Goal: Information Seeking & Learning: Check status

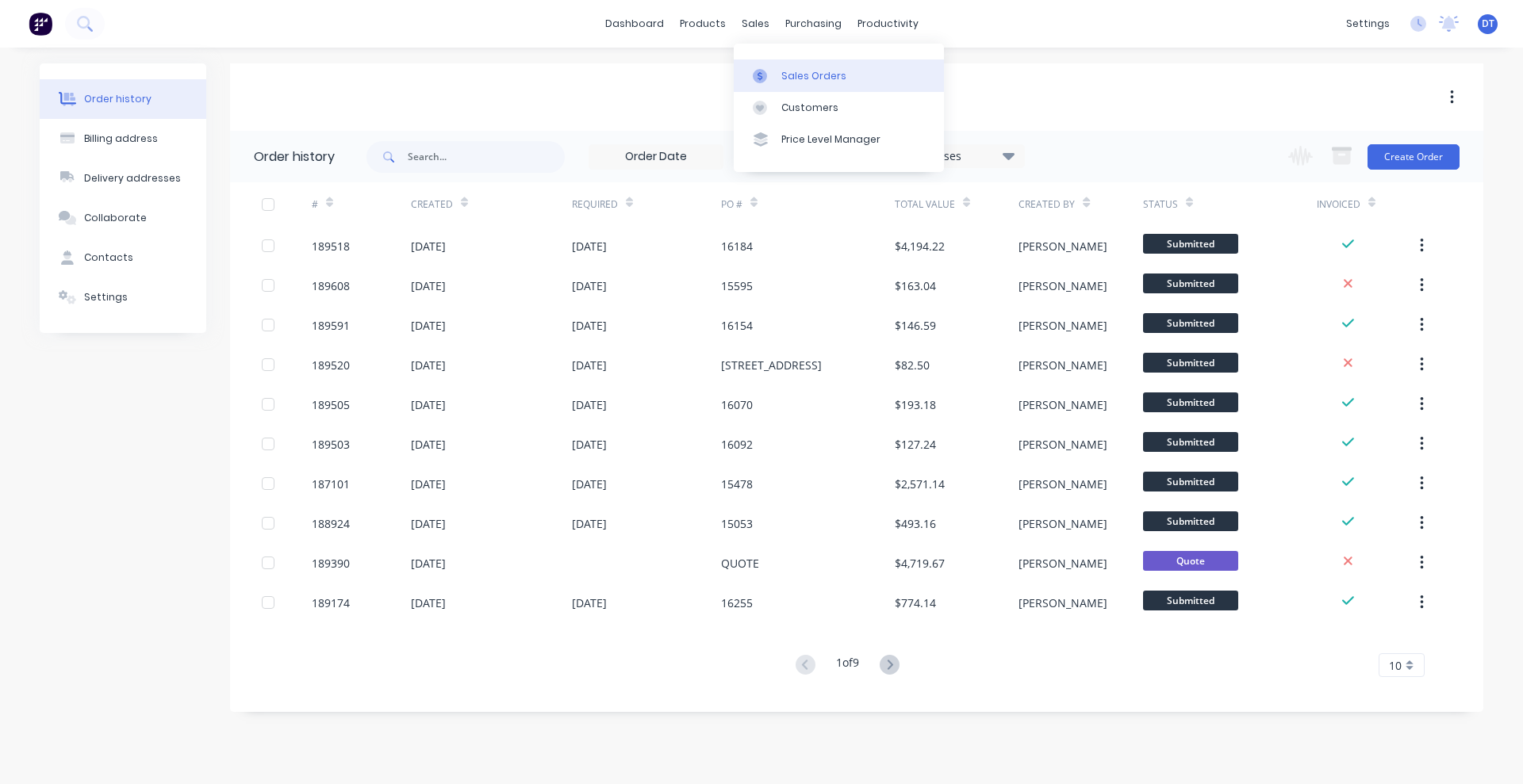
click at [777, 74] on link "Sales Orders" at bounding box center [839, 75] width 211 height 32
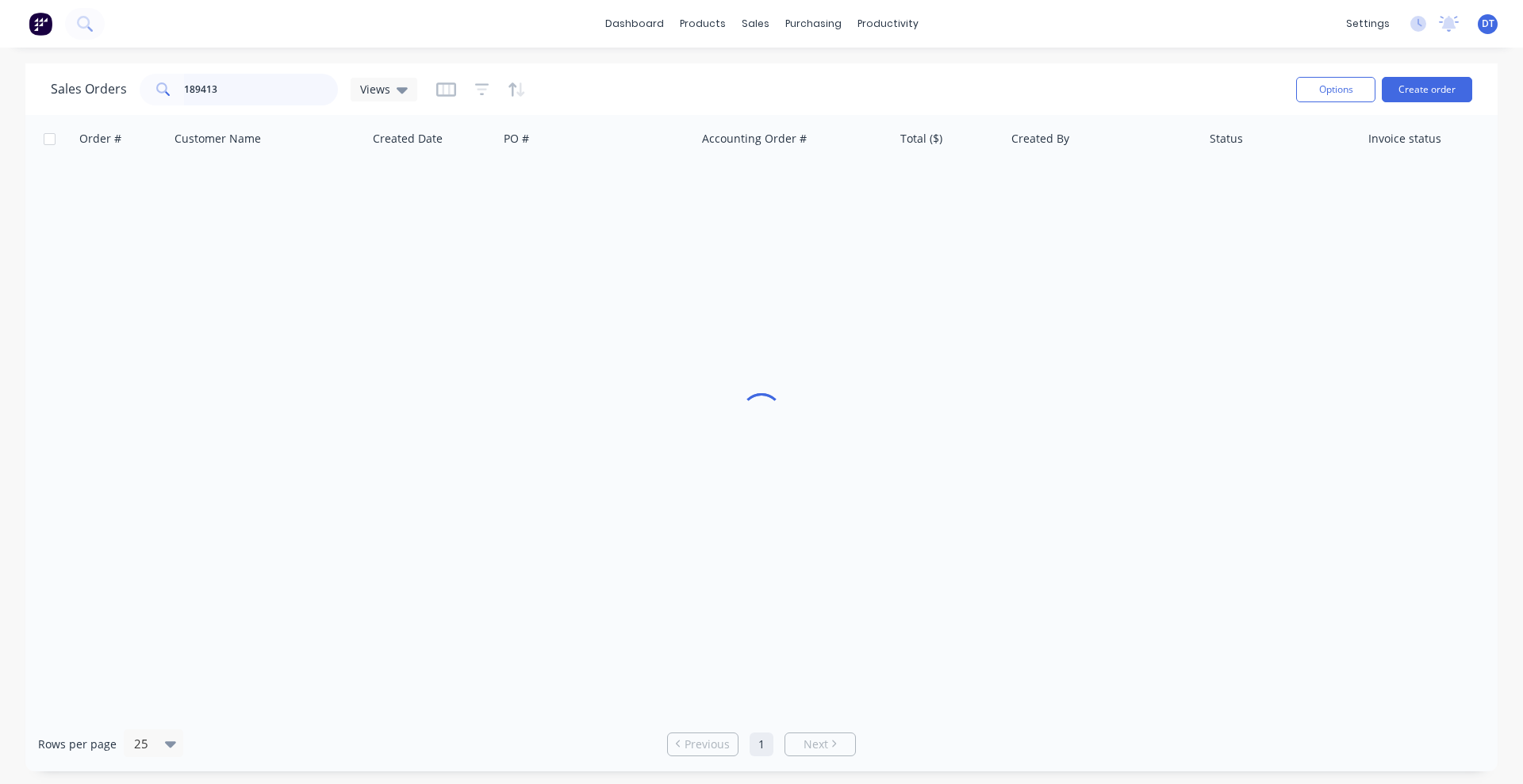
click at [272, 91] on input "189413" at bounding box center [261, 90] width 155 height 32
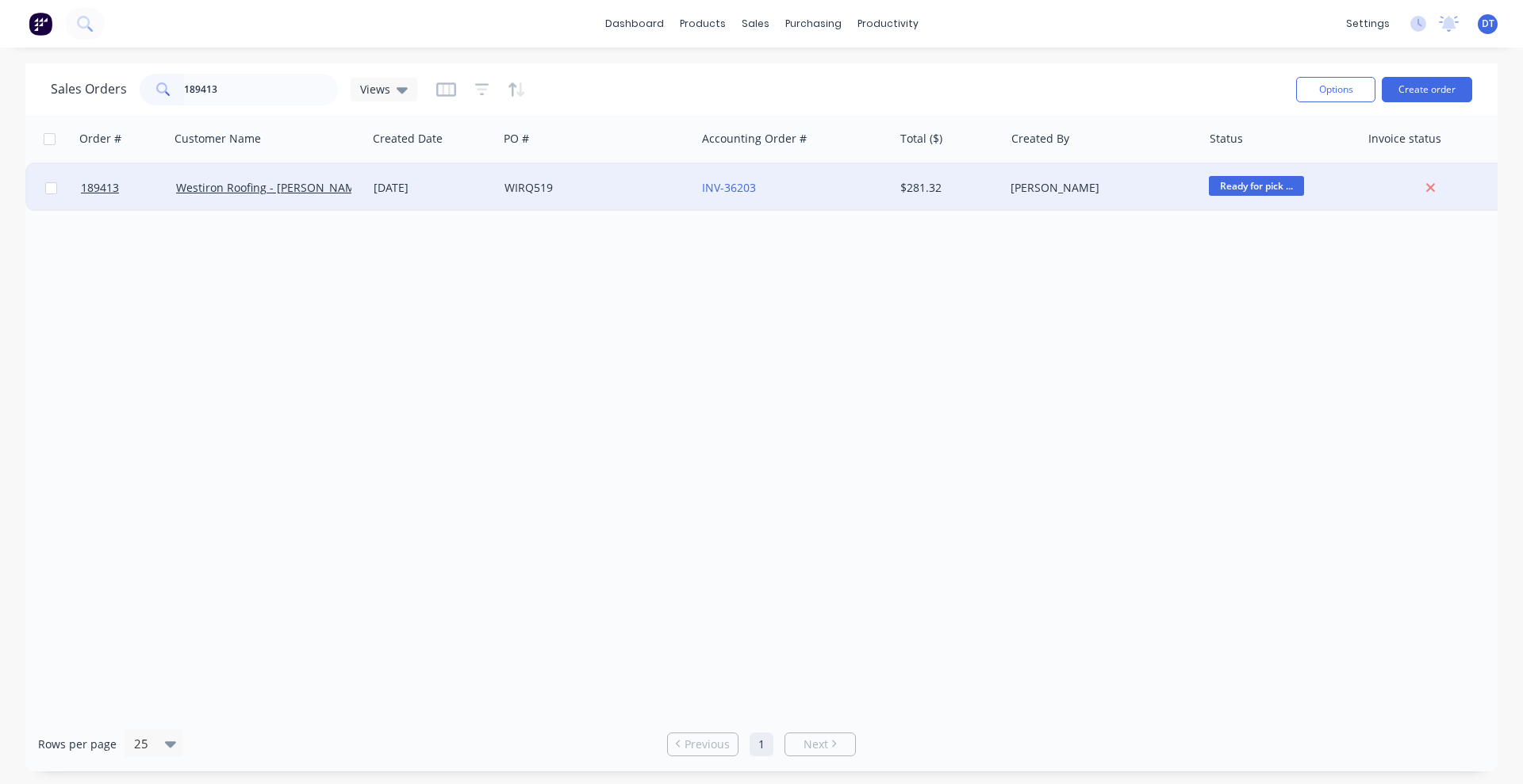
click at [639, 189] on div "WIRQ519" at bounding box center [592, 188] width 176 height 16
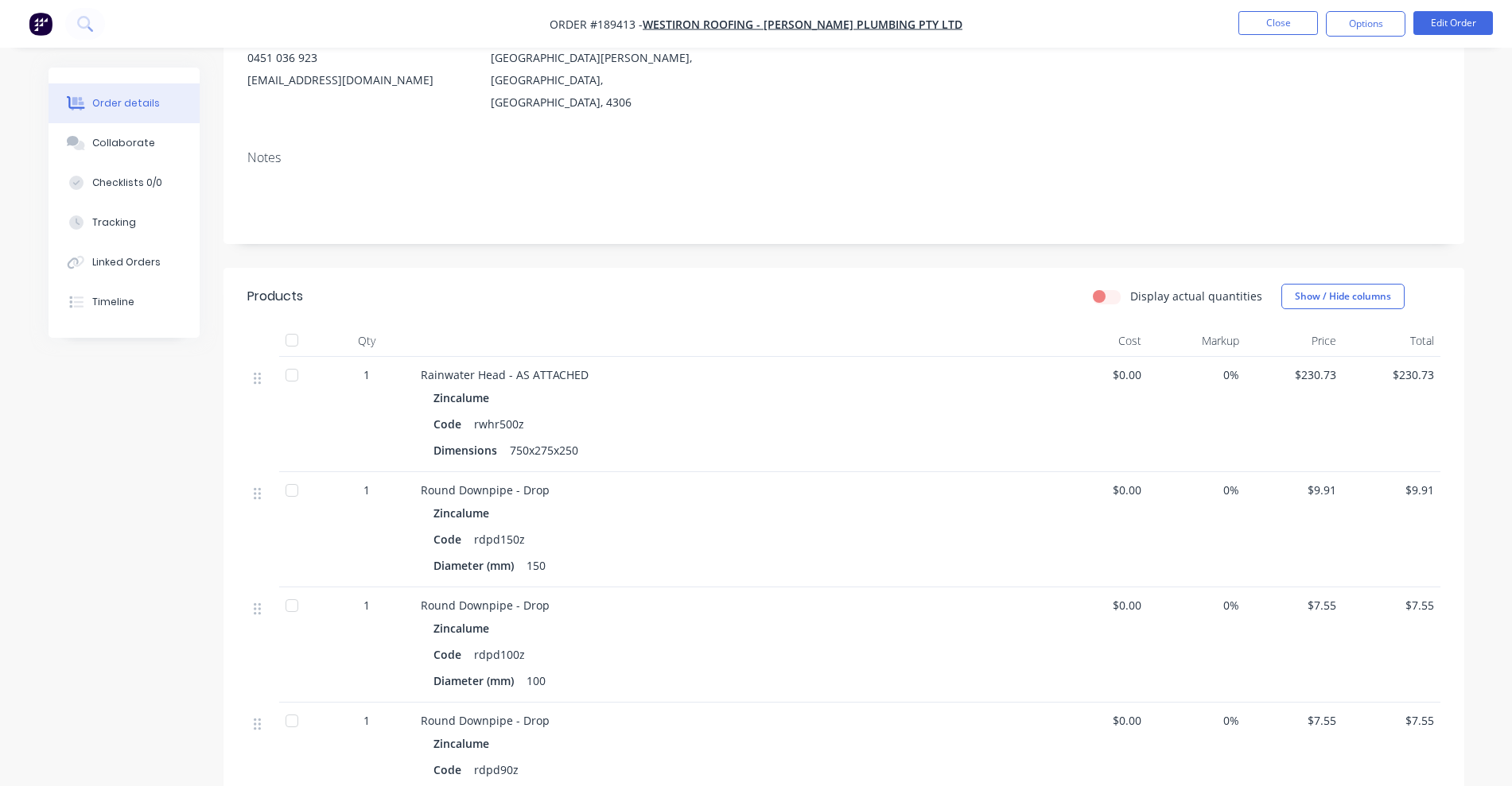
scroll to position [298, 0]
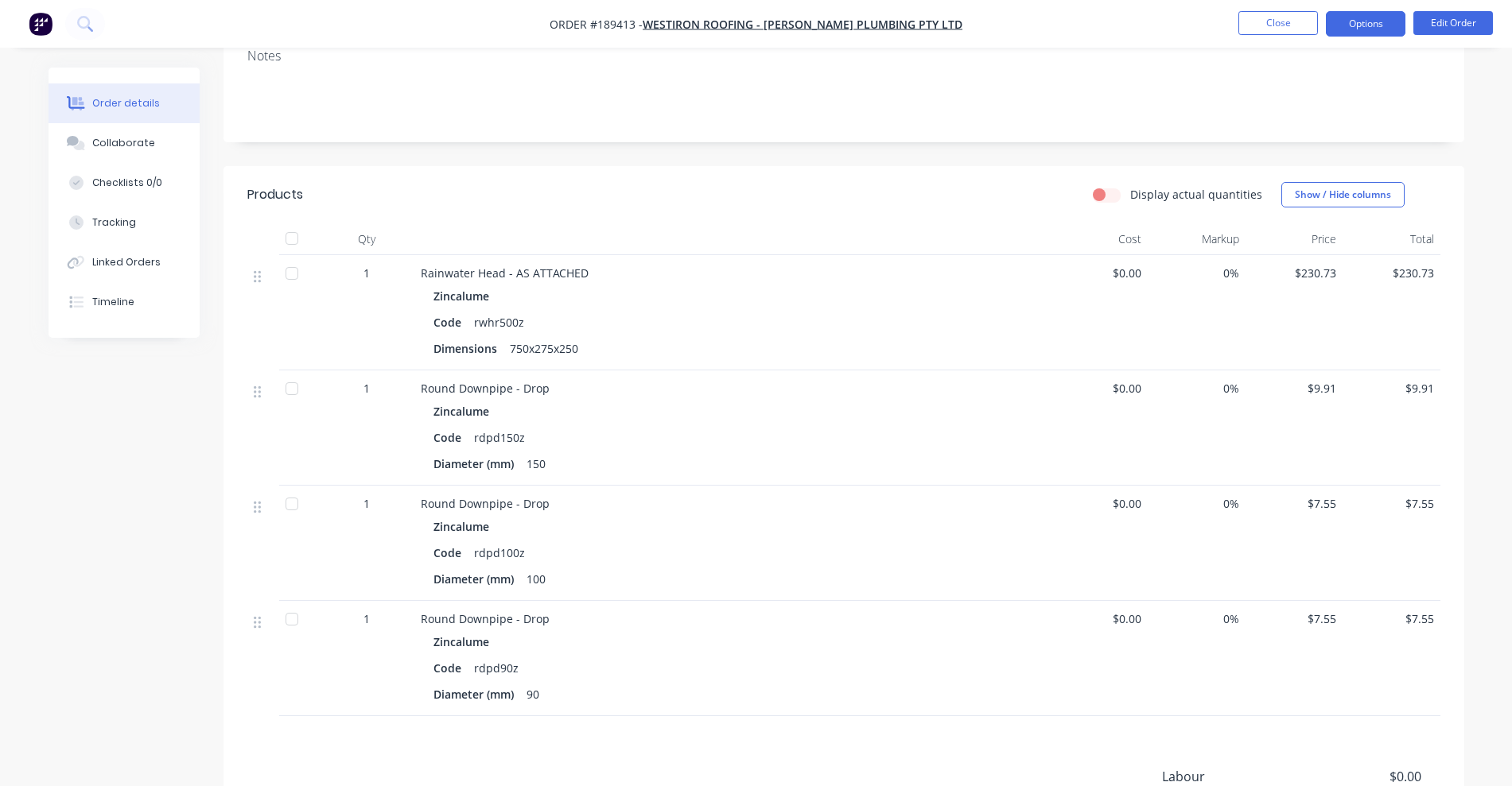
click at [1360, 30] on button "Options" at bounding box center [1365, 24] width 80 height 26
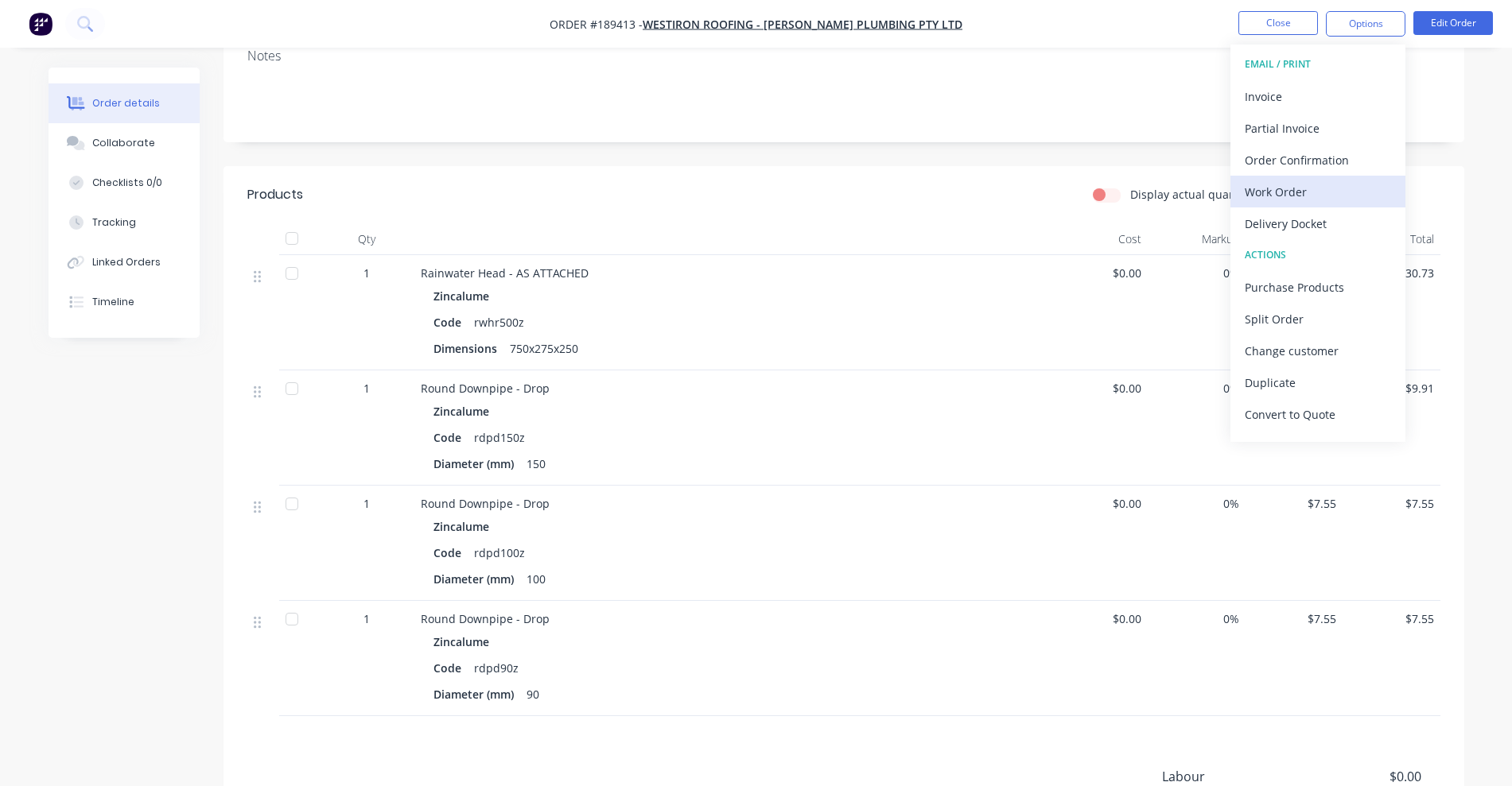
click at [1315, 185] on div "Work Order" at bounding box center [1317, 192] width 146 height 23
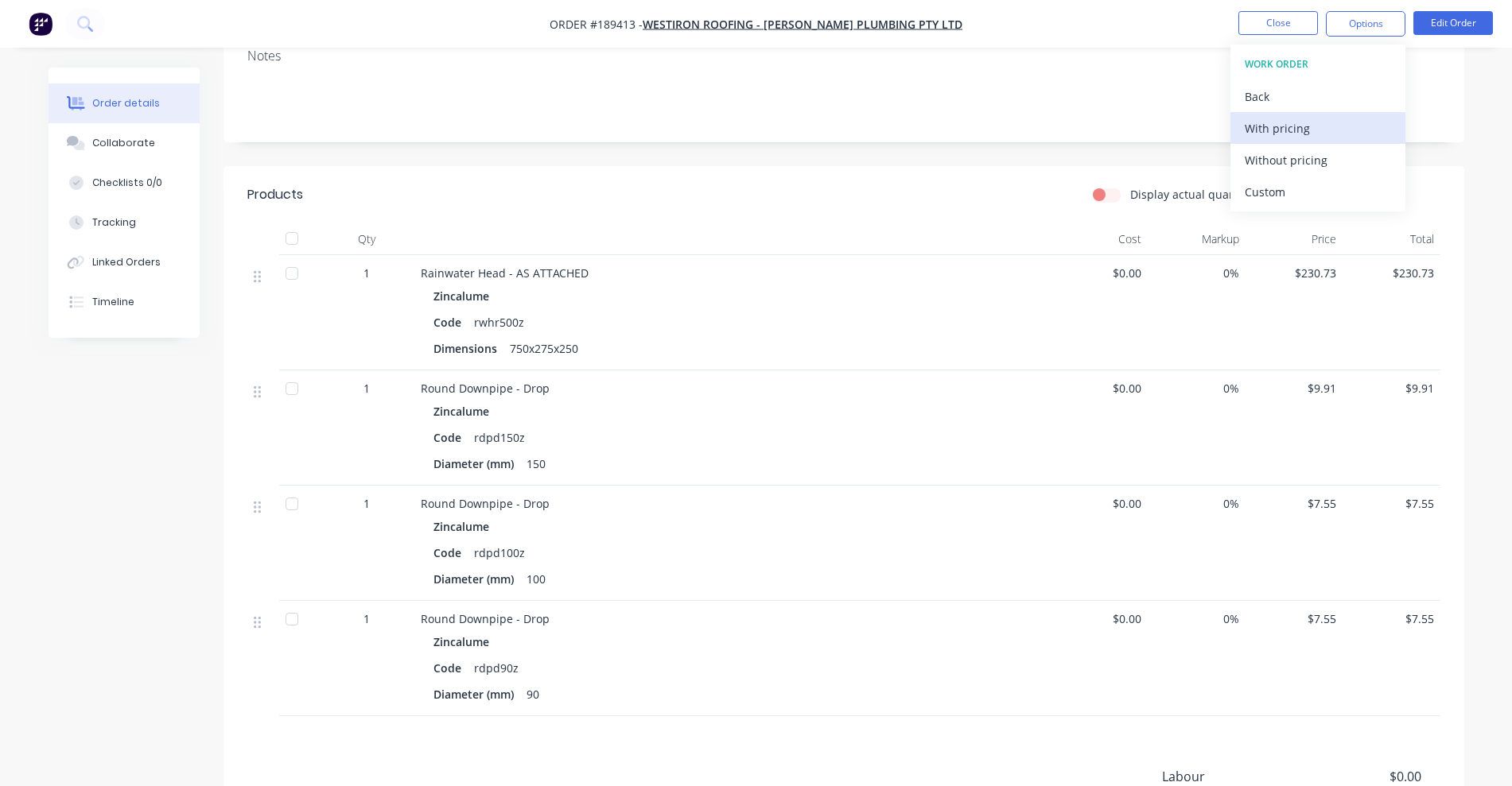
click at [1298, 118] on div "With pricing" at bounding box center [1317, 127] width 146 height 23
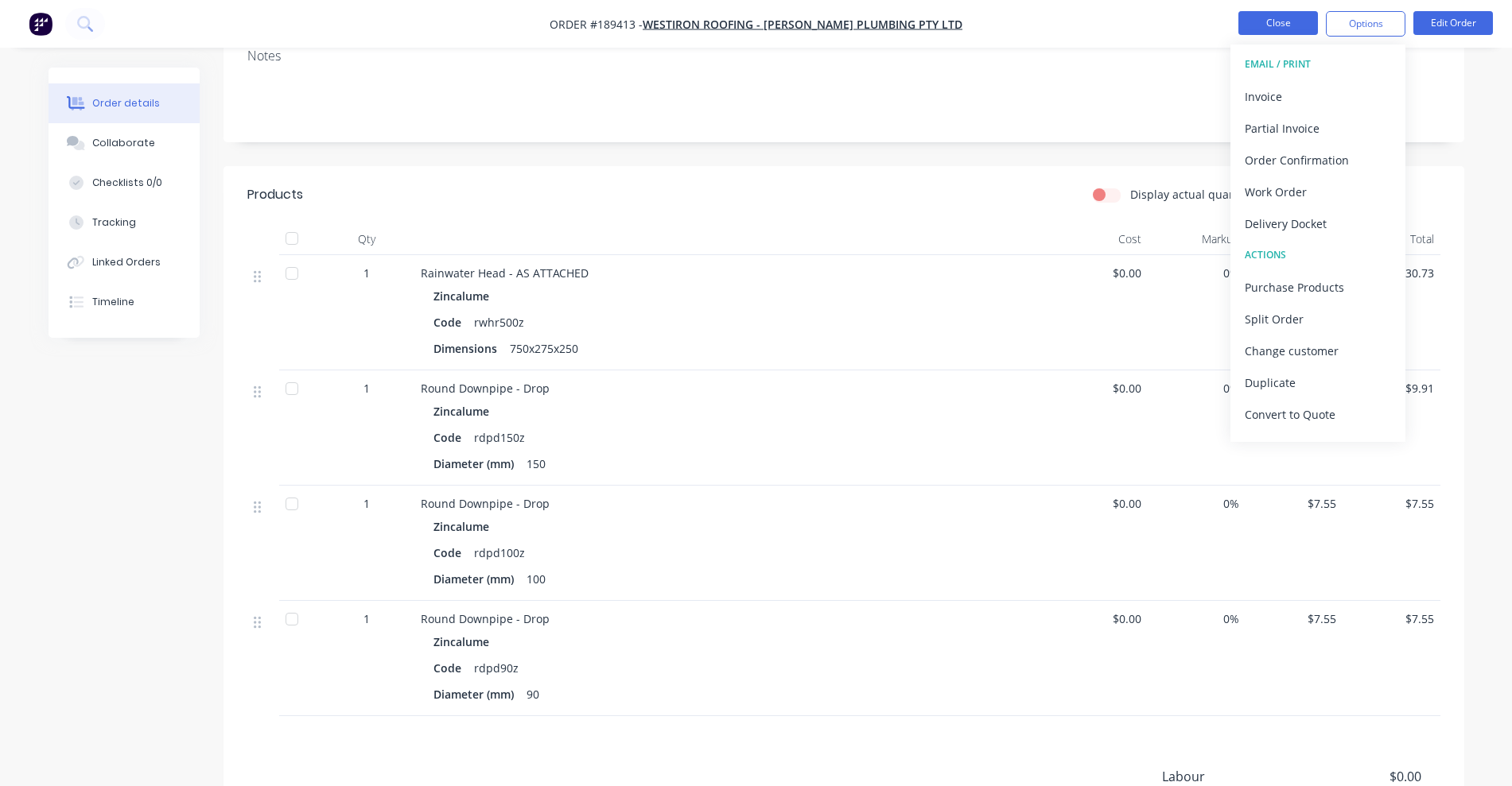
click at [1288, 20] on button "Close" at bounding box center [1278, 23] width 80 height 24
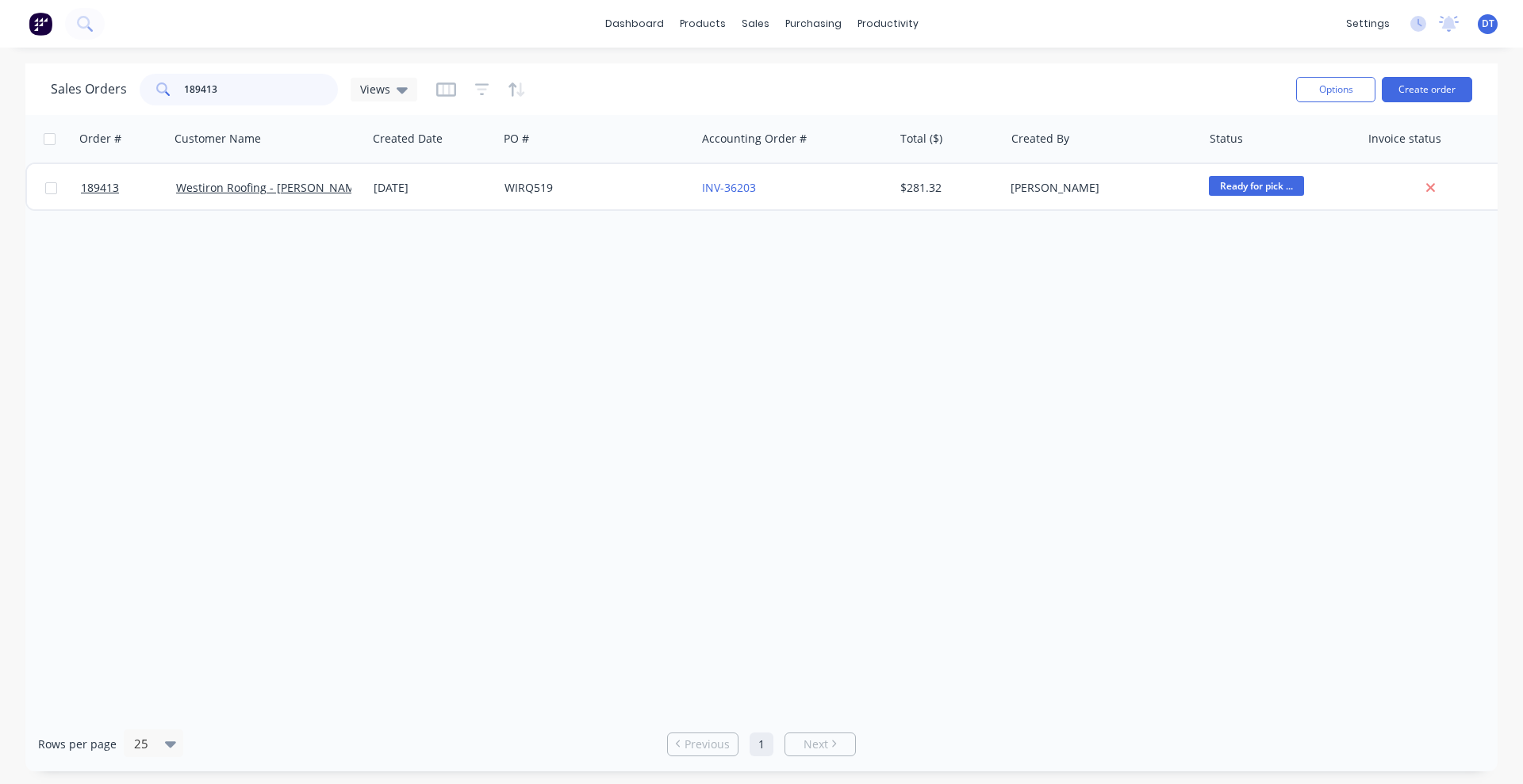
click at [217, 88] on input "189413" at bounding box center [261, 90] width 155 height 32
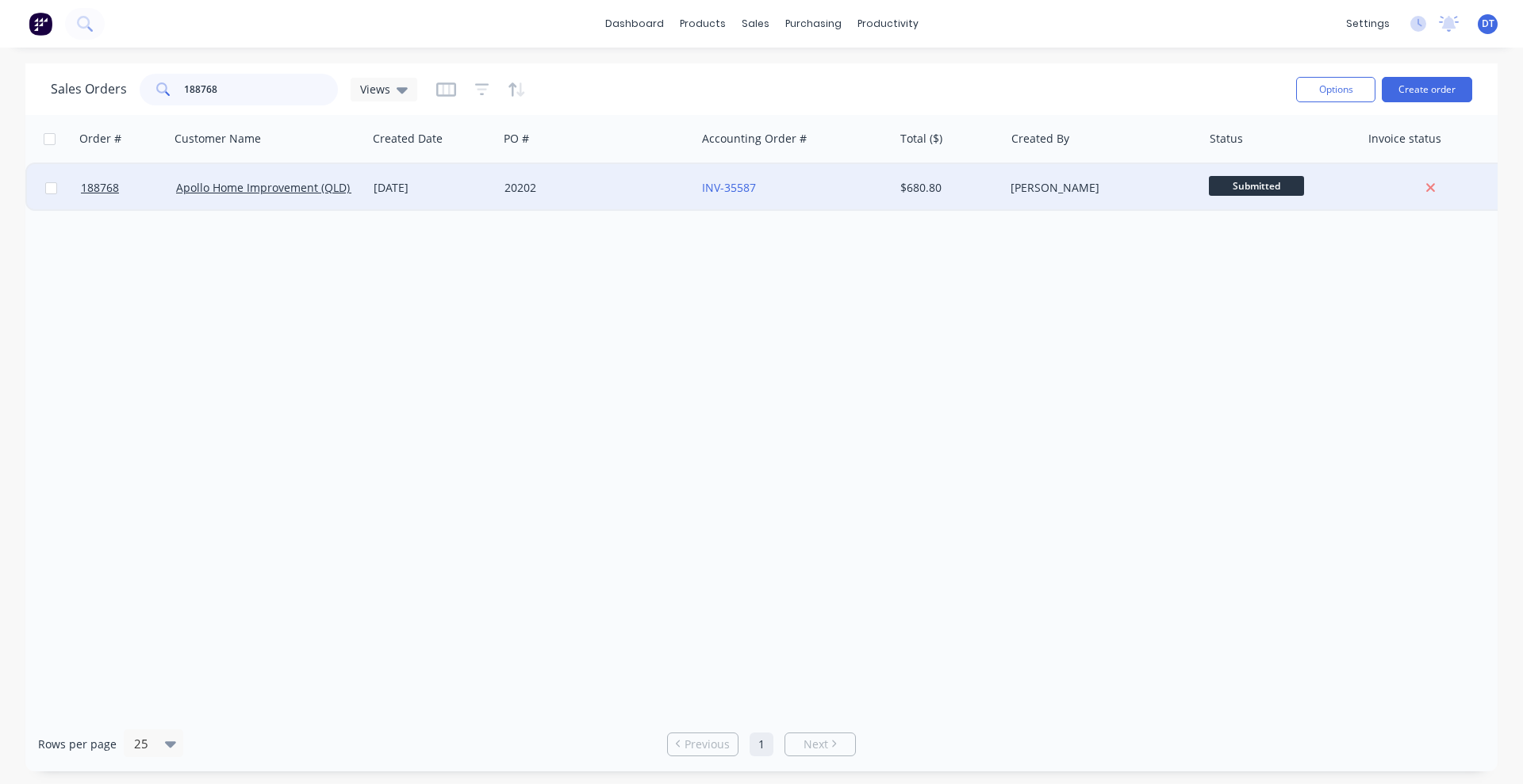
type input "188768"
click at [607, 177] on div "20202" at bounding box center [597, 188] width 198 height 48
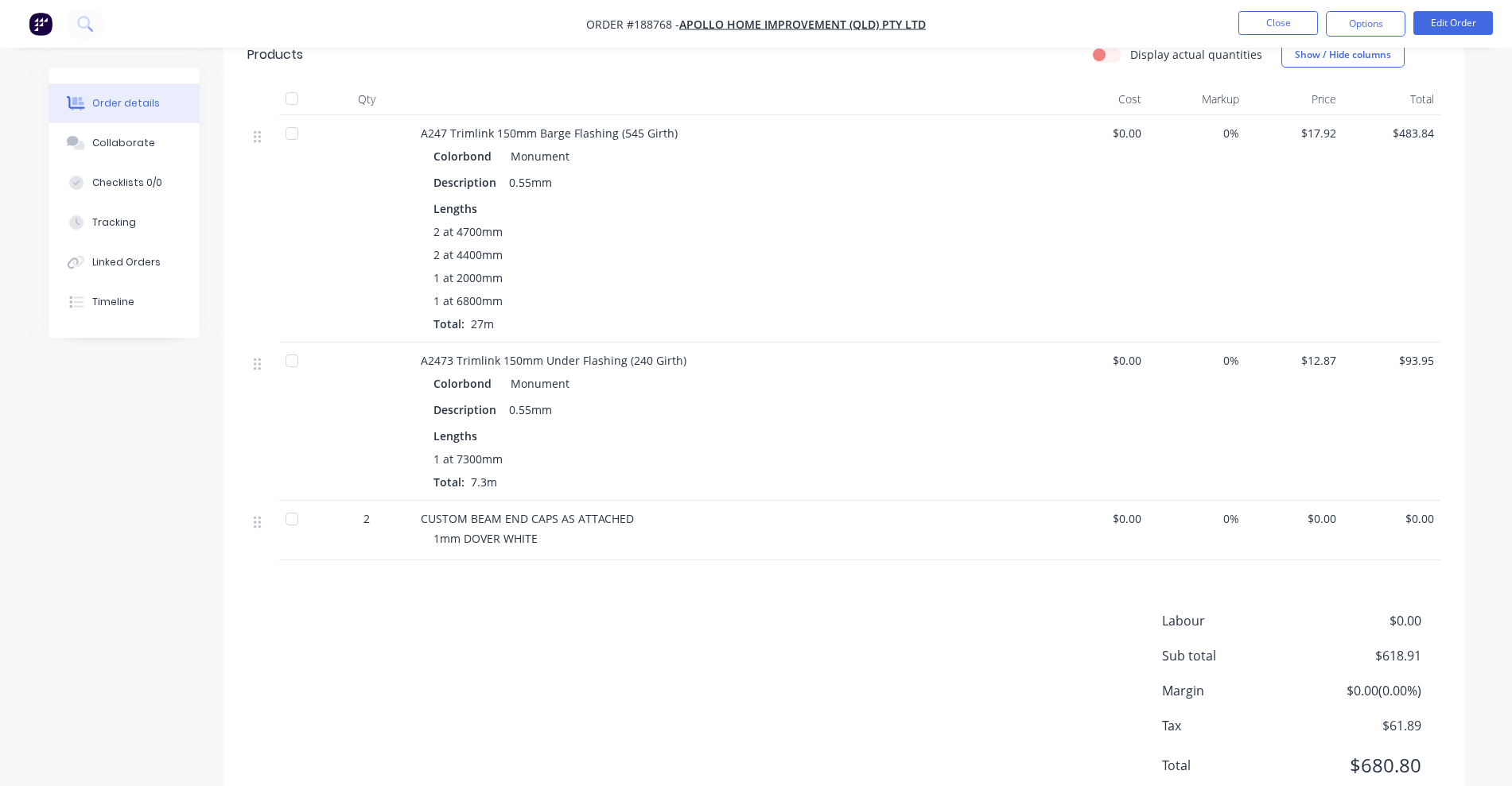
scroll to position [807, 0]
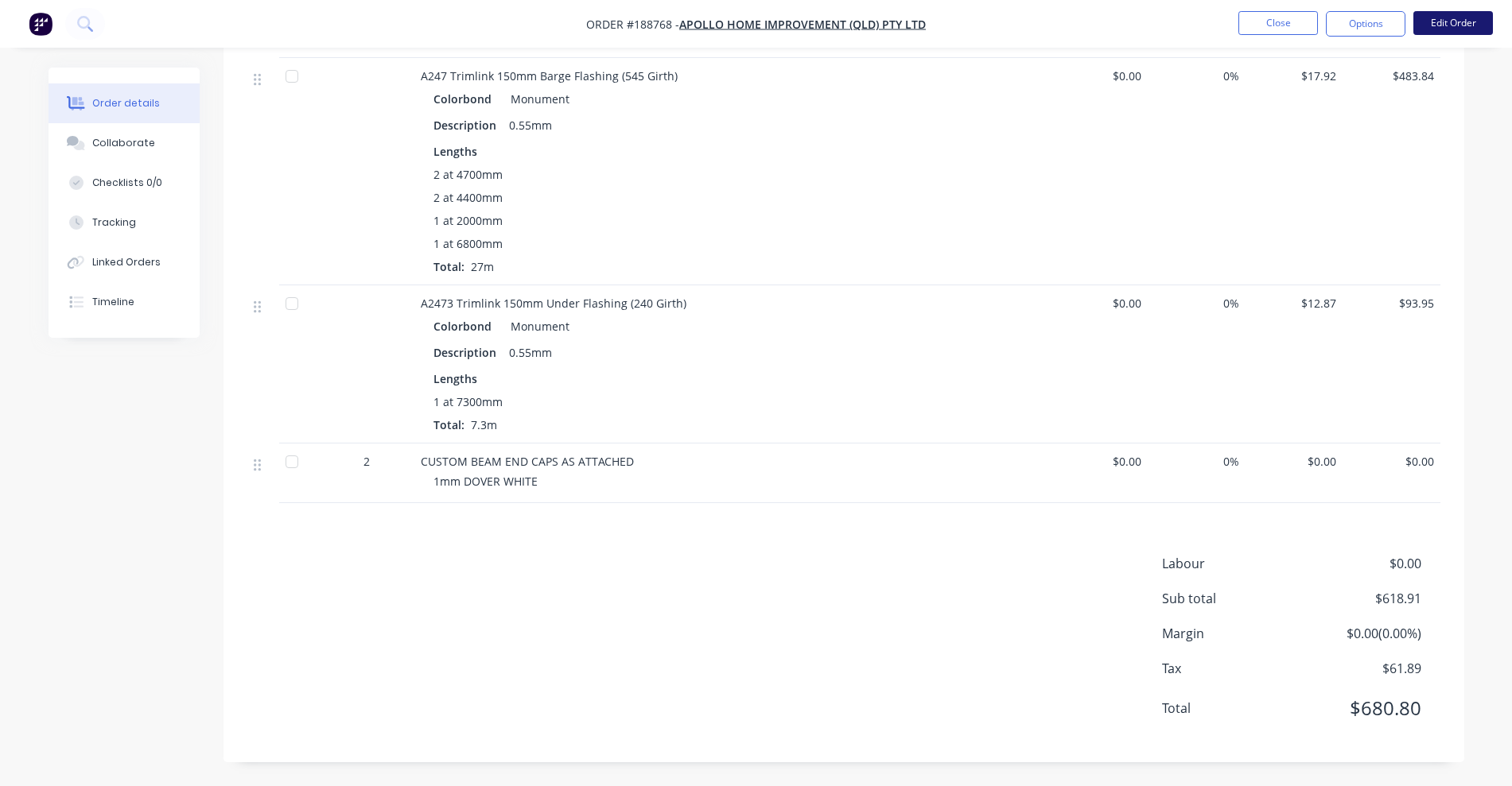
click at [1440, 21] on button "Edit Order" at bounding box center [1452, 23] width 80 height 24
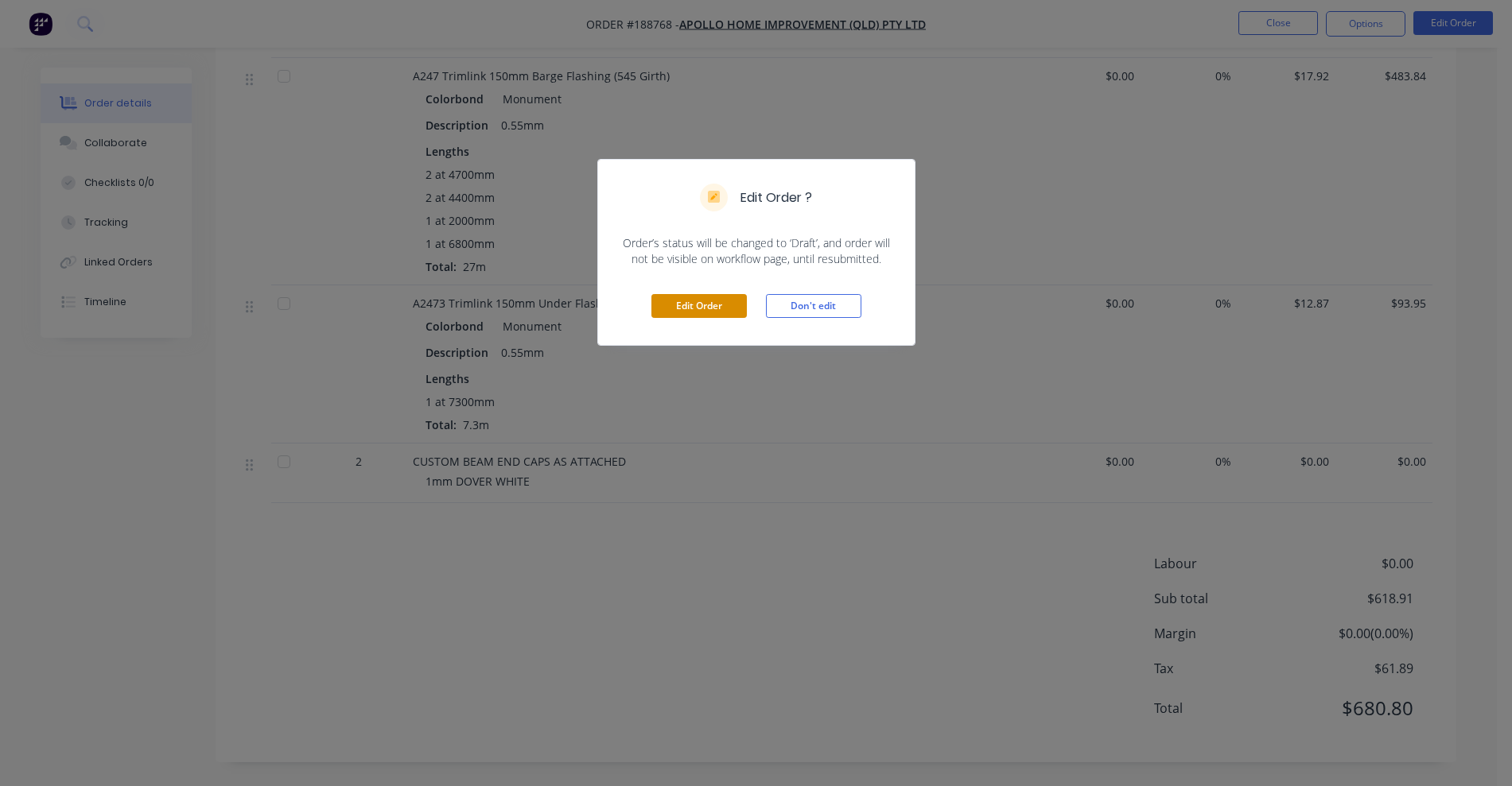
click at [717, 305] on button "Edit Order" at bounding box center [699, 306] width 95 height 24
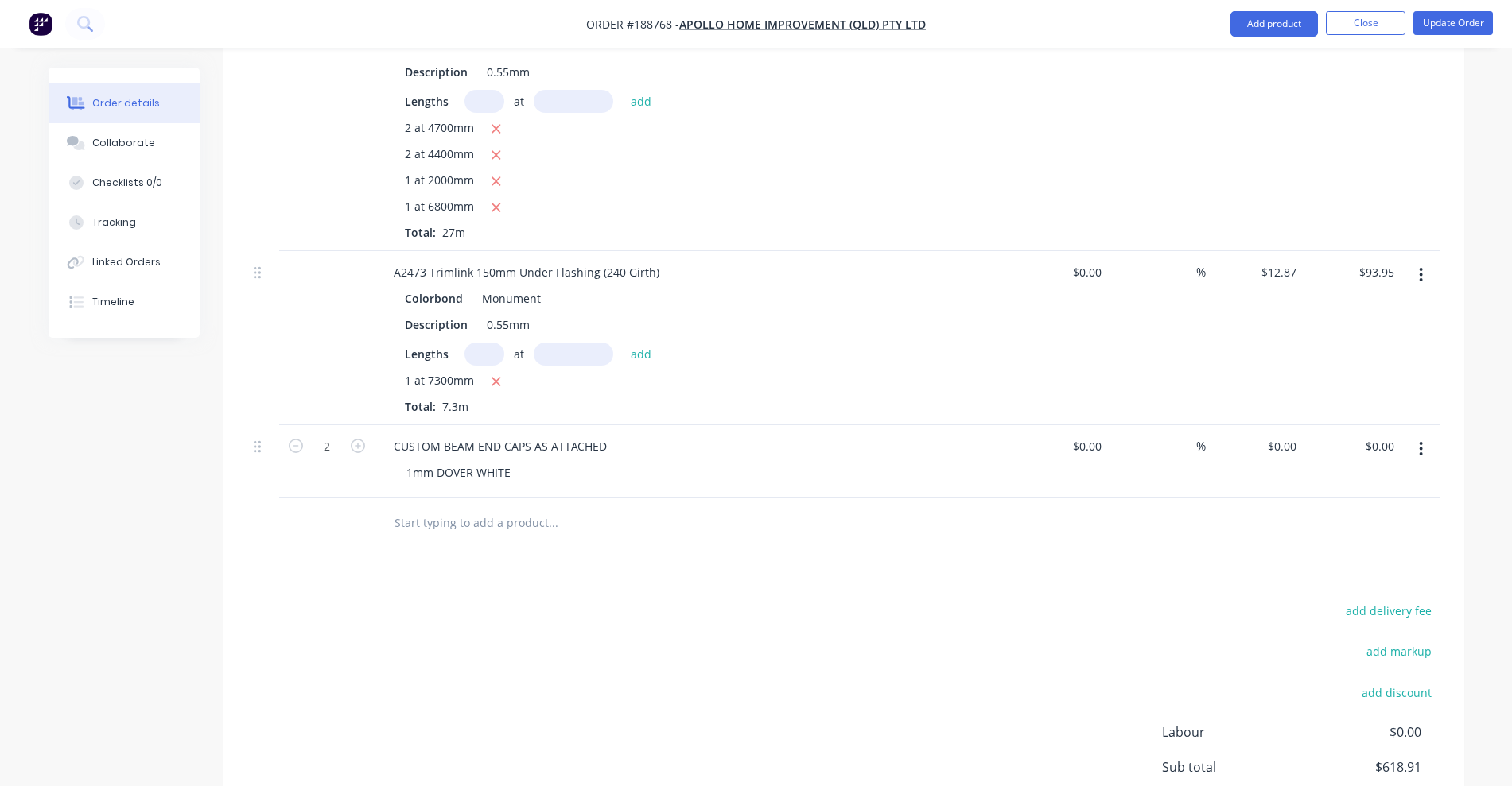
scroll to position [1067, 0]
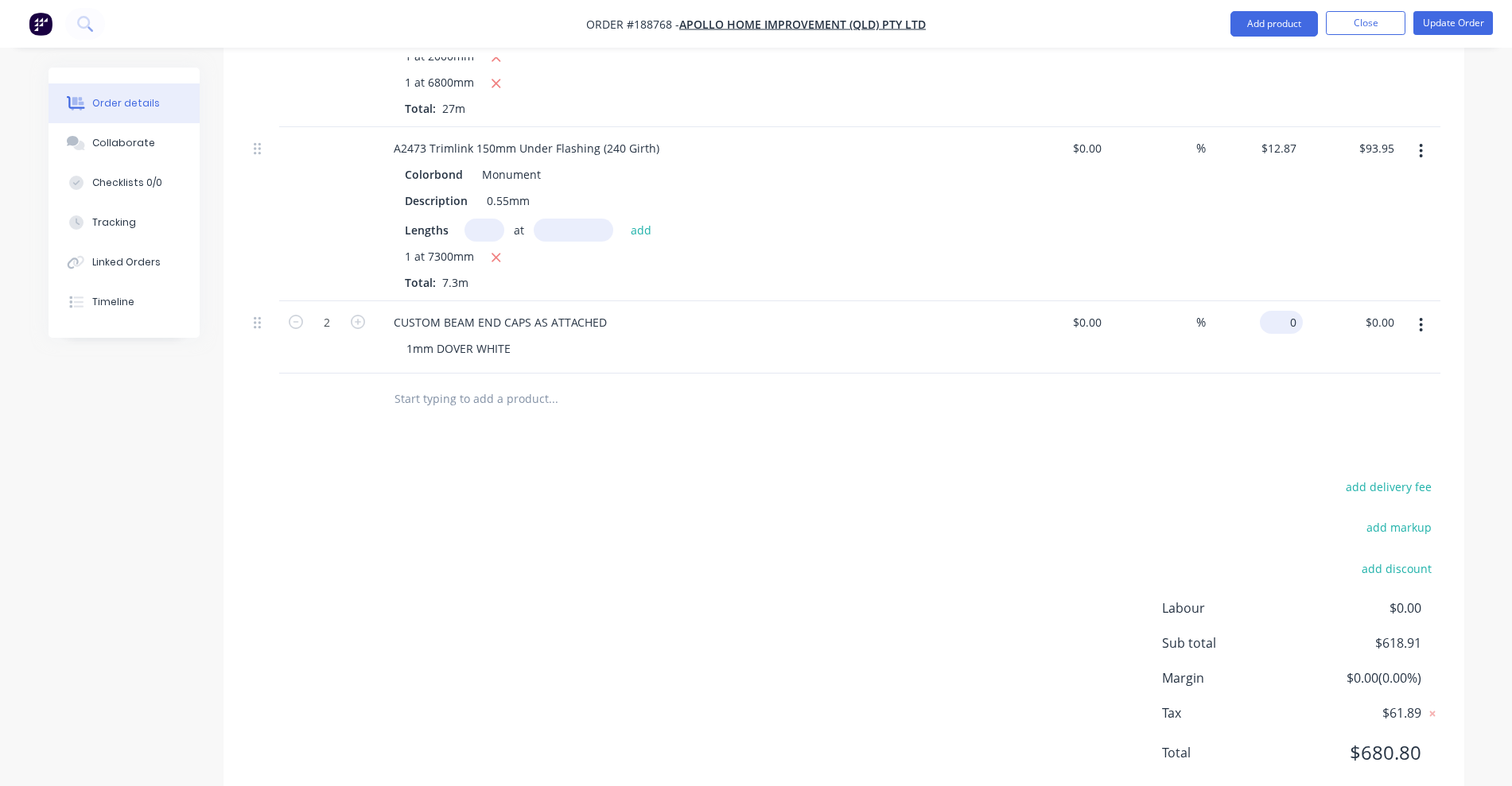
click at [1283, 311] on div "0 $0.00" at bounding box center [1281, 322] width 43 height 23
type input "$26.50"
type input "$53.00"
click at [1132, 476] on div "add delivery fee add markup add discount Labour $0.00 Sub total $618.91 Margin …" at bounding box center [844, 629] width 1193 height 307
click at [1440, 18] on button "Update Order" at bounding box center [1452, 23] width 80 height 24
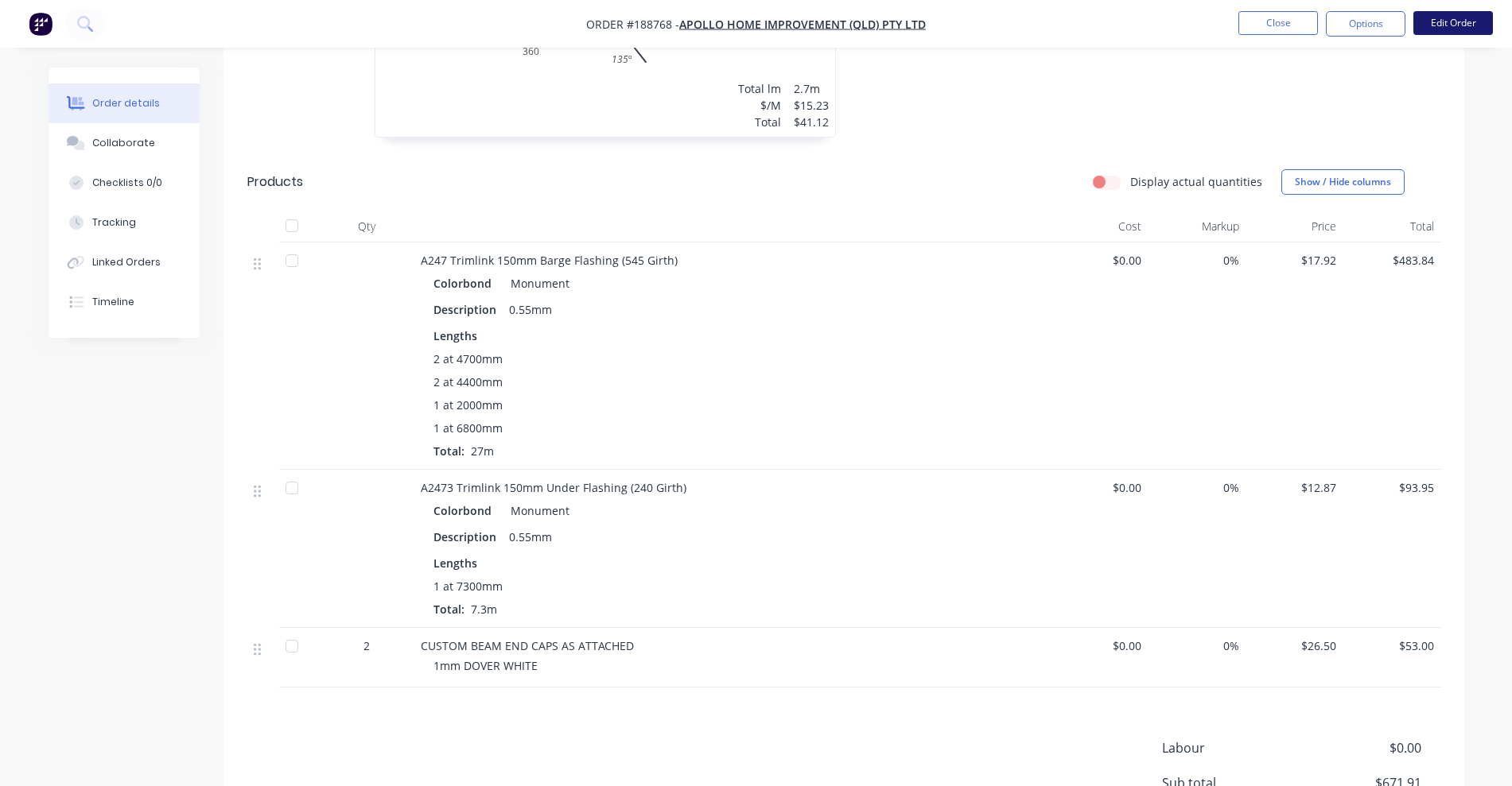
scroll to position [807, 0]
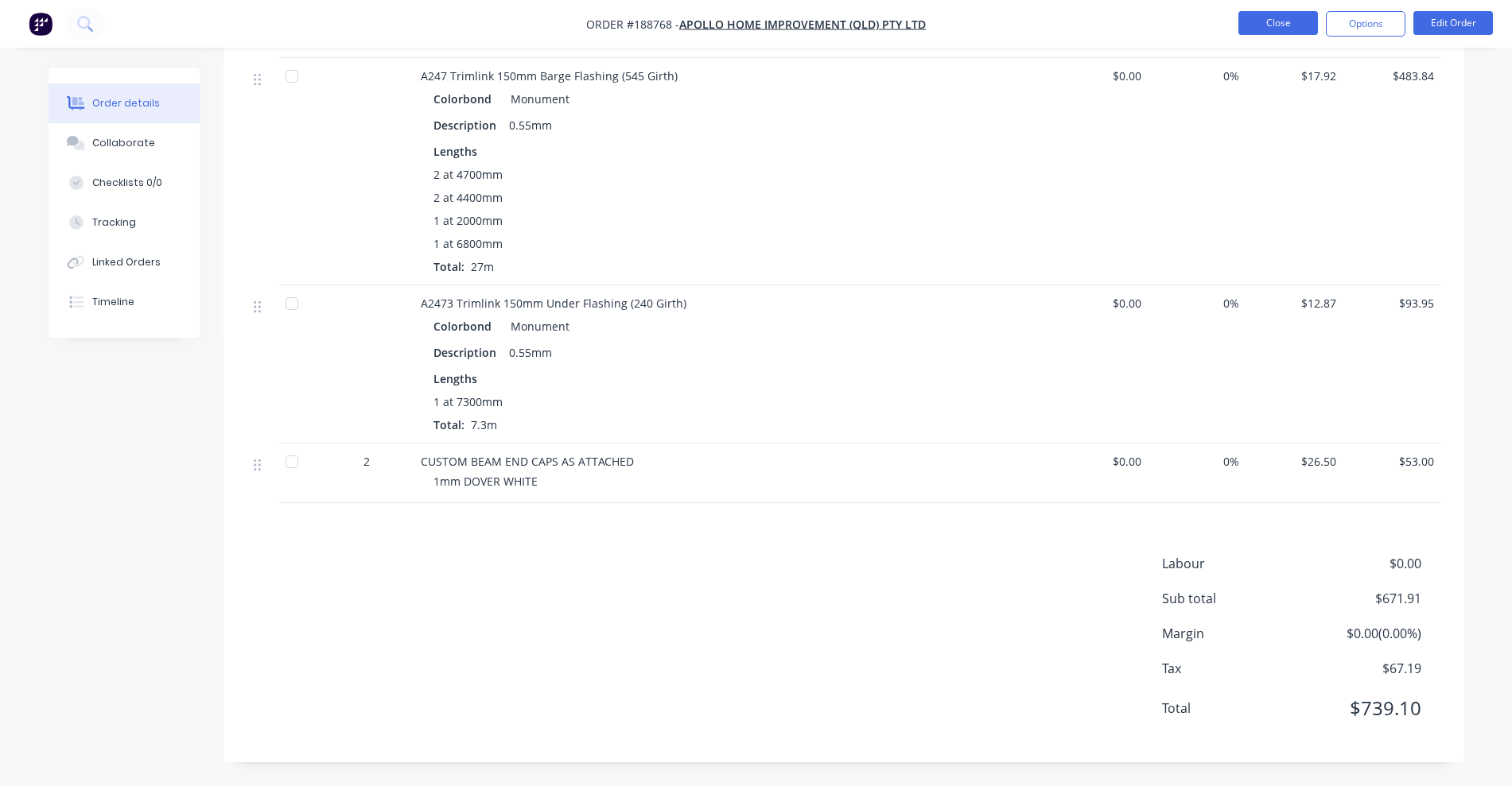
click at [1266, 17] on button "Close" at bounding box center [1278, 23] width 80 height 24
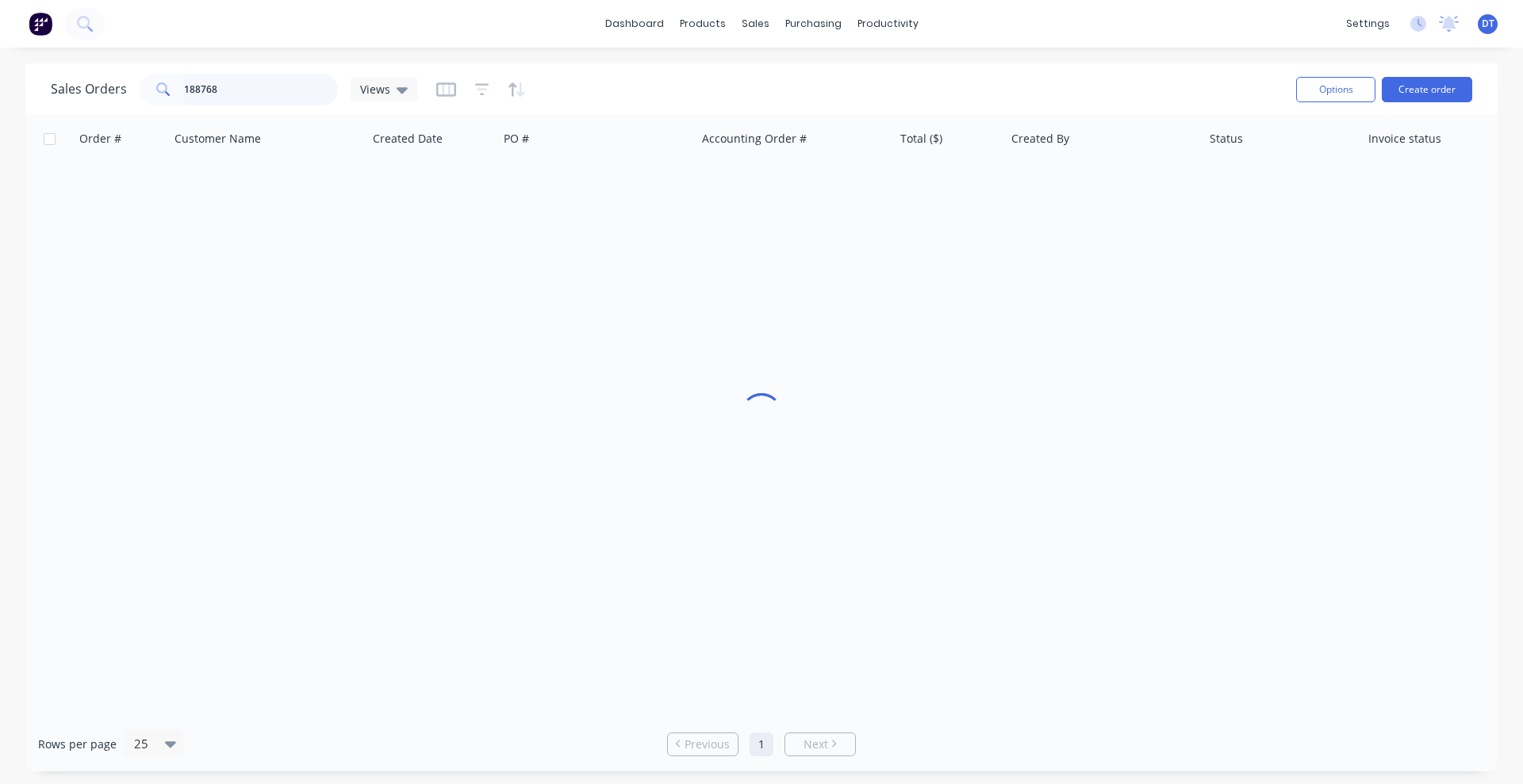
click at [283, 90] on input "188768" at bounding box center [261, 90] width 155 height 32
type input "188374"
click at [655, 217] on div "Order # Customer Name Created Date PO # Accounting Order # Total ($) Created By…" at bounding box center [762, 416] width 1473 height 602
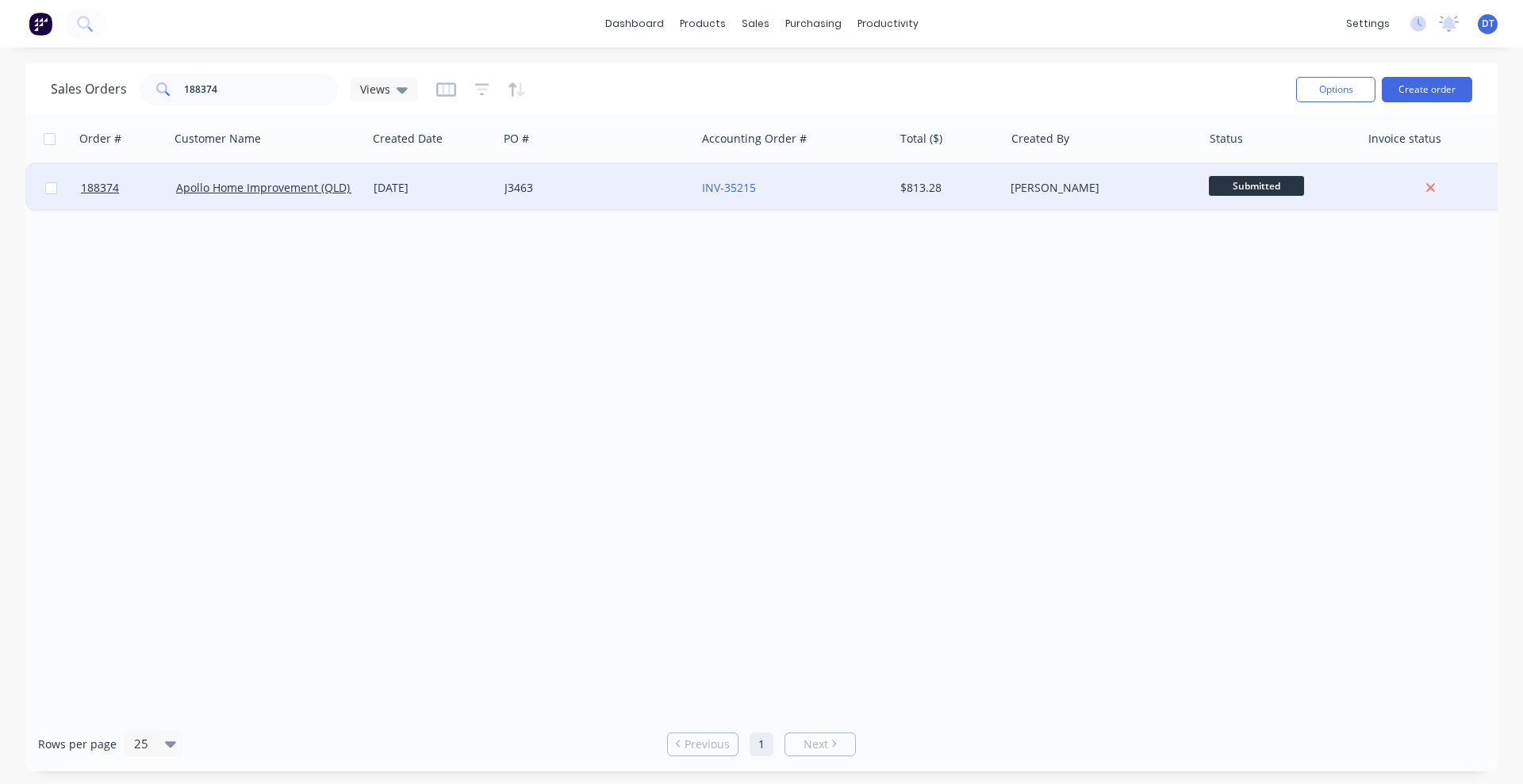
click at [653, 189] on div "J3463" at bounding box center [592, 188] width 176 height 16
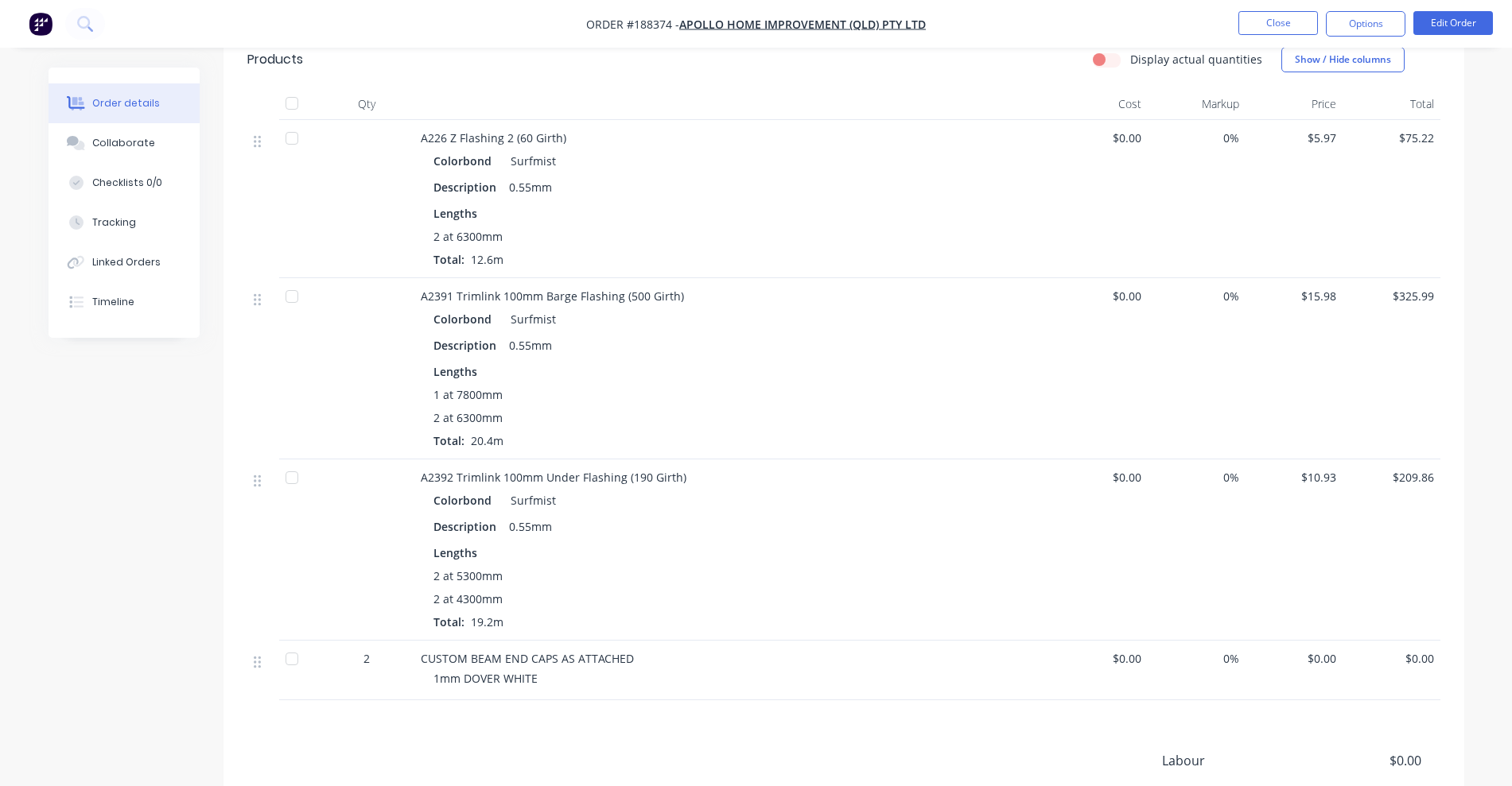
scroll to position [795, 0]
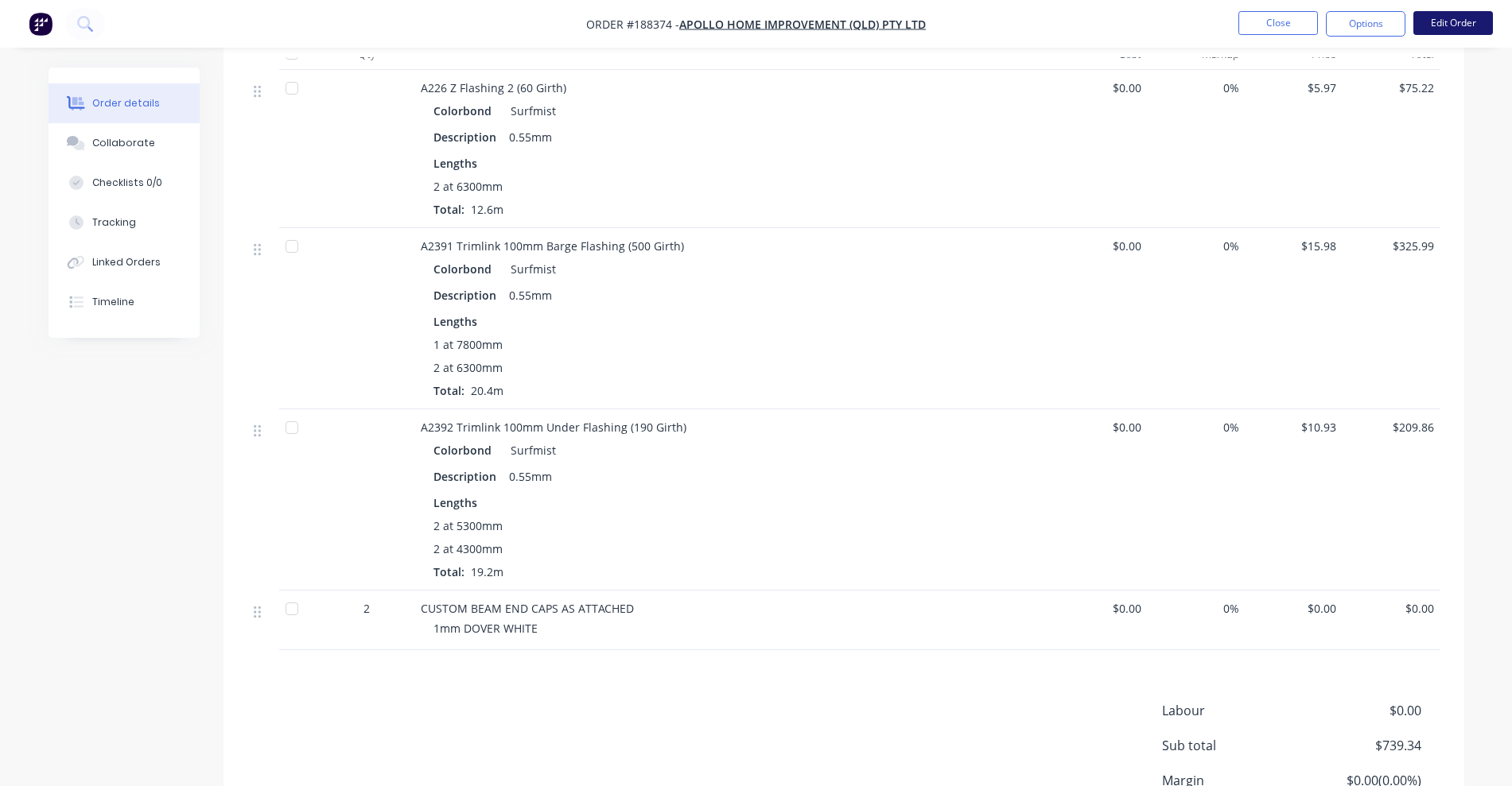
click at [1463, 15] on button "Edit Order" at bounding box center [1452, 23] width 80 height 24
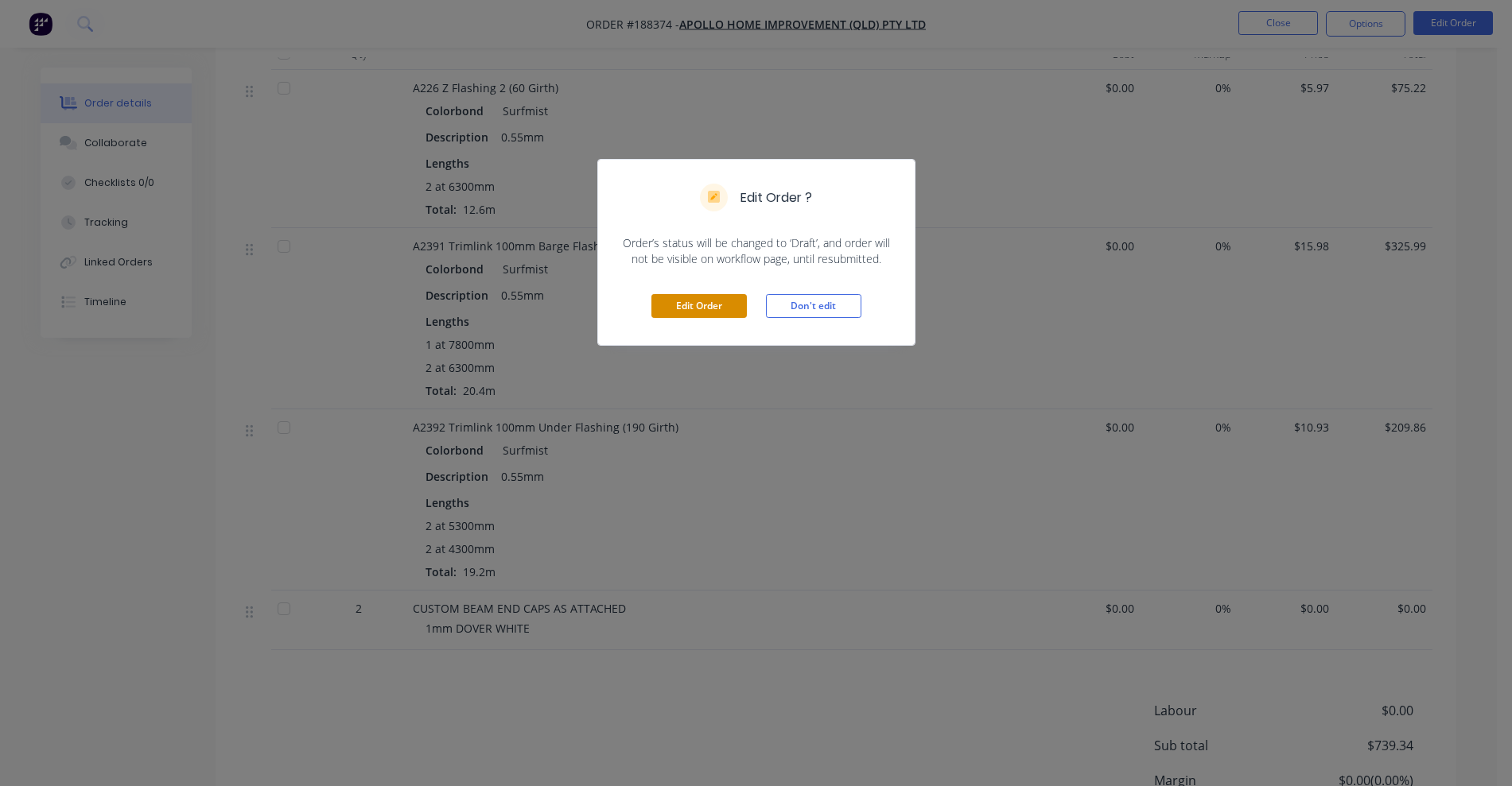
click at [724, 314] on button "Edit Order" at bounding box center [699, 306] width 95 height 24
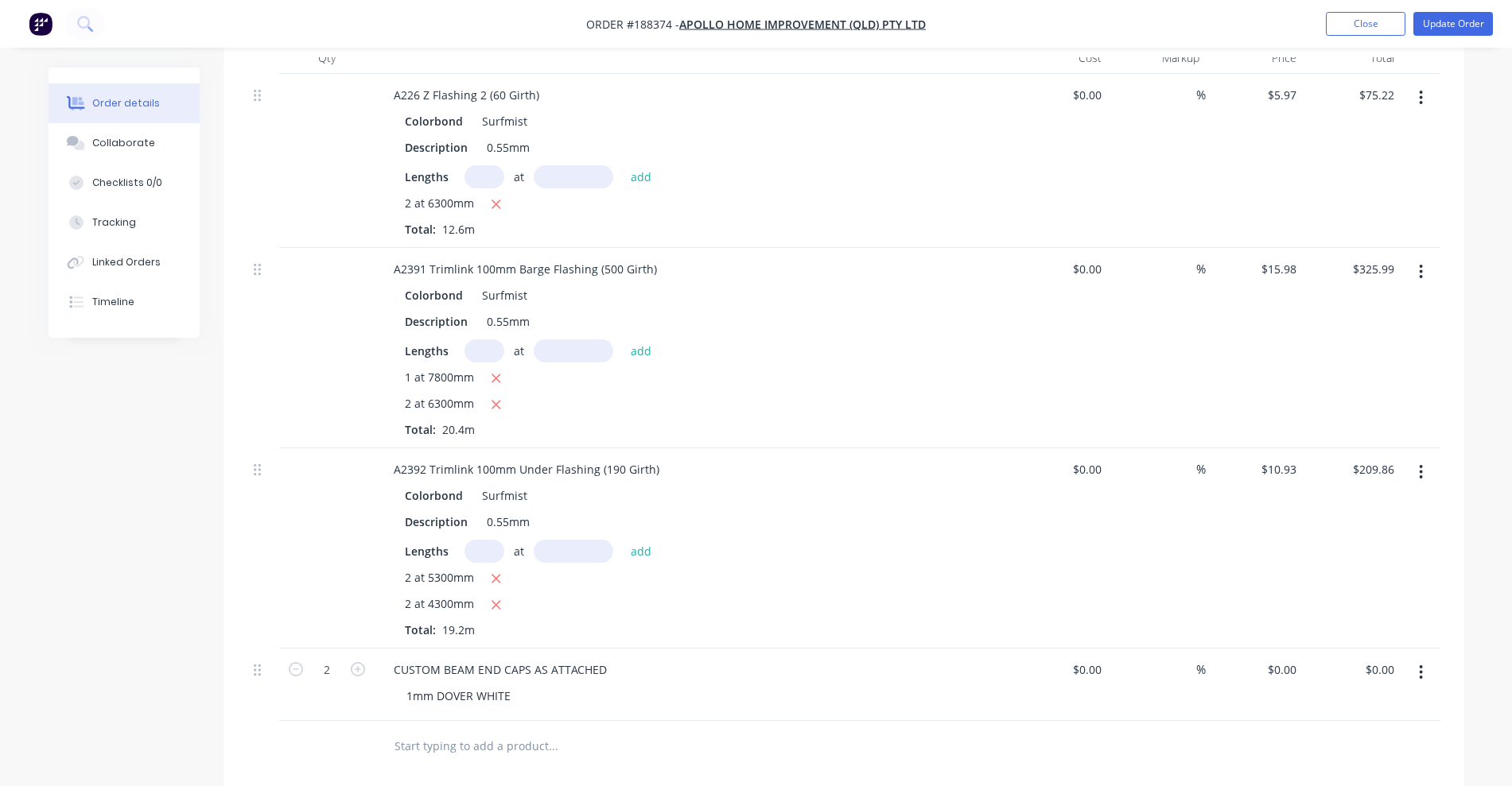
scroll to position [993, 0]
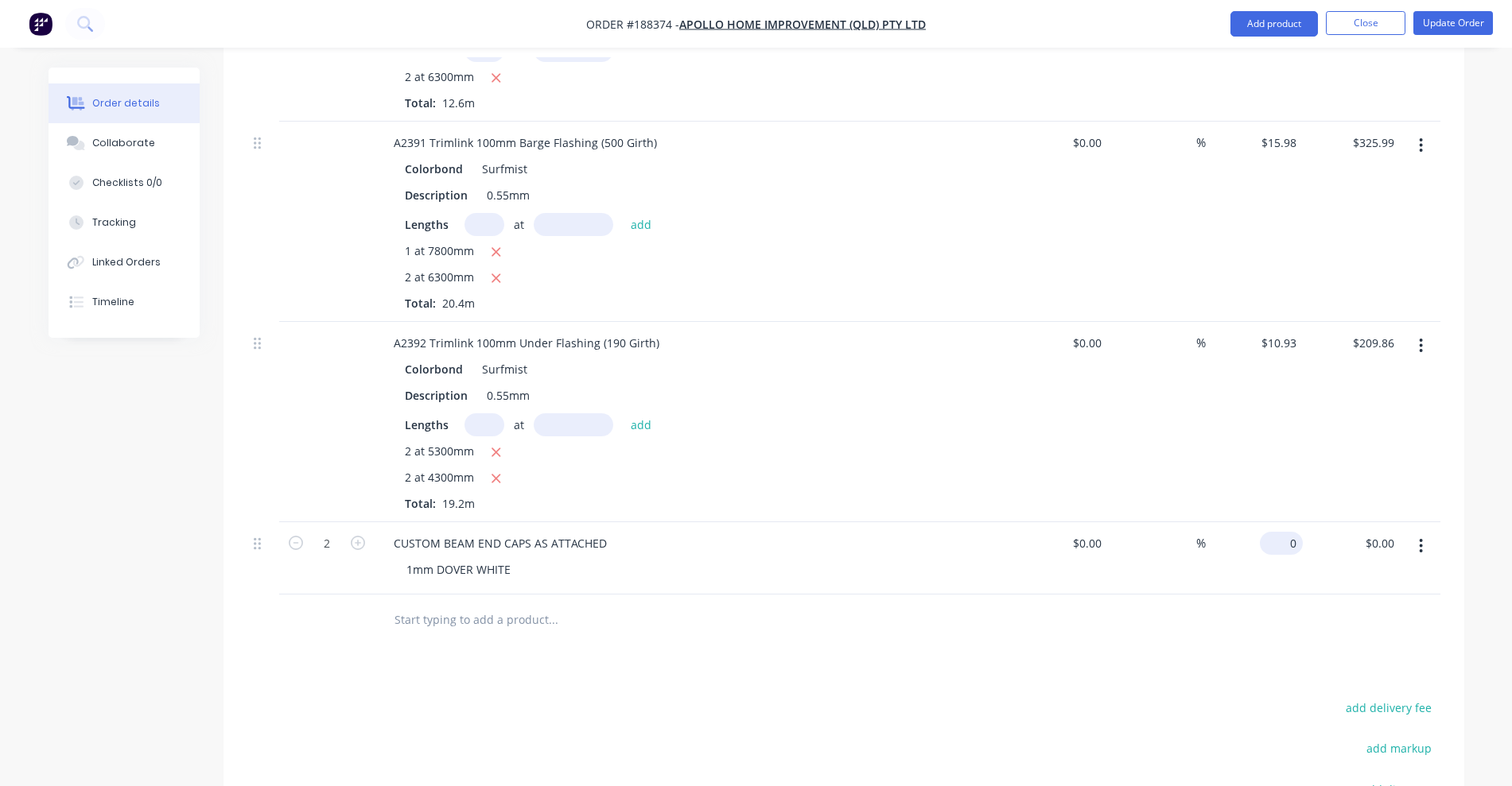
click at [1292, 532] on input "0" at bounding box center [1284, 543] width 37 height 23
type input "$26.50"
type input "$53.00"
click at [1108, 614] on div "Drawings Add drawing 0.55 Colorbond Surfmist Girth 180 1 0 CF 15 100 CF 15 50 9…" at bounding box center [844, 273] width 1240 height 1510
click at [1451, 19] on button "Update Order" at bounding box center [1452, 23] width 80 height 24
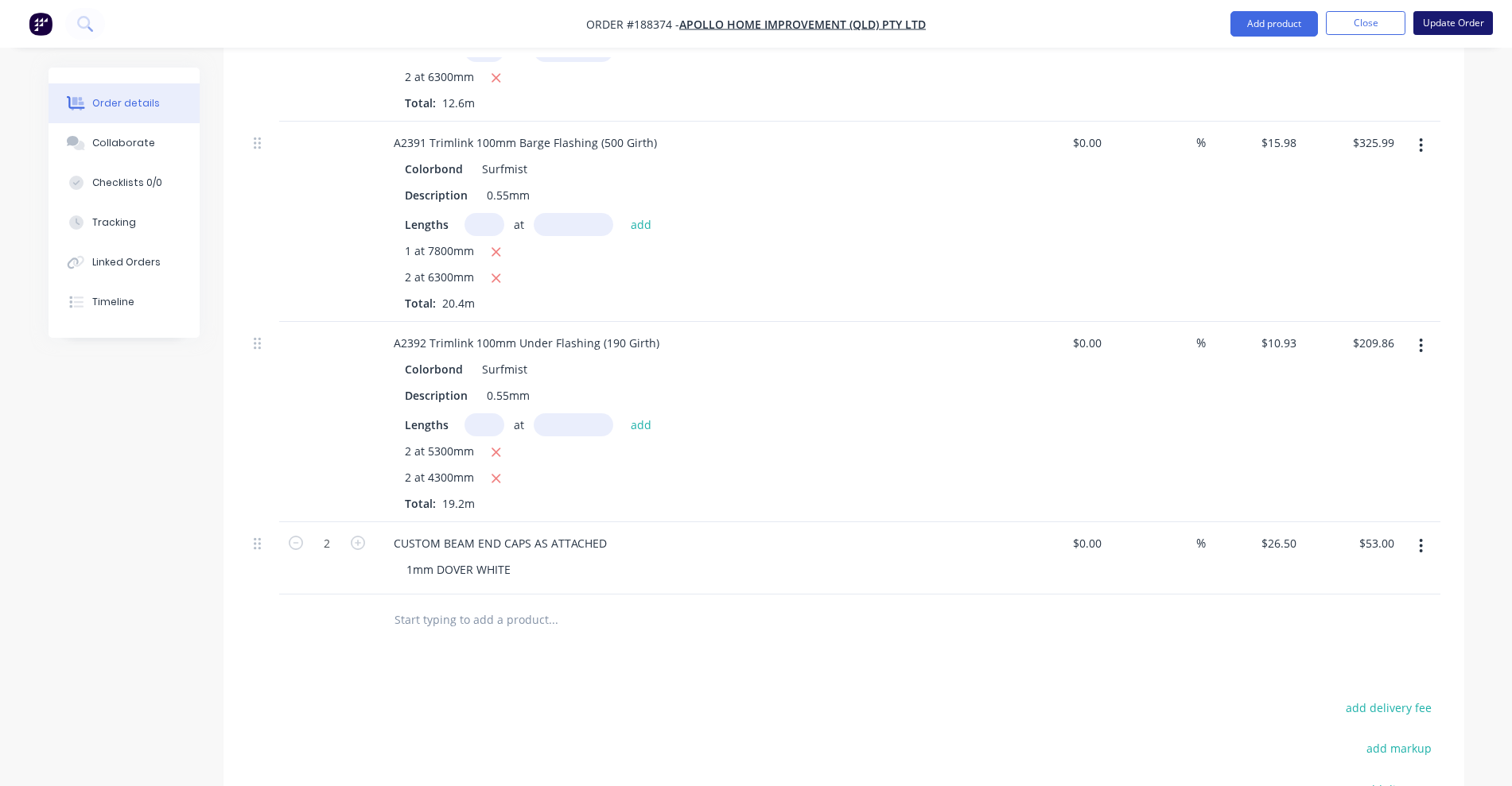
scroll to position [0, 0]
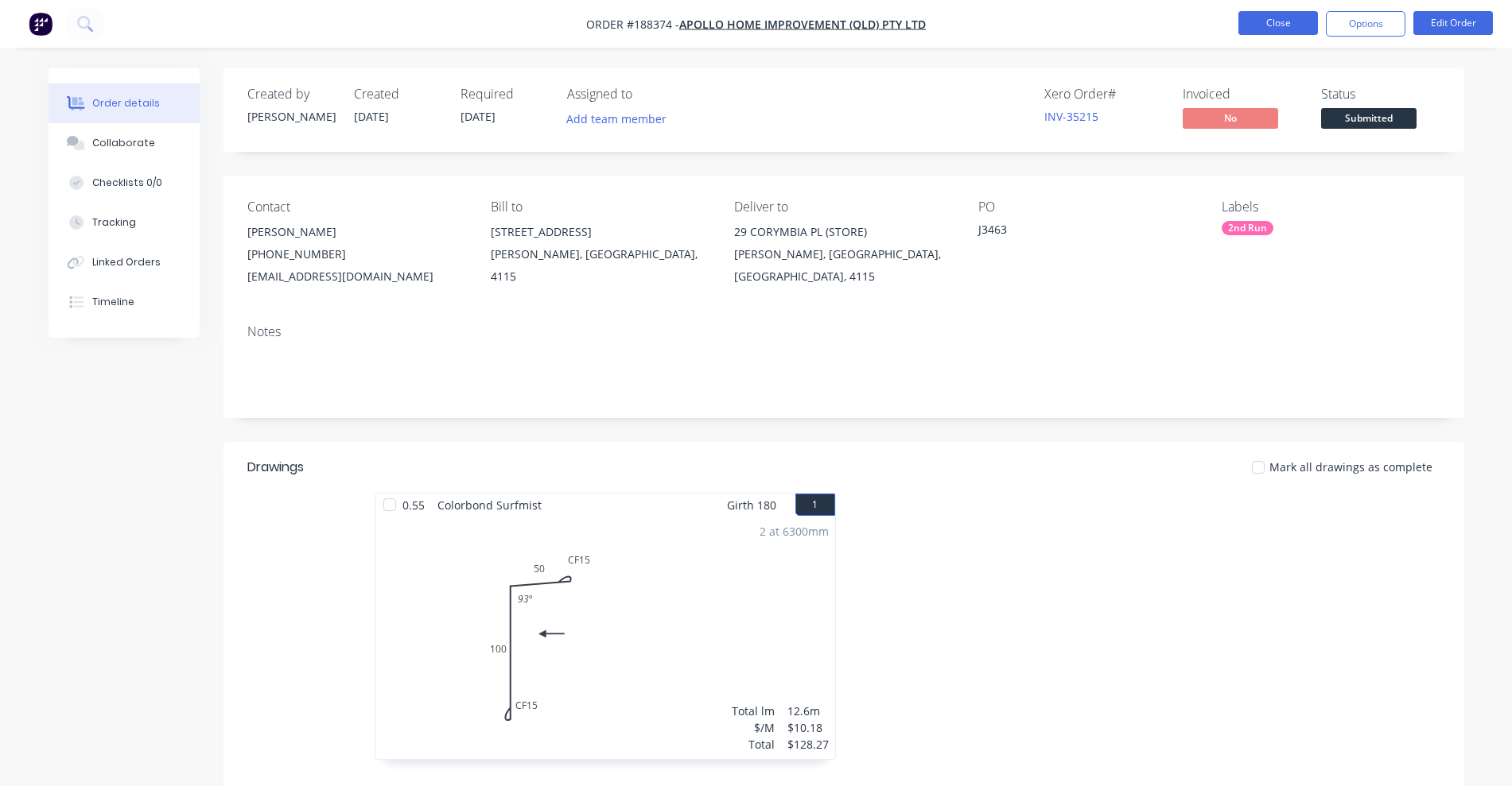
click at [1267, 20] on button "Close" at bounding box center [1278, 23] width 80 height 24
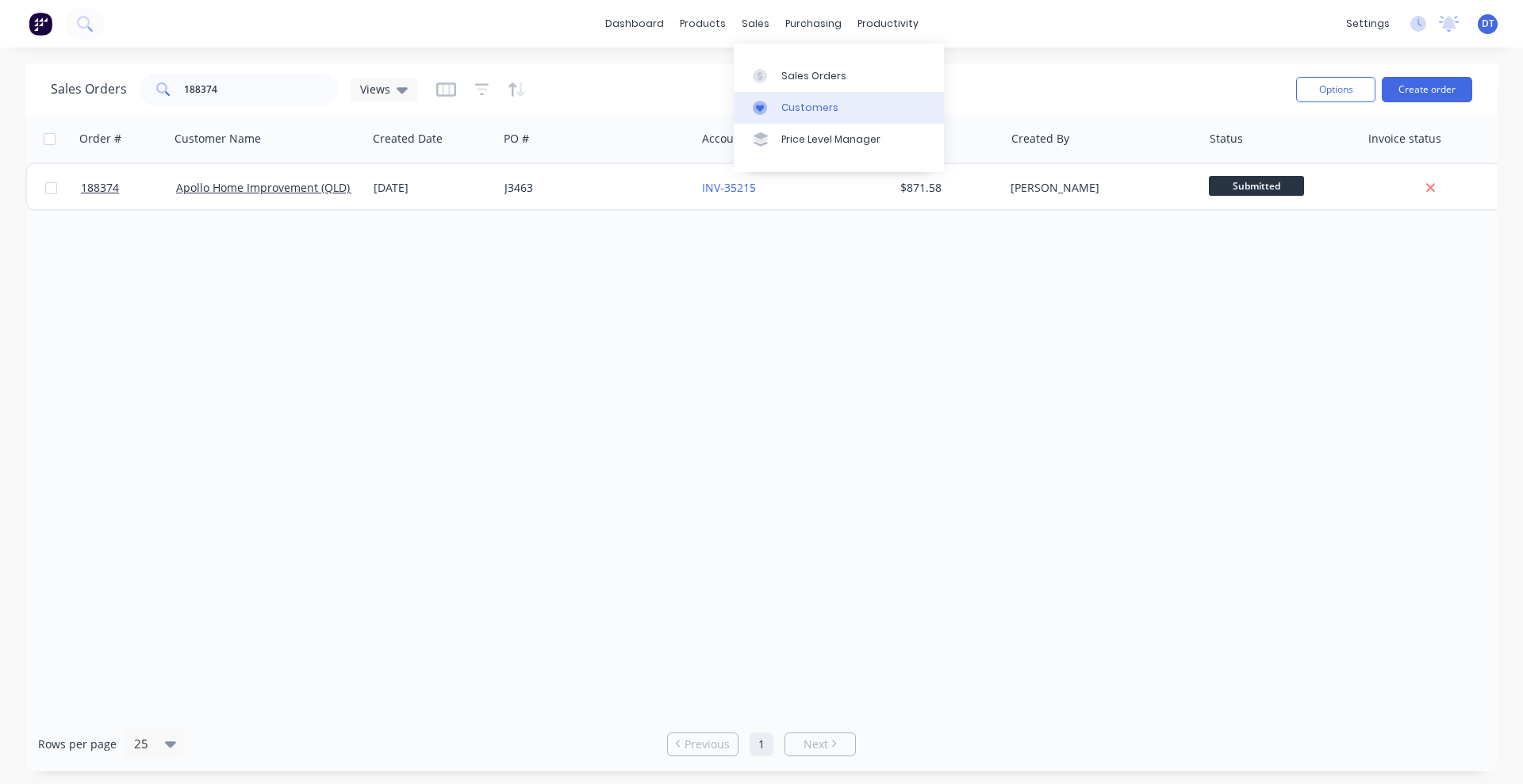
click at [766, 108] on icon at bounding box center [761, 108] width 15 height 15
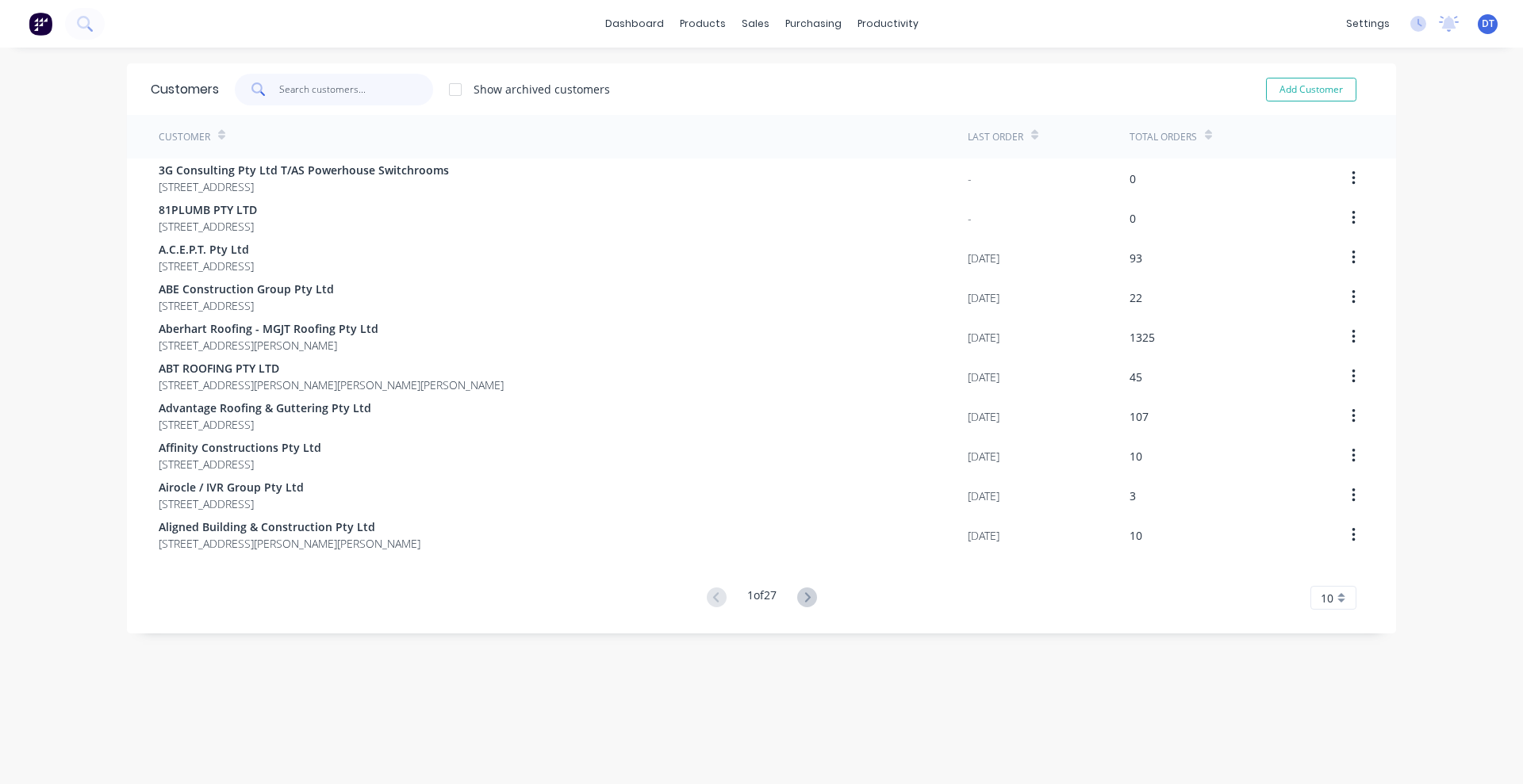
click at [287, 91] on input "text" at bounding box center [356, 90] width 155 height 32
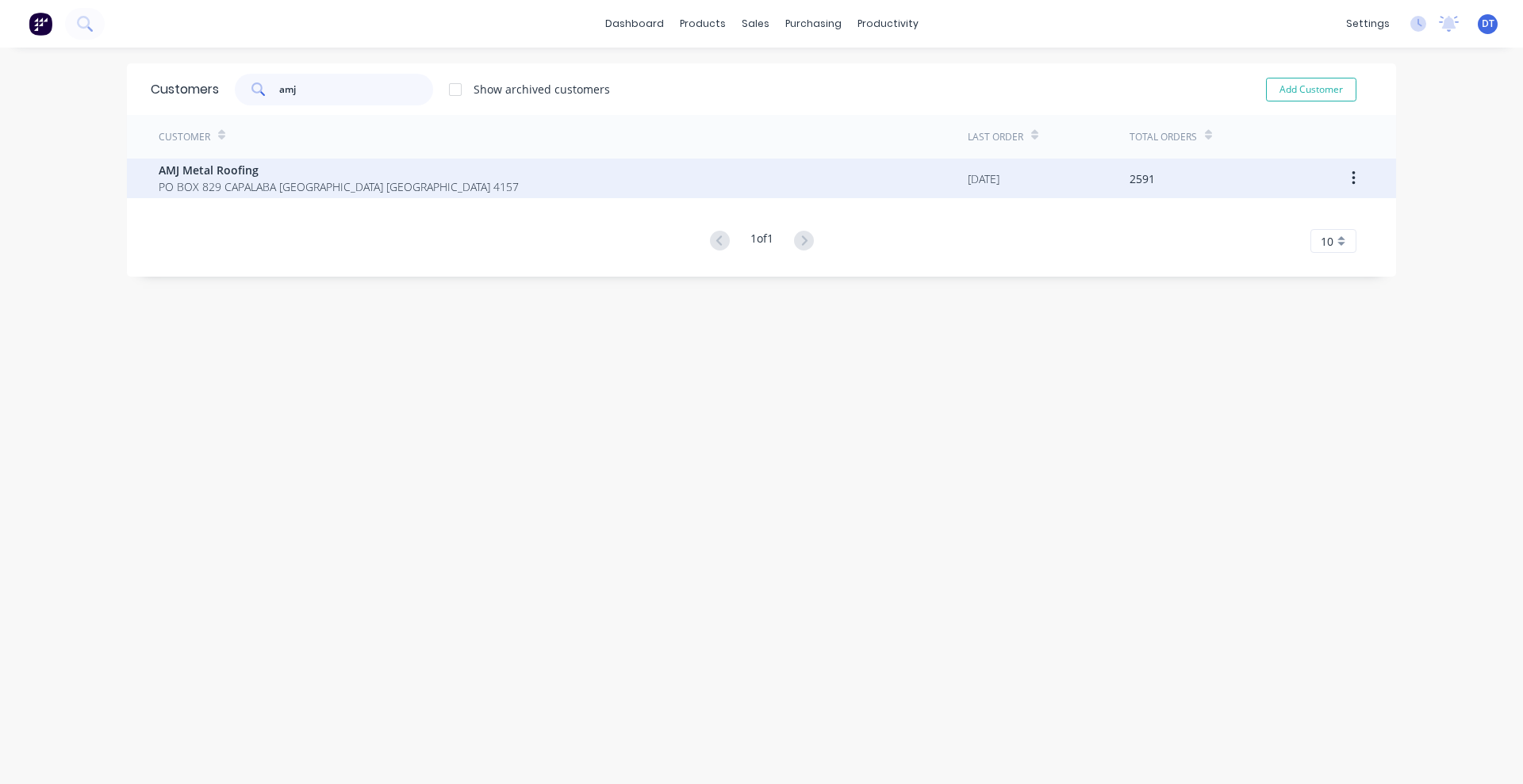
type input "amj"
click at [208, 187] on span "PO BOX 829 CAPALABA [GEOGRAPHIC_DATA] [GEOGRAPHIC_DATA] 4157" at bounding box center [339, 187] width 361 height 16
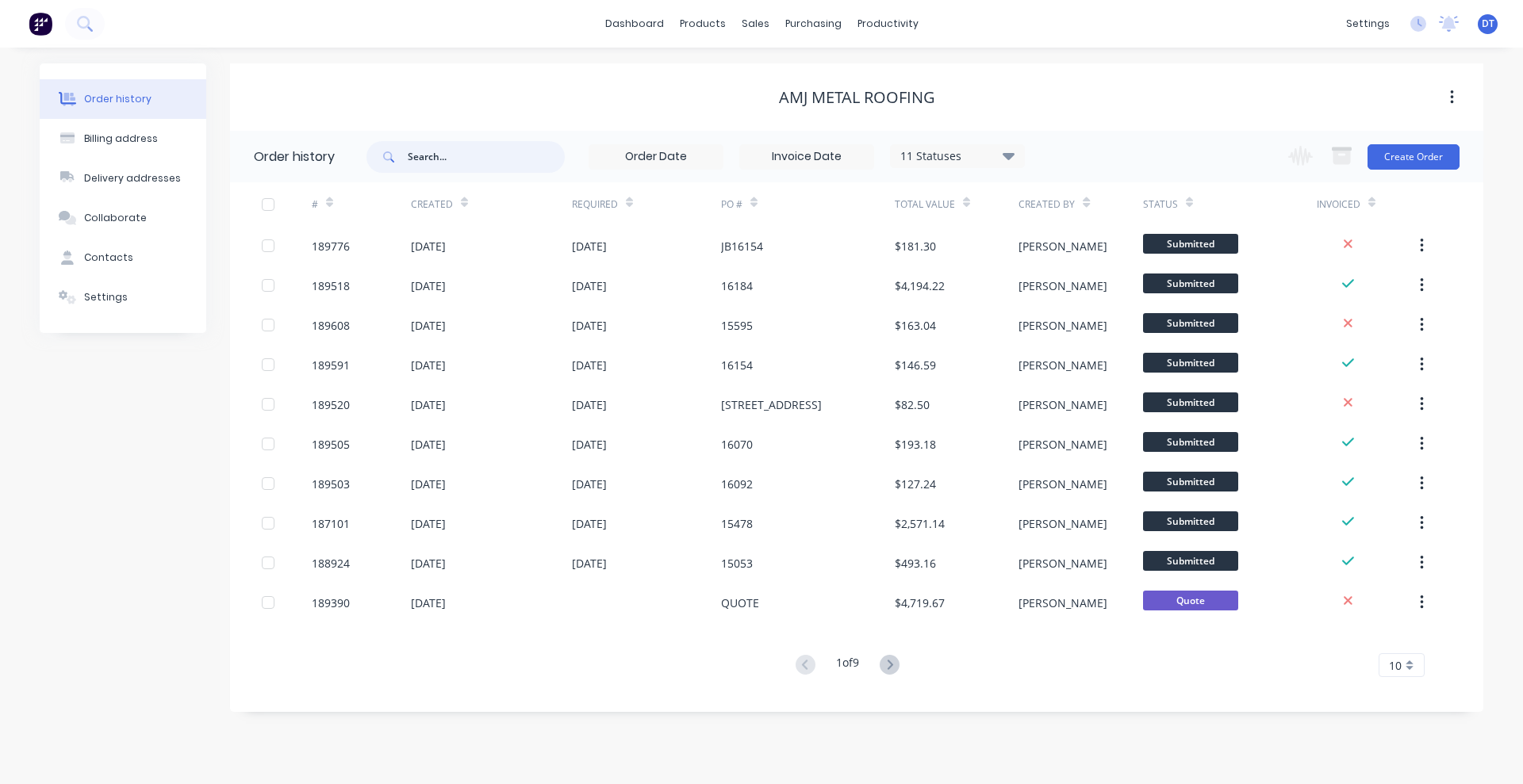
click at [439, 160] on input "text" at bounding box center [487, 156] width 157 height 32
click at [930, 152] on div "11 Statuses" at bounding box center [957, 156] width 134 height 17
click at [1088, 243] on label at bounding box center [1088, 243] width 0 height 0
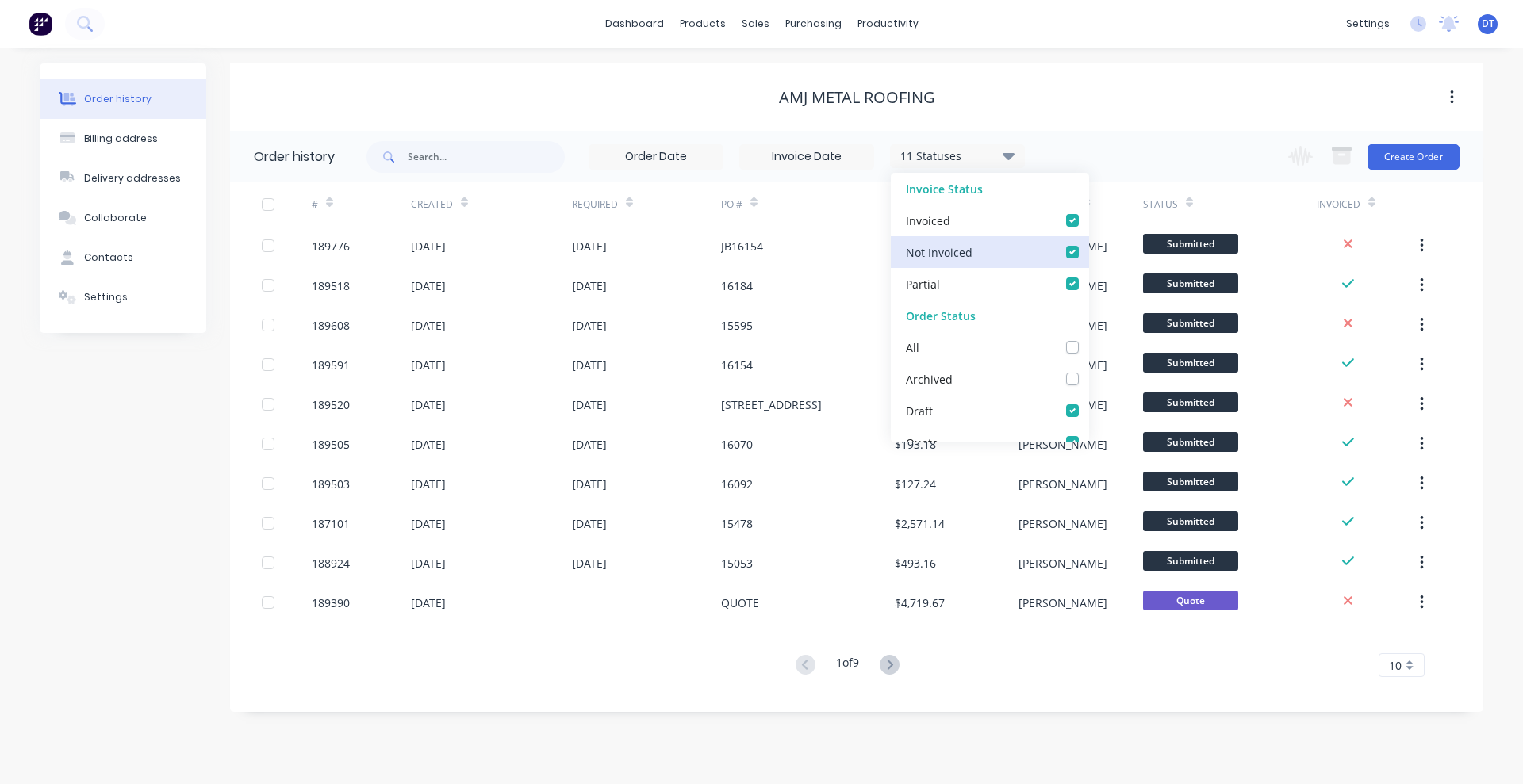
click at [1088, 252] on Invoiced_checkbox_Invoice_1undefined "checkbox" at bounding box center [1095, 251] width 13 height 15
checkbox Invoiced_checkbox_Invoice_1undefined "false"
click at [1088, 275] on label at bounding box center [1088, 275] width 0 height 0
click at [1088, 280] on input "checkbox" at bounding box center [1095, 283] width 13 height 15
checkbox input "false"
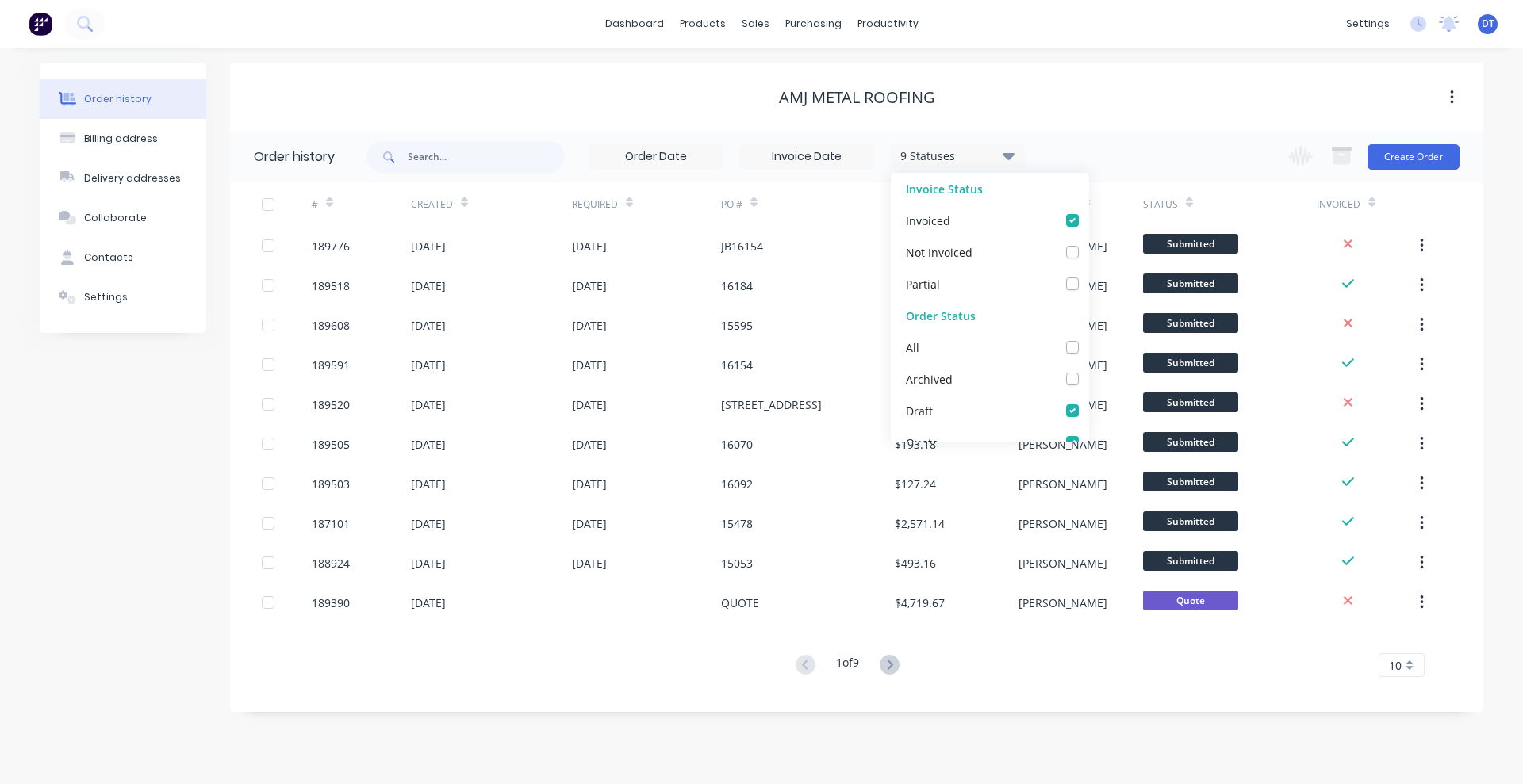
click at [1152, 131] on div "9 Statuses Invoice Status Invoiced Not Invoiced Partial Order Status All Archiv…" at bounding box center [924, 156] width 1117 height 51
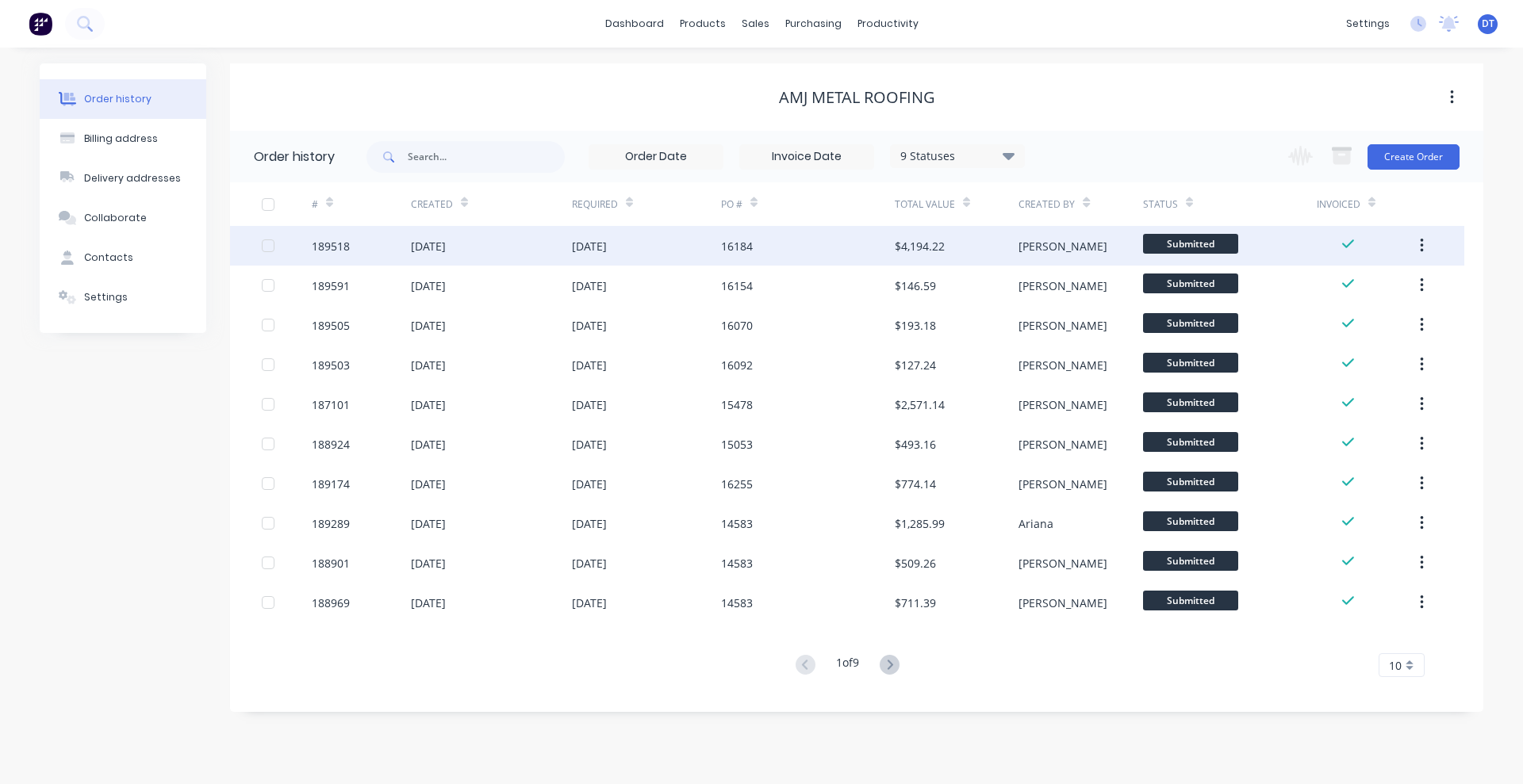
click at [895, 247] on div "$4,194.22" at bounding box center [920, 246] width 50 height 16
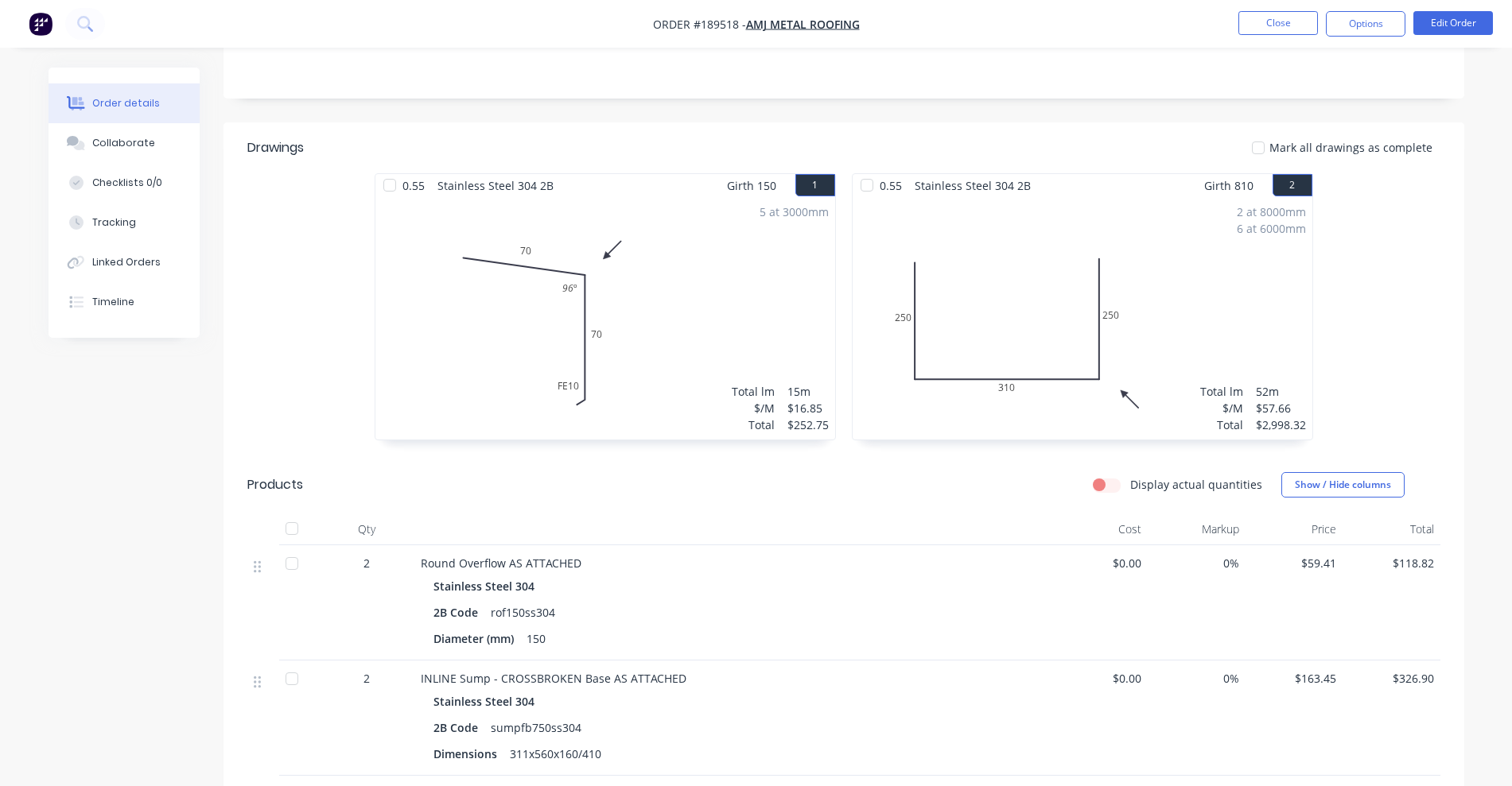
scroll to position [596, 0]
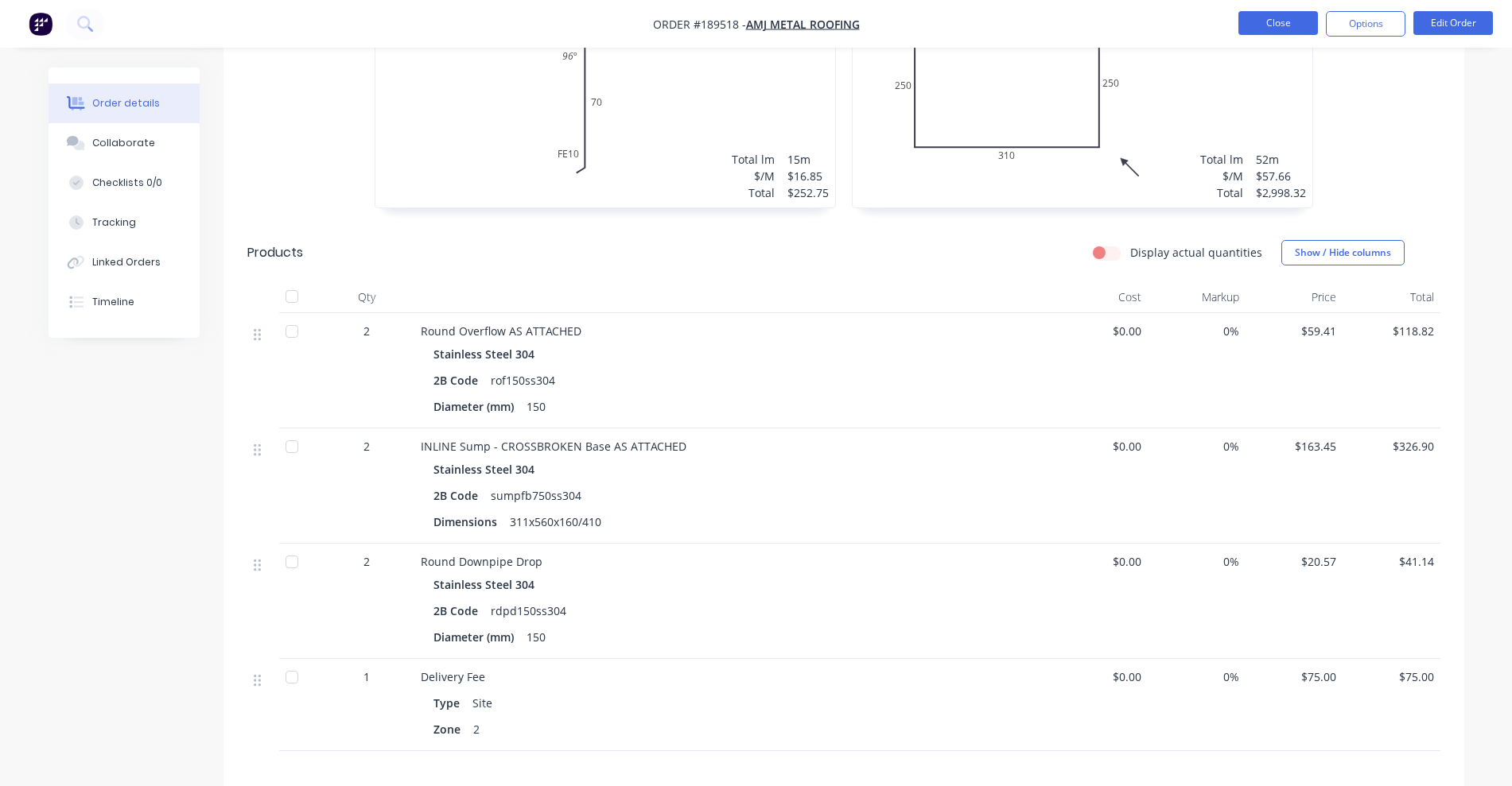
click at [1273, 27] on button "Close" at bounding box center [1278, 23] width 80 height 24
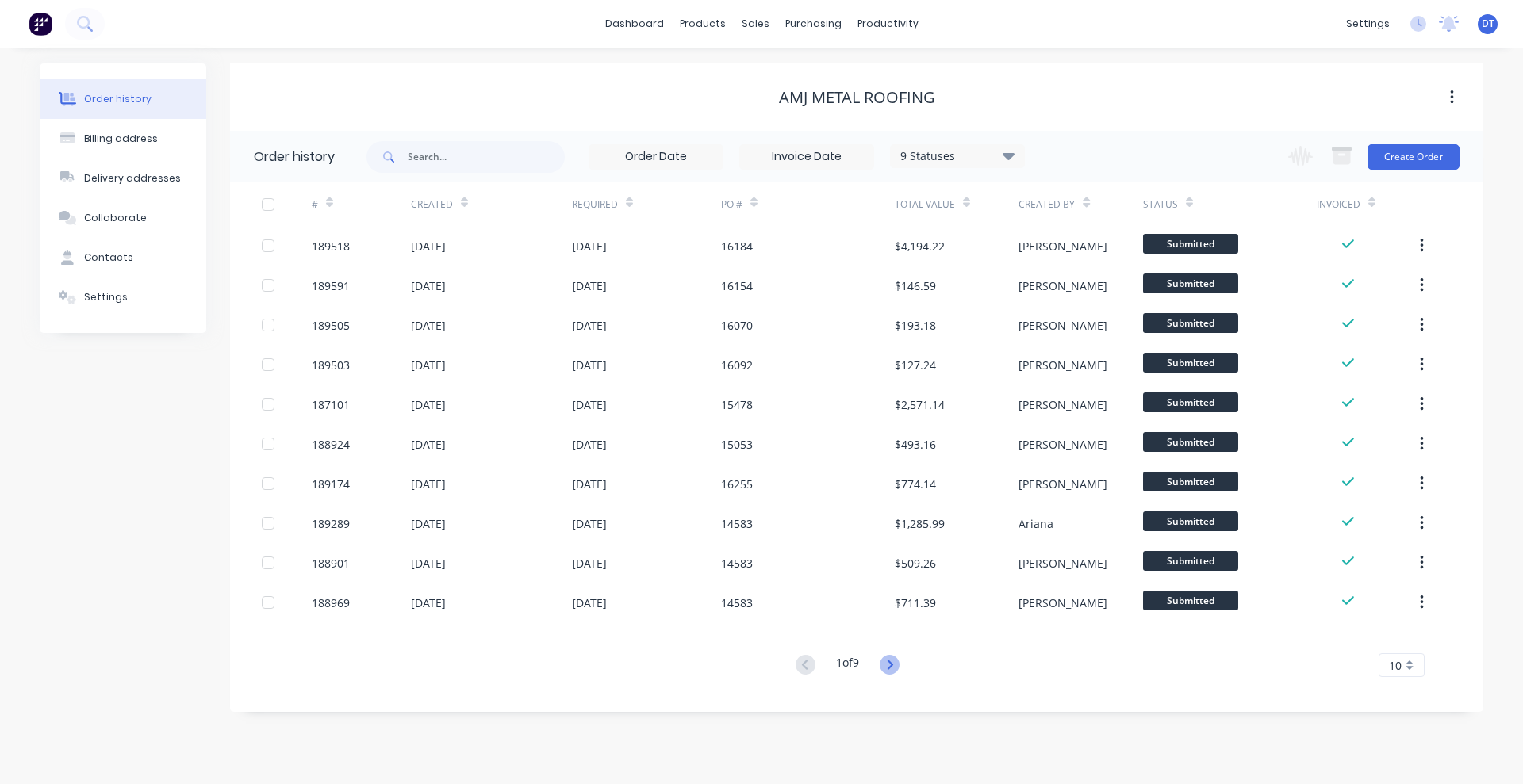
click at [892, 663] on icon at bounding box center [890, 665] width 20 height 20
click at [797, 661] on icon at bounding box center [805, 665] width 20 height 20
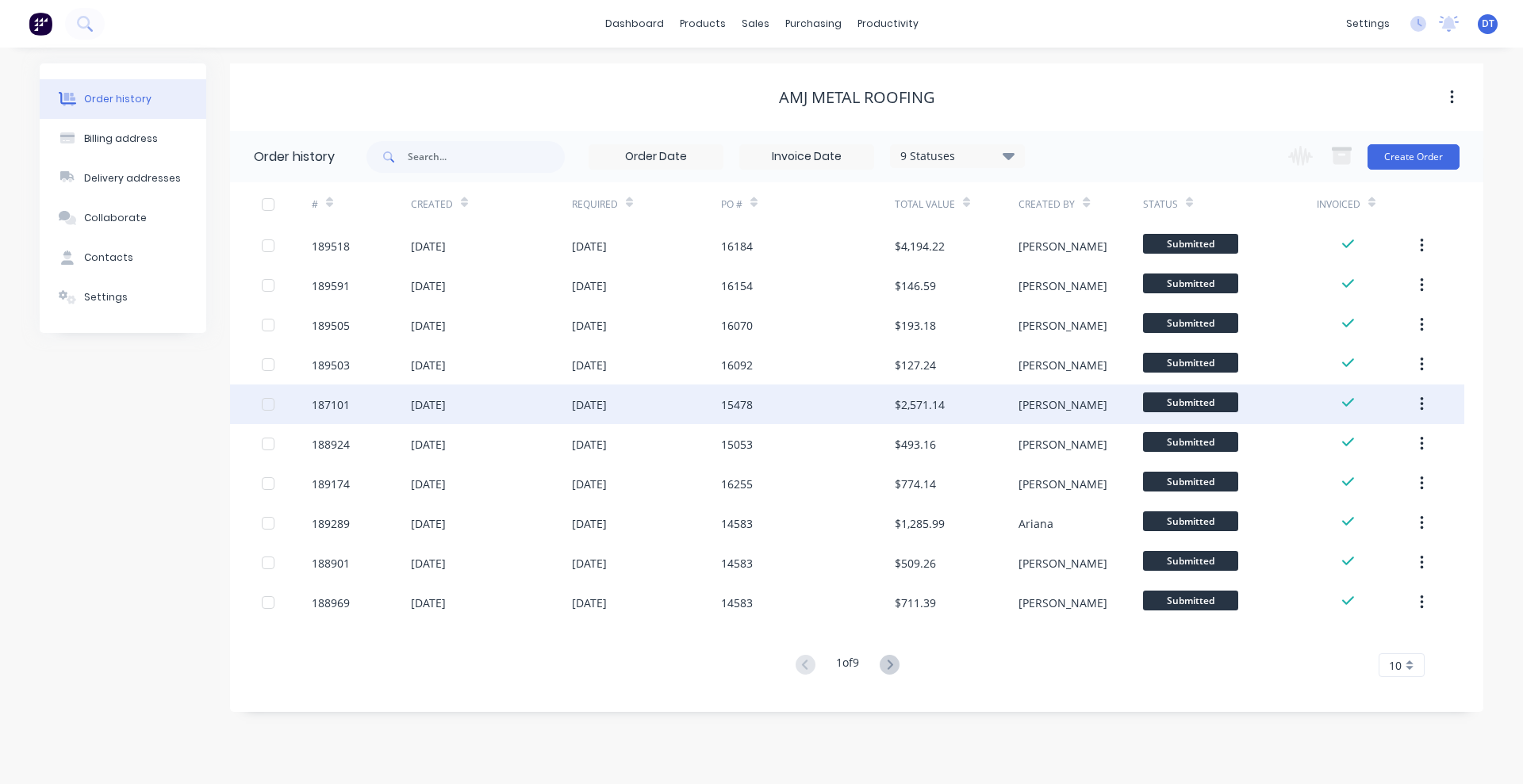
click at [827, 405] on div "15478" at bounding box center [808, 403] width 174 height 39
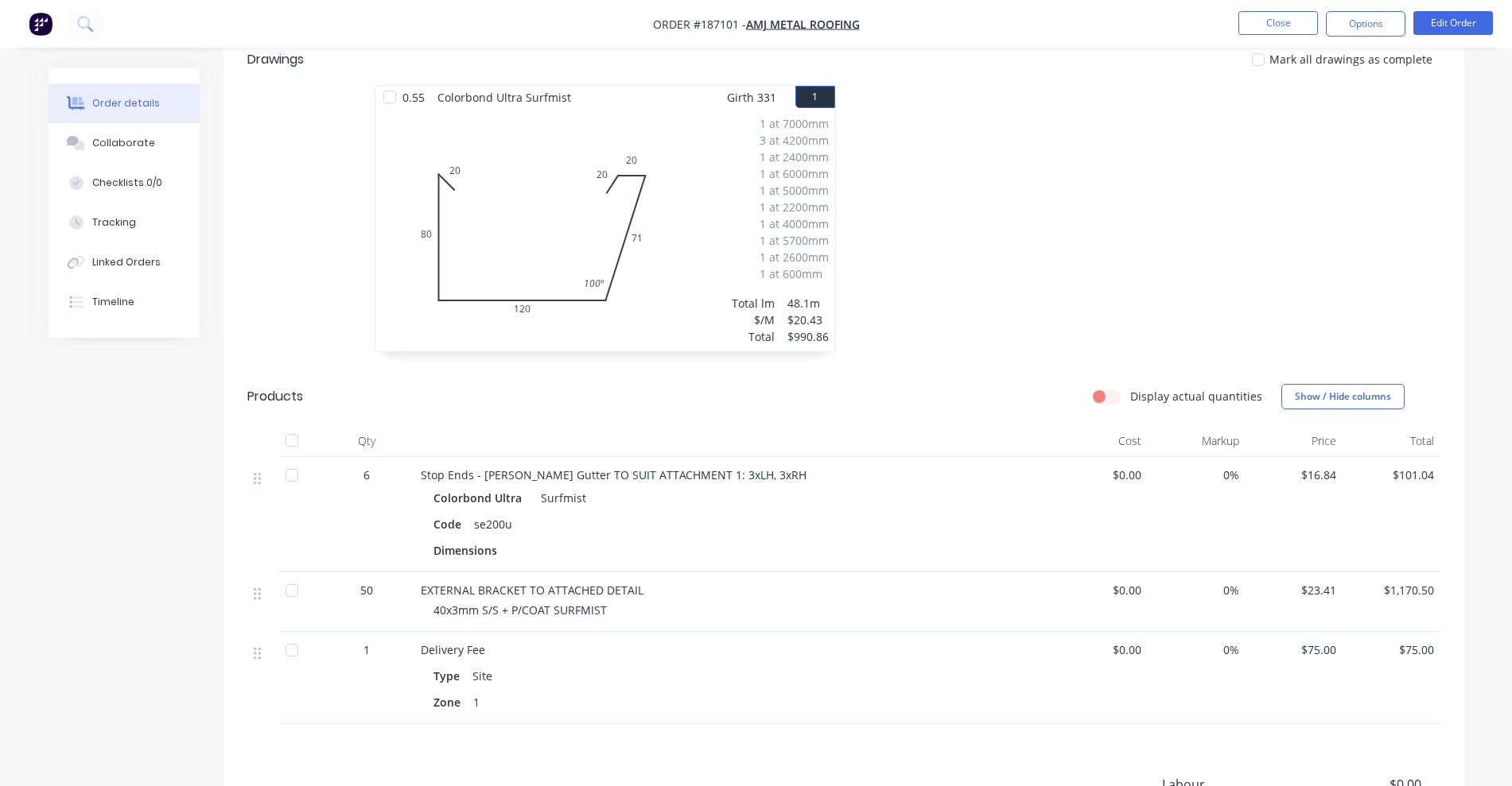
scroll to position [497, 0]
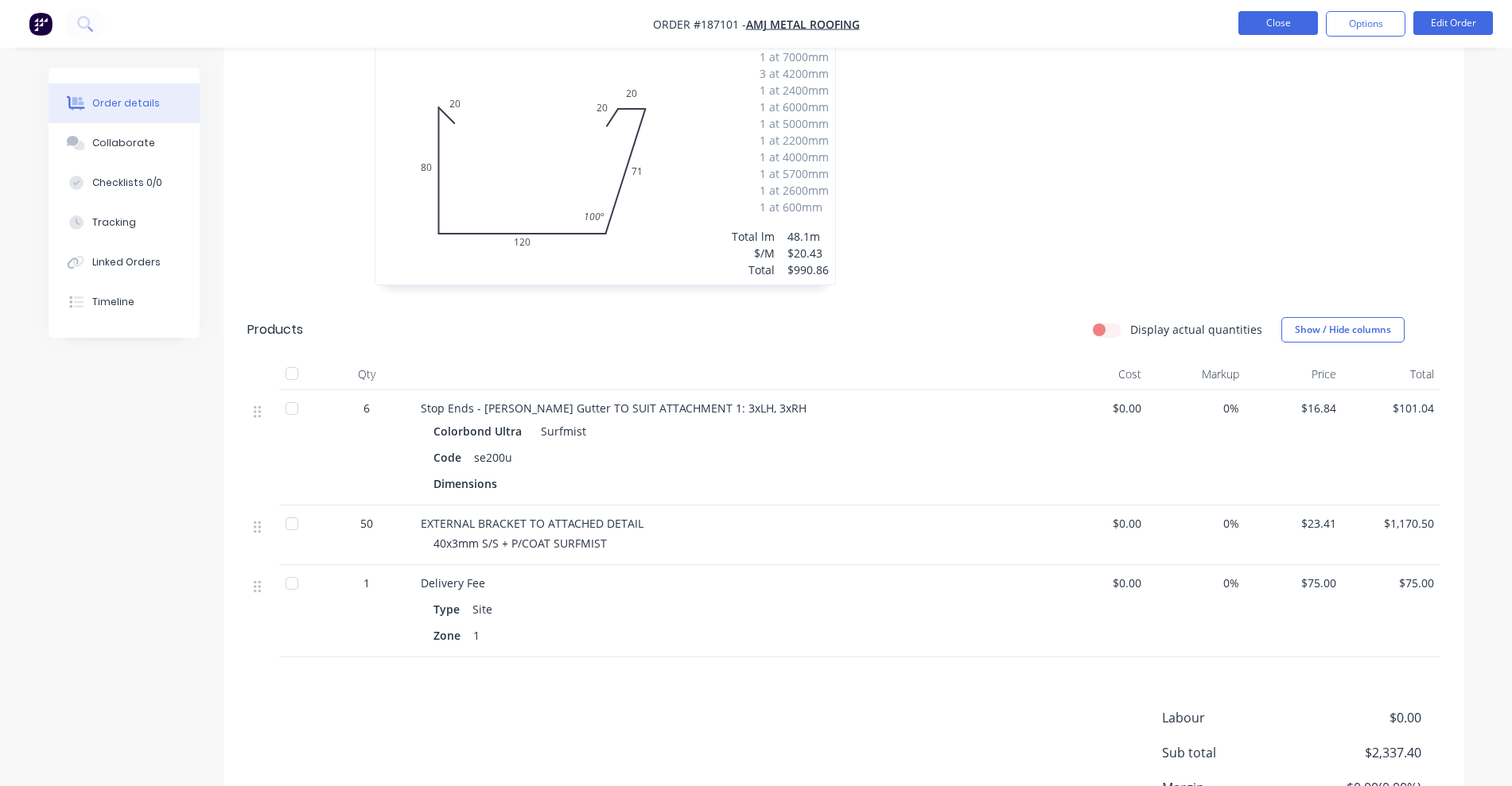
click at [1274, 27] on button "Close" at bounding box center [1278, 23] width 80 height 24
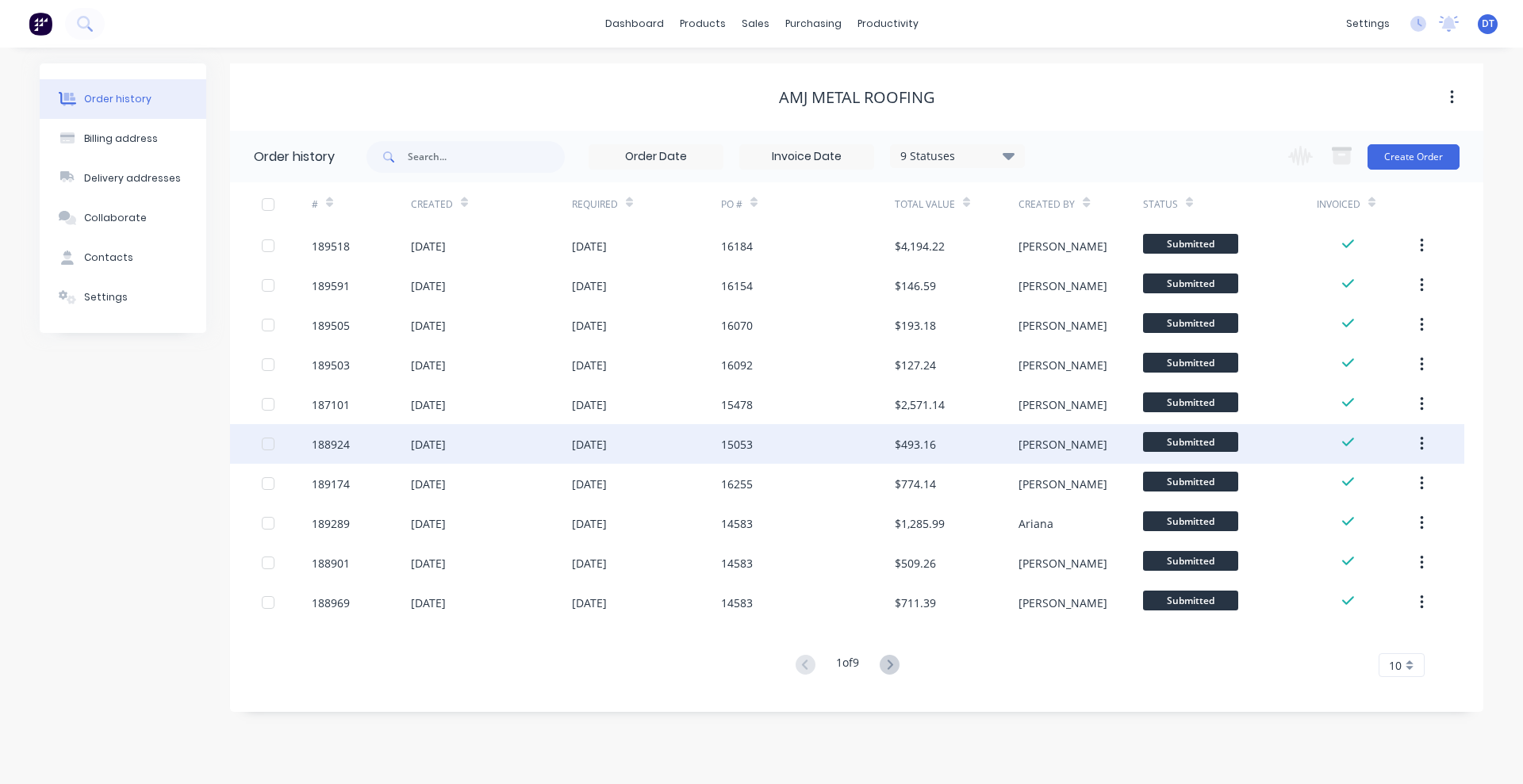
click at [1010, 442] on div "$493.16" at bounding box center [956, 444] width 124 height 39
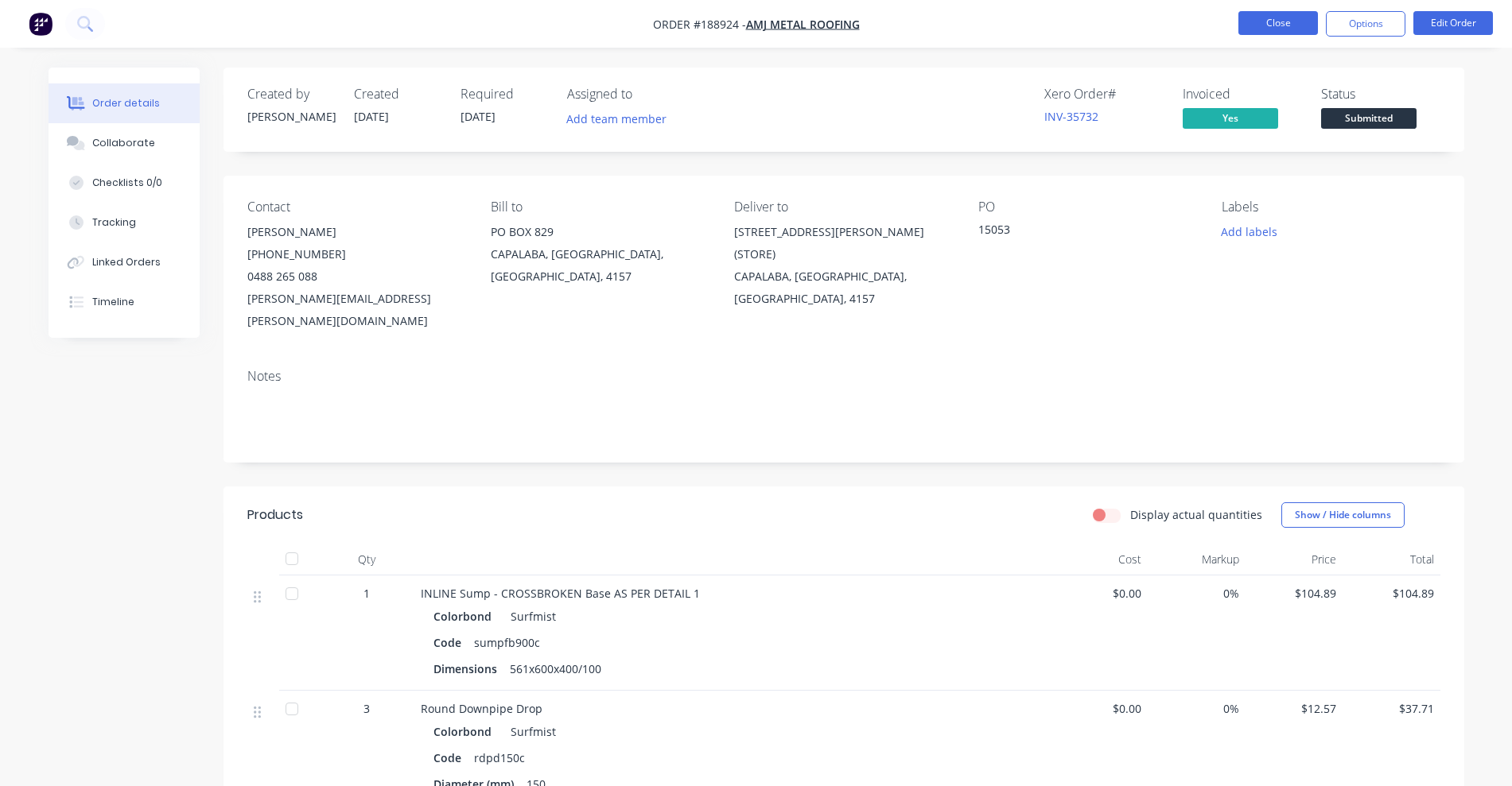
click at [1275, 28] on button "Close" at bounding box center [1278, 23] width 80 height 24
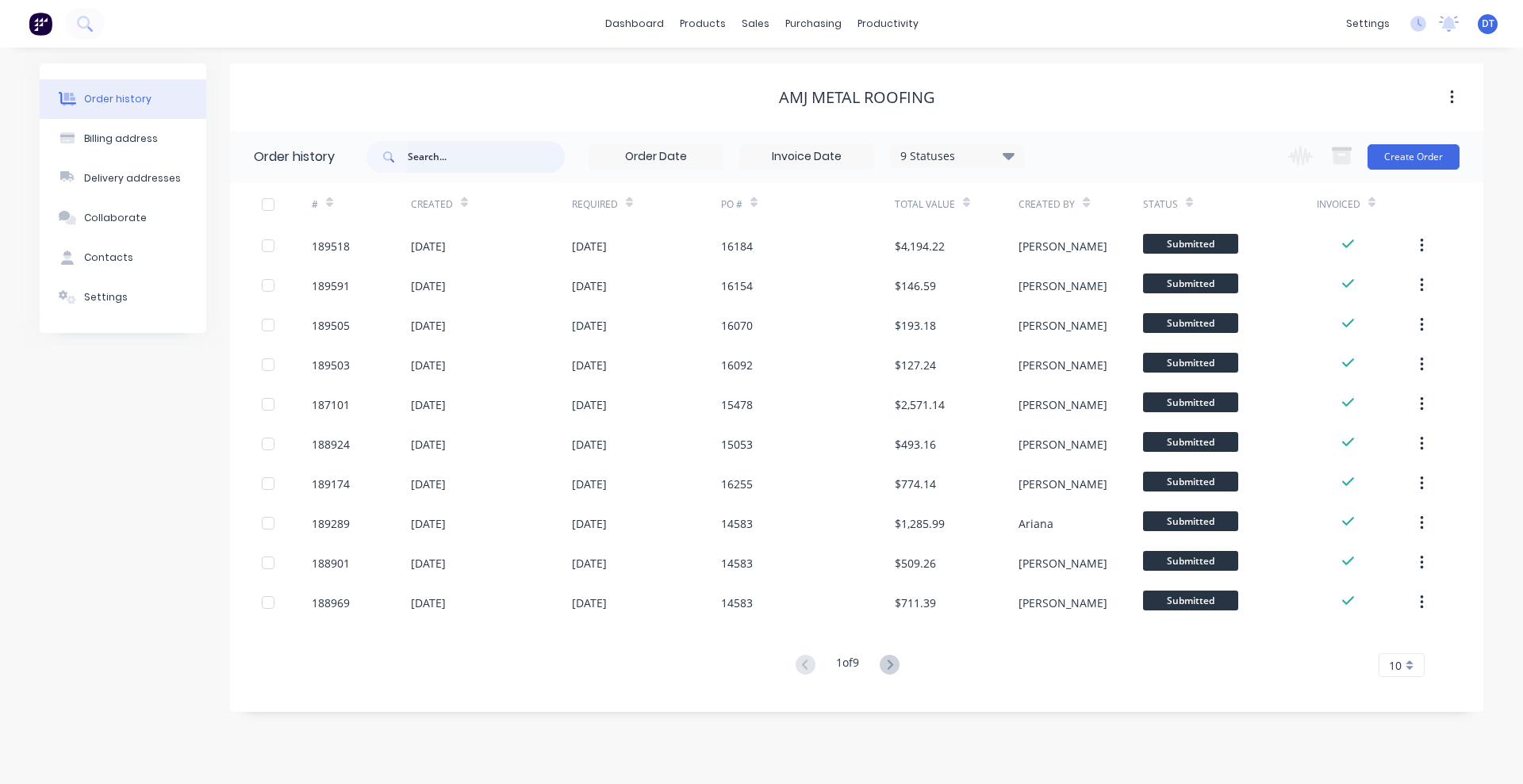
click at [467, 156] on input "text" at bounding box center [487, 156] width 157 height 32
type input "[PERSON_NAME]"
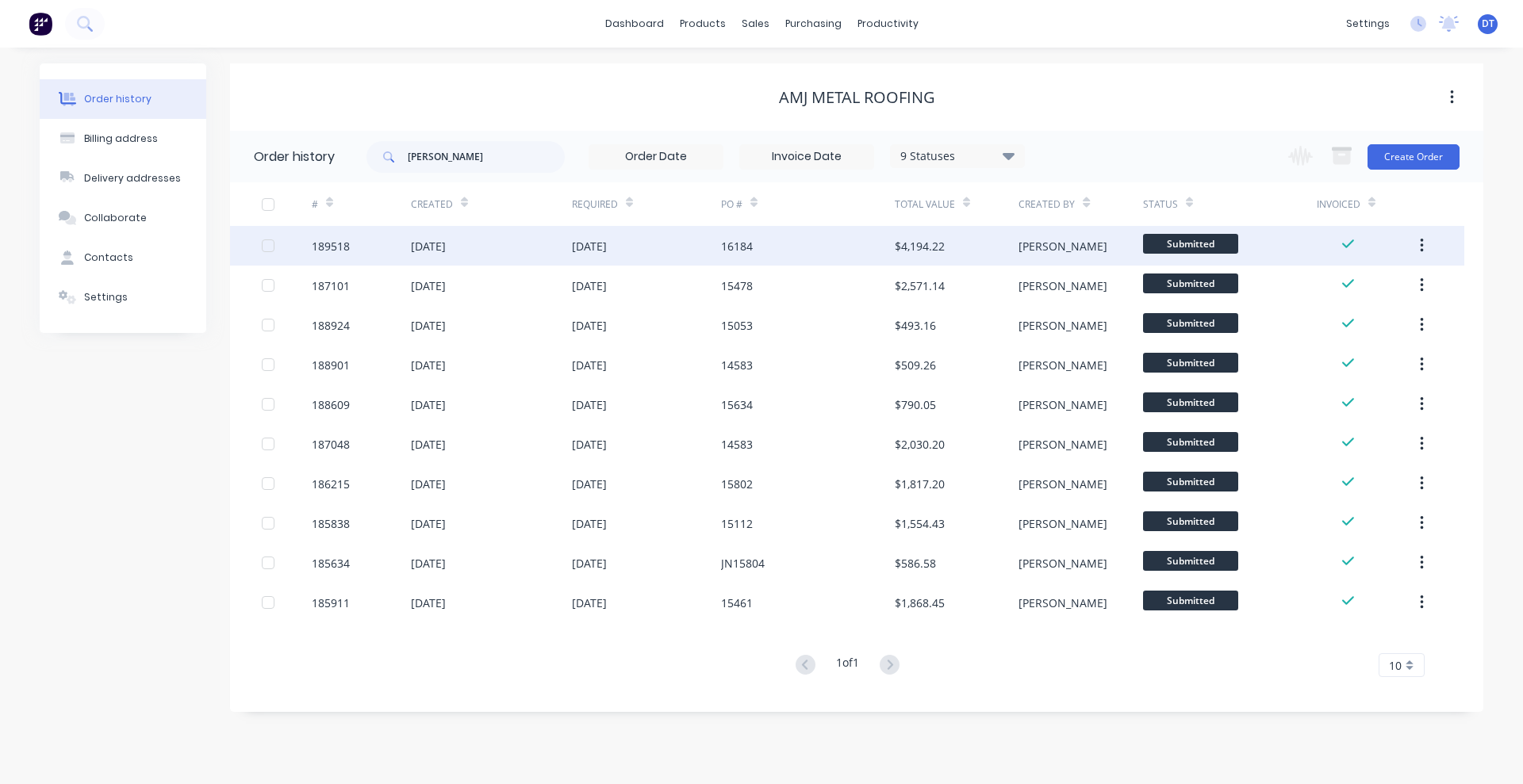
click at [988, 255] on div "$4,194.22" at bounding box center [956, 245] width 124 height 39
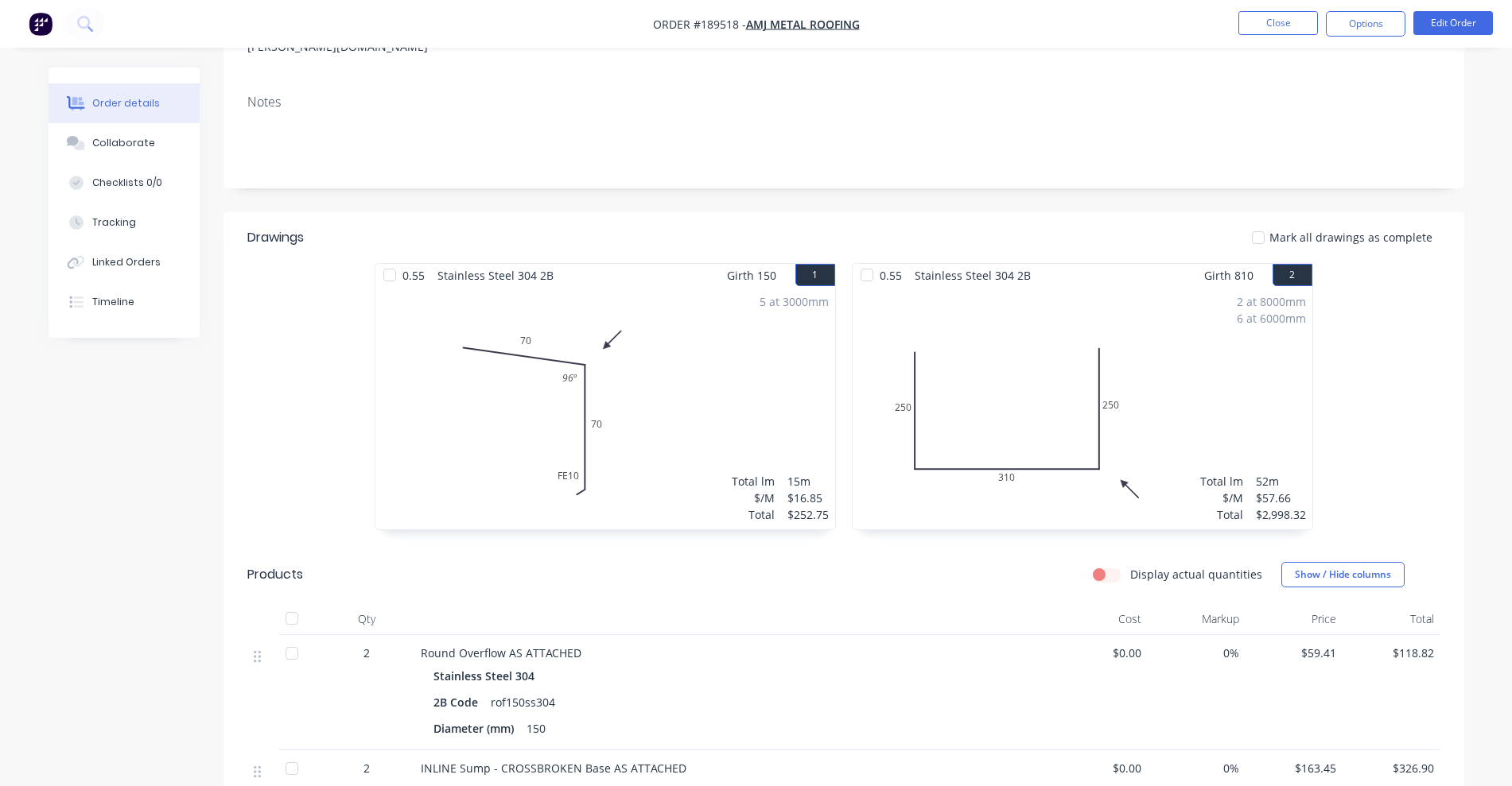
scroll to position [99, 0]
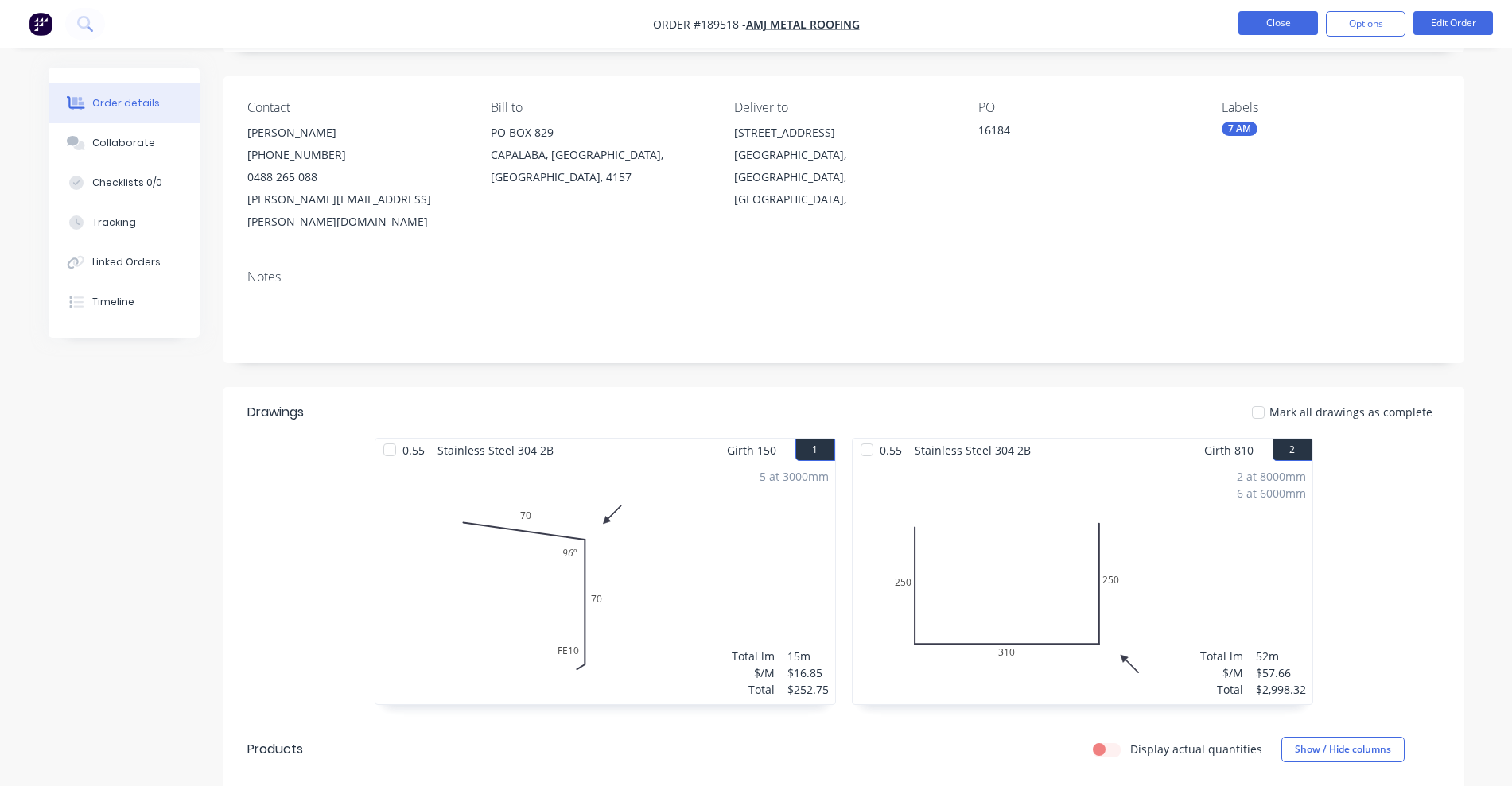
click at [1274, 27] on button "Close" at bounding box center [1278, 23] width 80 height 24
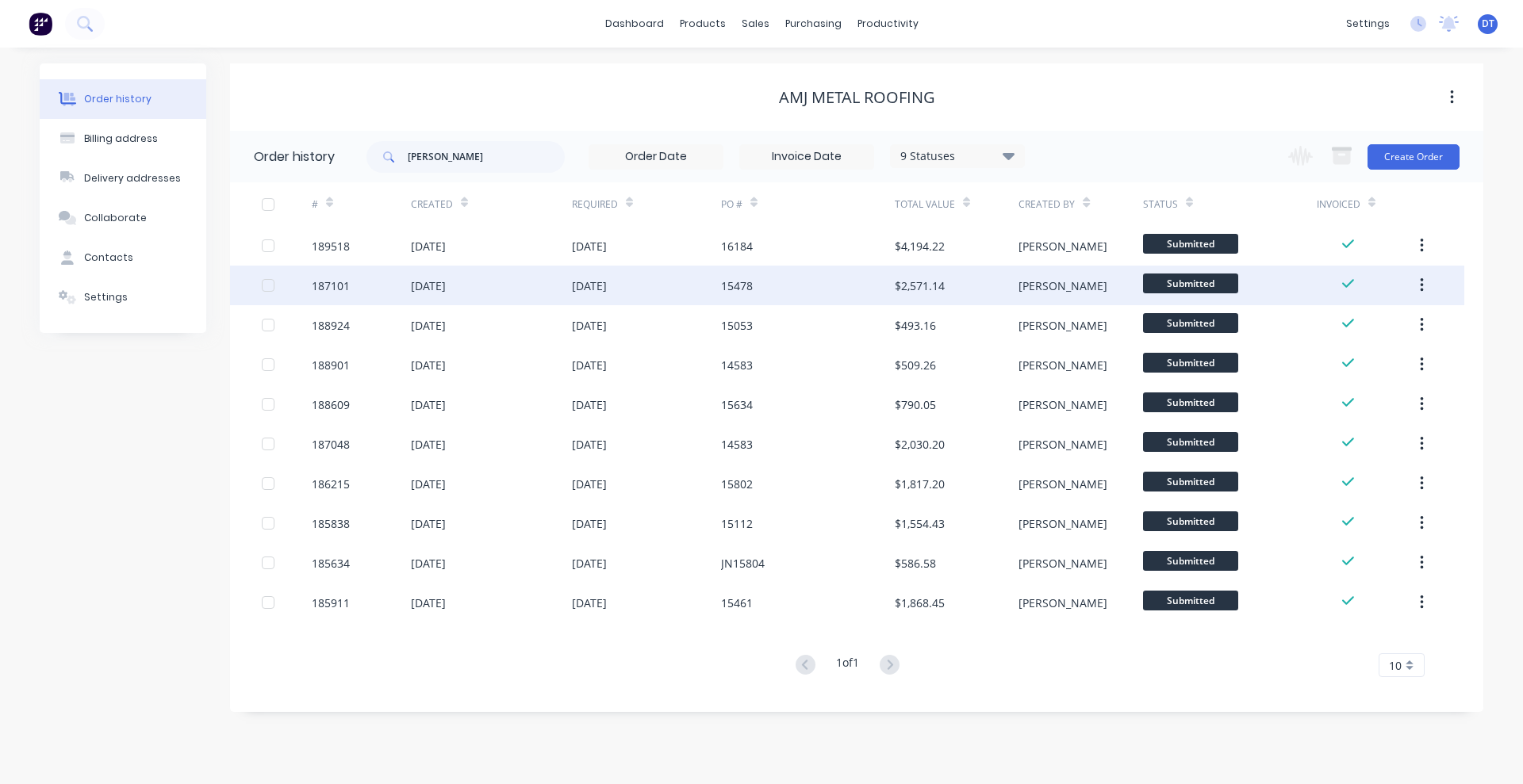
click at [950, 281] on div "$2,571.14" at bounding box center [956, 285] width 124 height 39
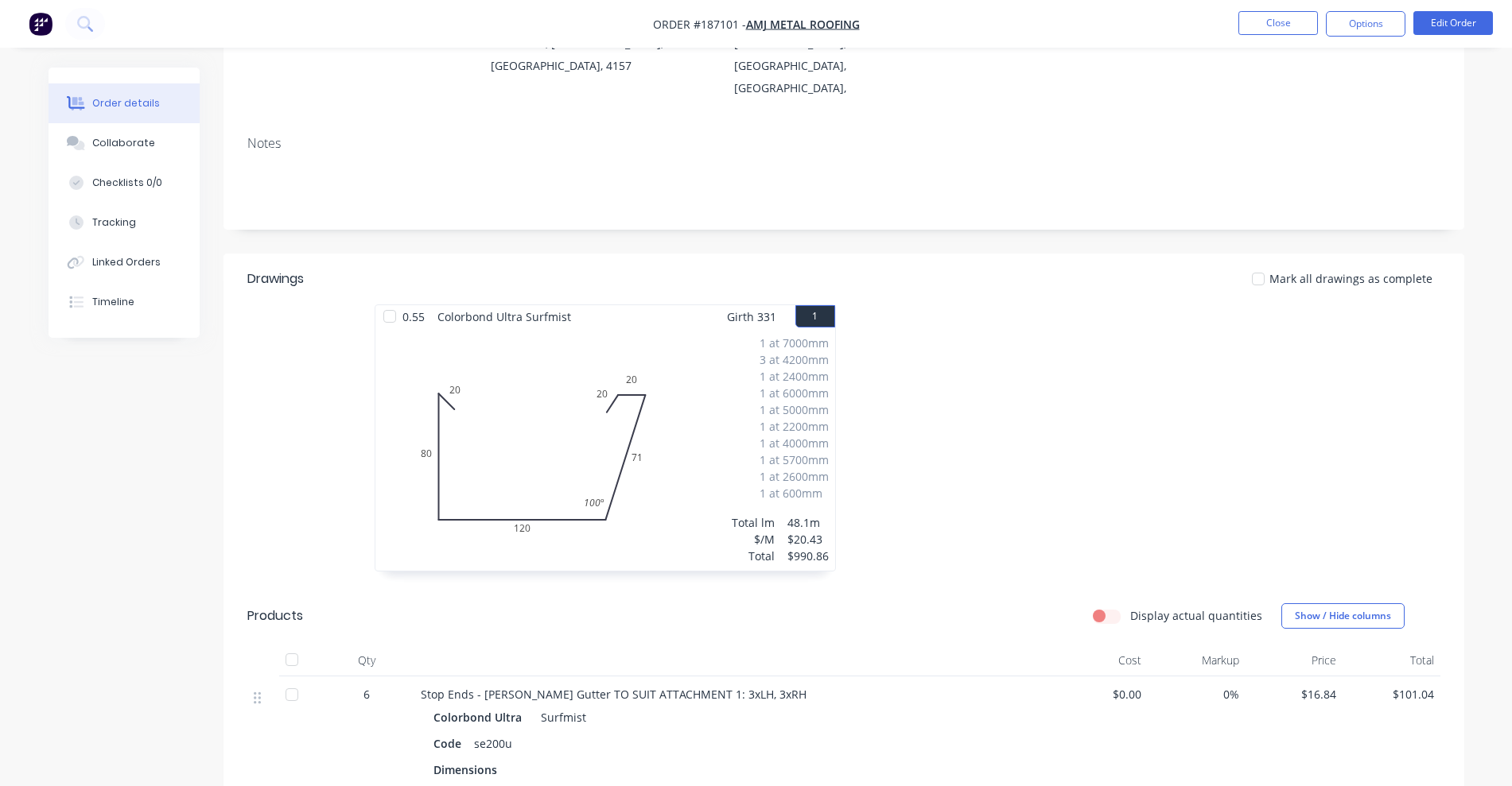
scroll to position [397, 0]
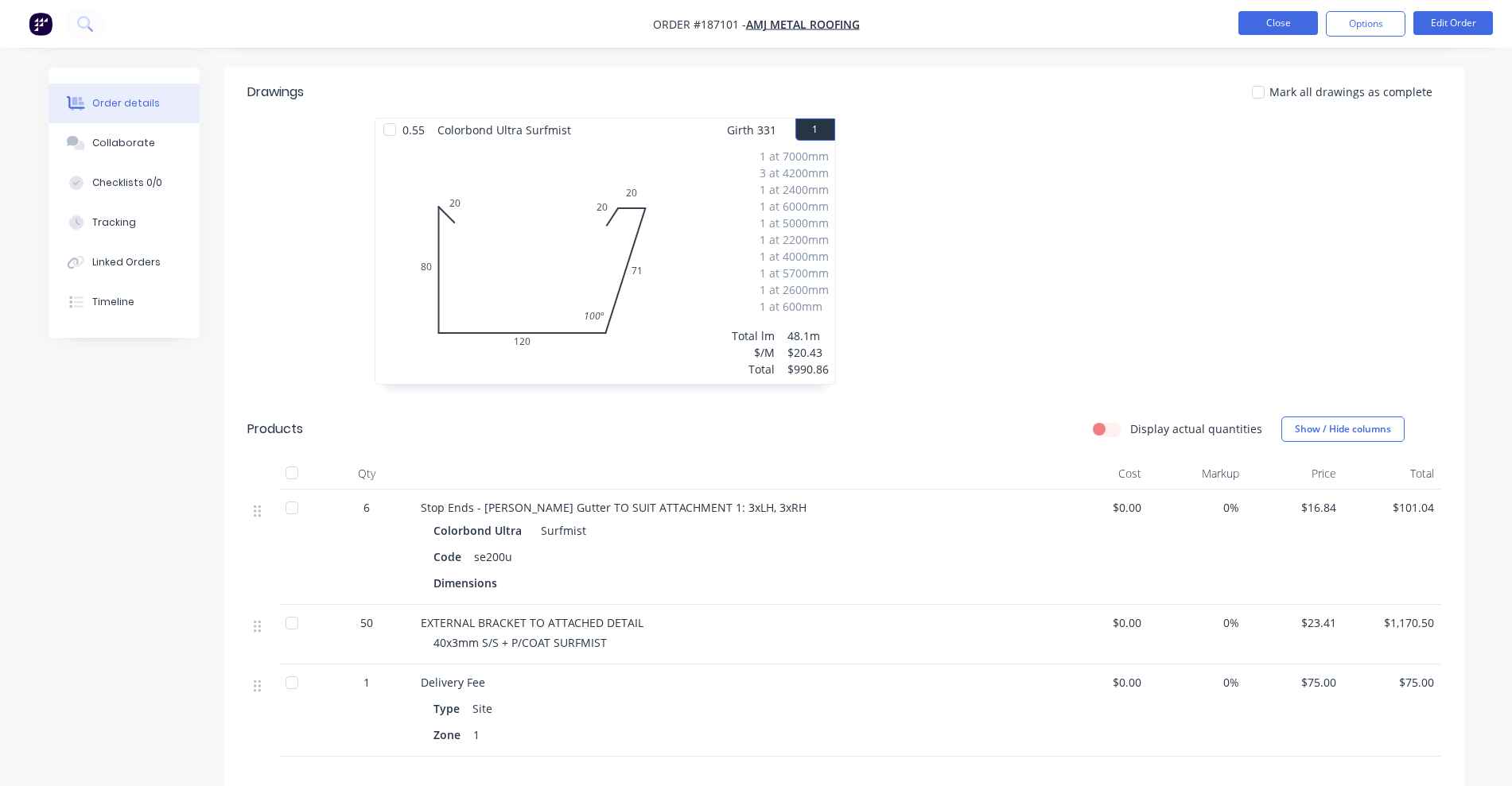
click at [1295, 27] on button "Close" at bounding box center [1278, 23] width 80 height 24
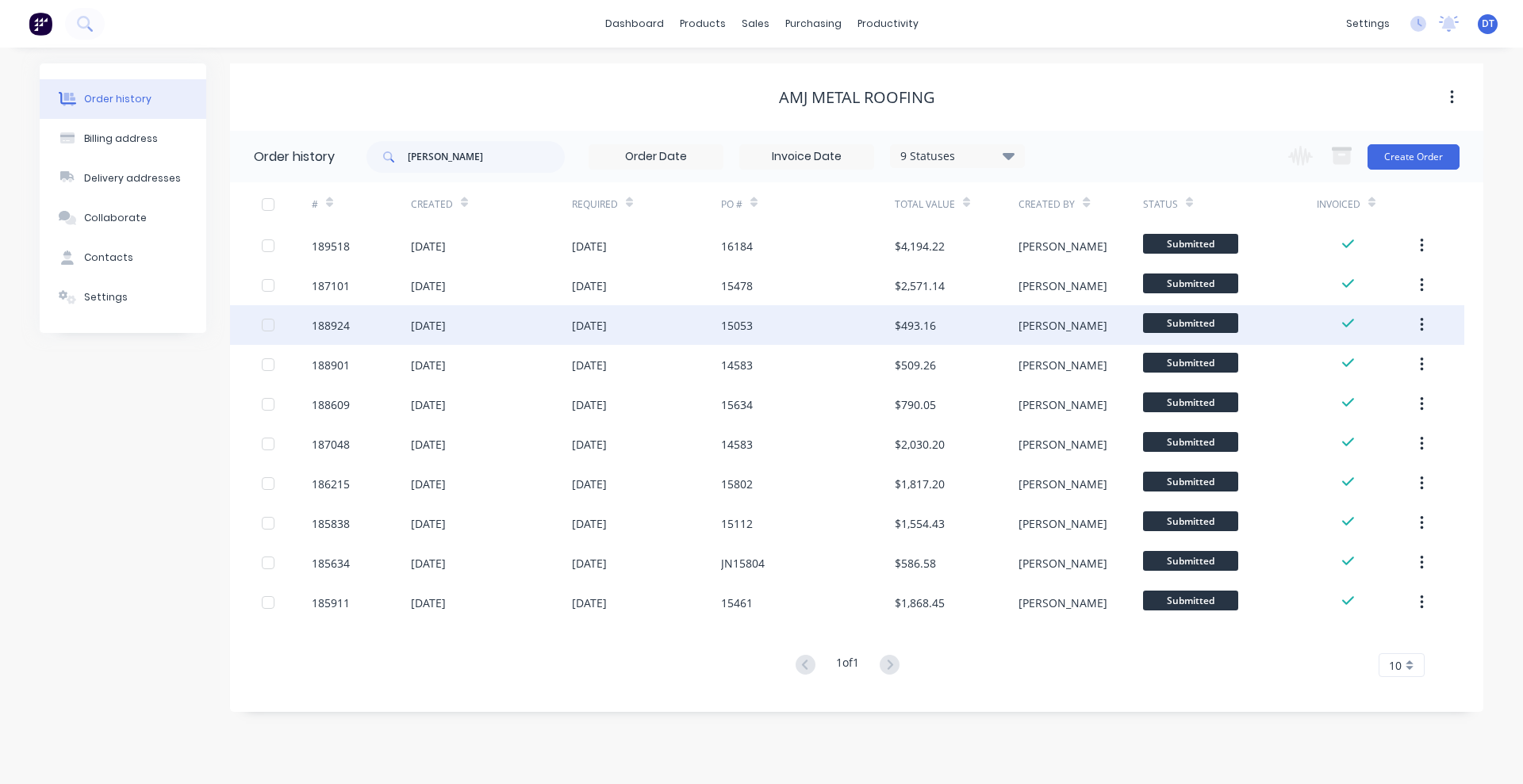
click at [972, 328] on div "$493.16" at bounding box center [956, 325] width 124 height 39
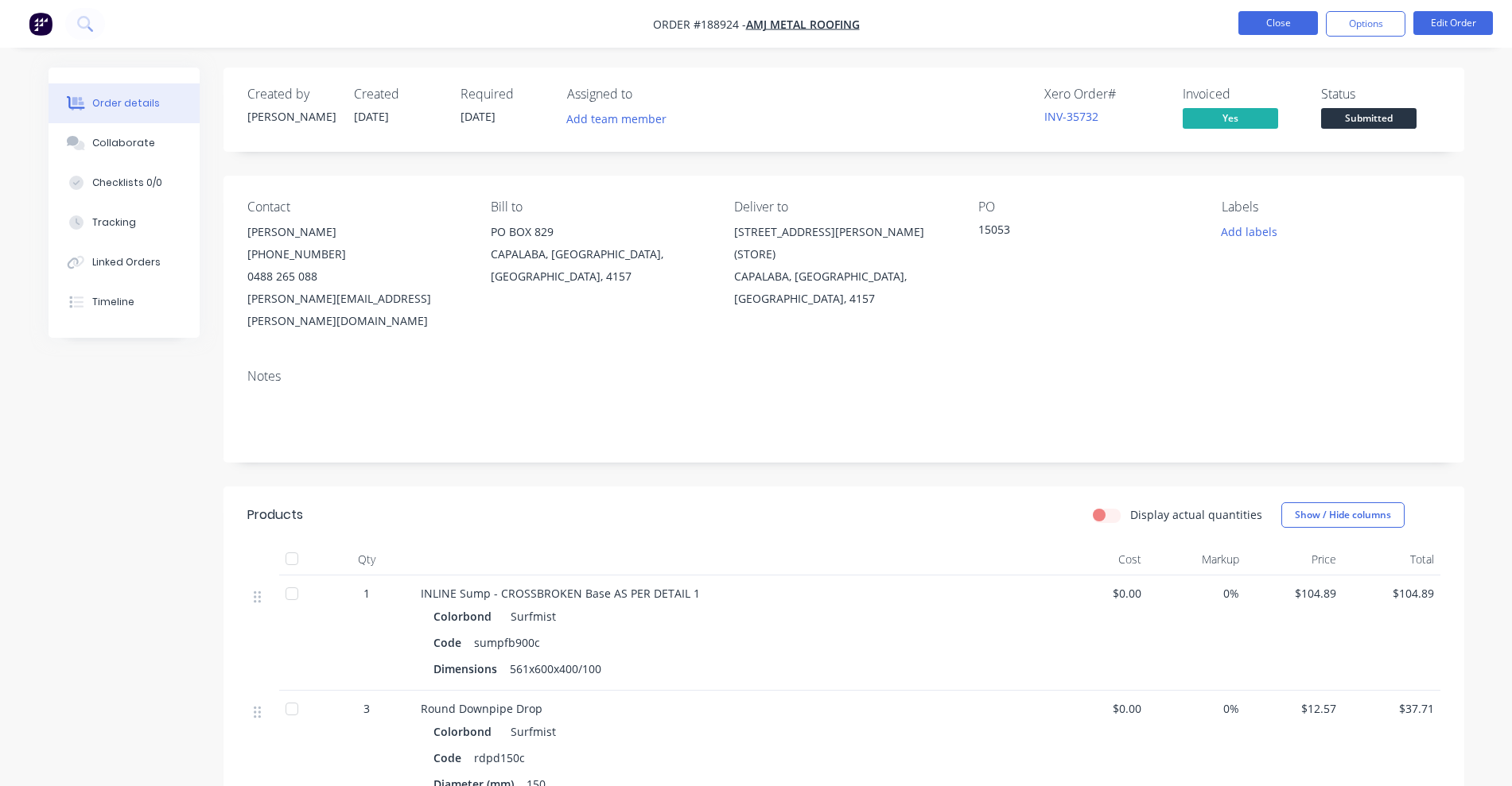
click at [1296, 21] on button "Close" at bounding box center [1278, 23] width 80 height 24
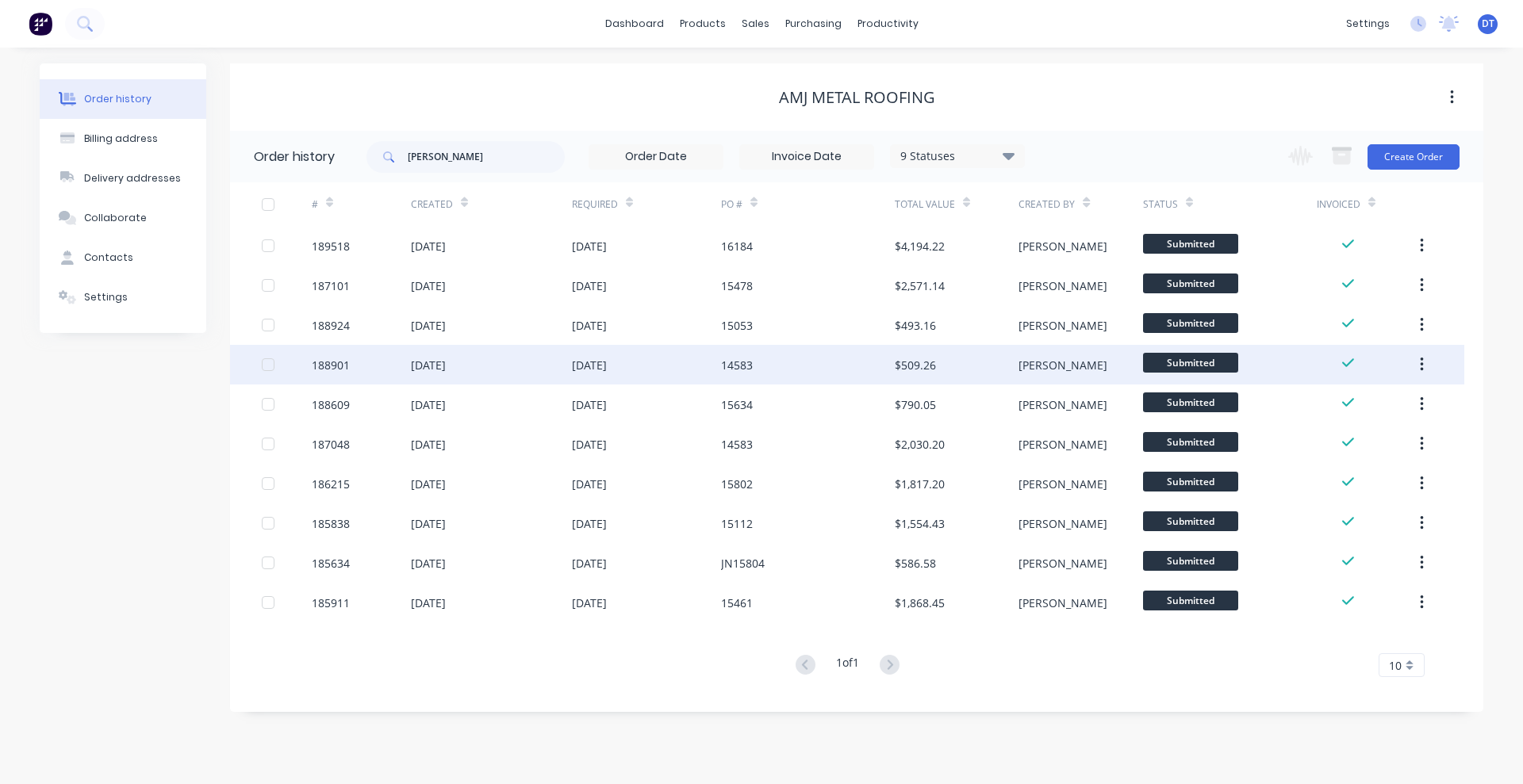
click at [935, 362] on div "$509.26" at bounding box center [915, 365] width 41 height 16
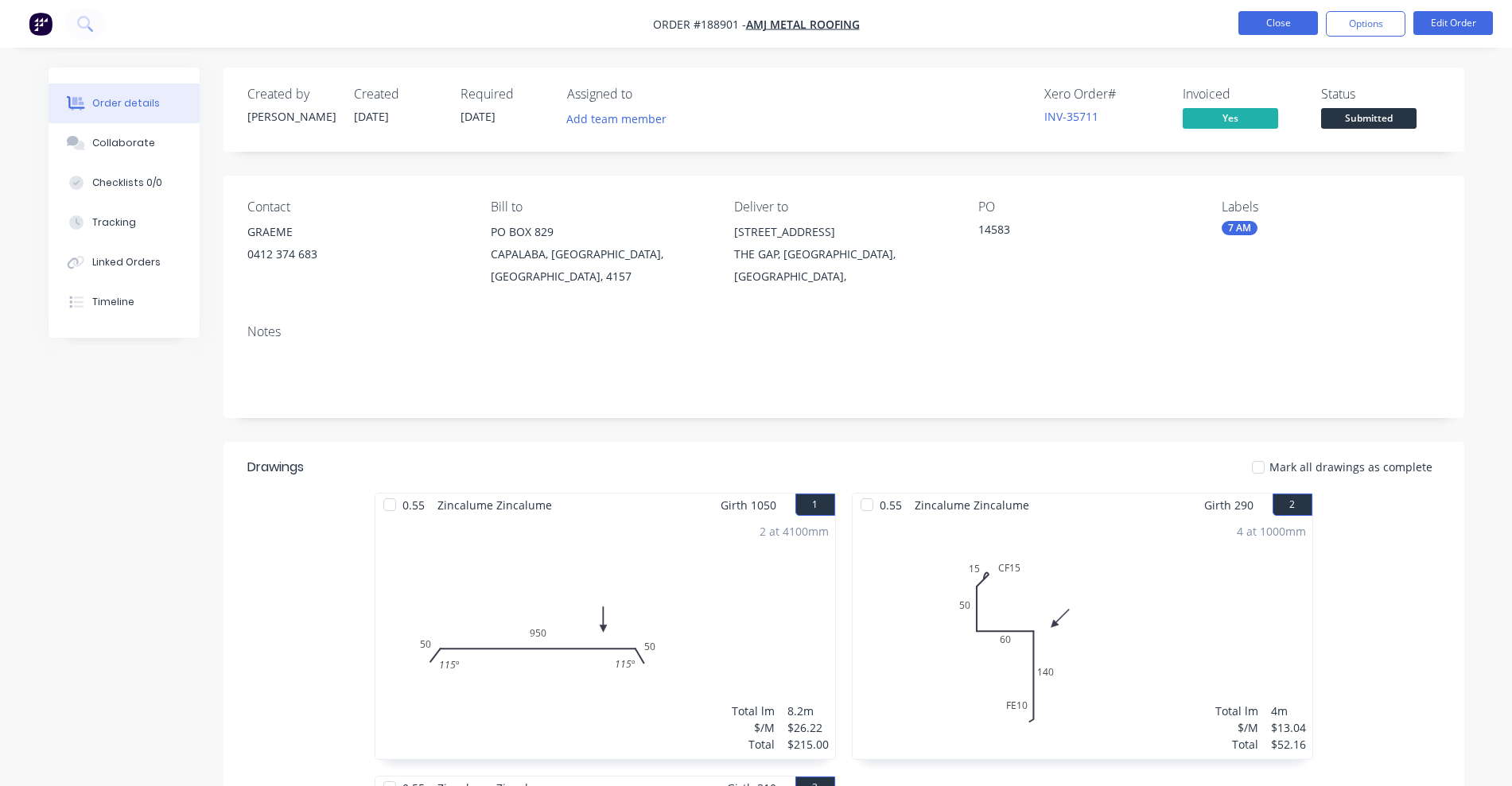
click at [1244, 22] on button "Close" at bounding box center [1278, 23] width 80 height 24
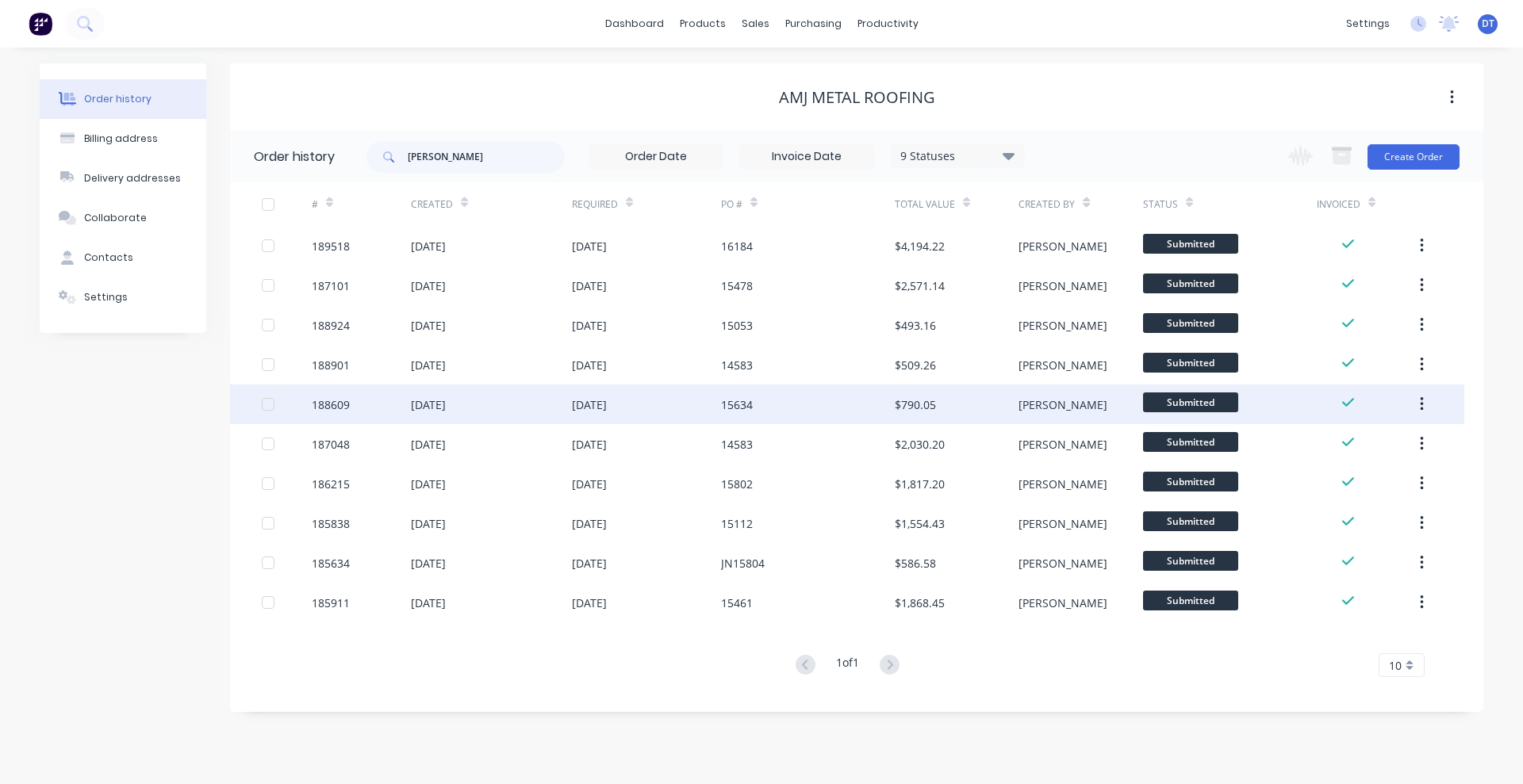
click at [934, 409] on div "$790.05" at bounding box center [915, 404] width 41 height 16
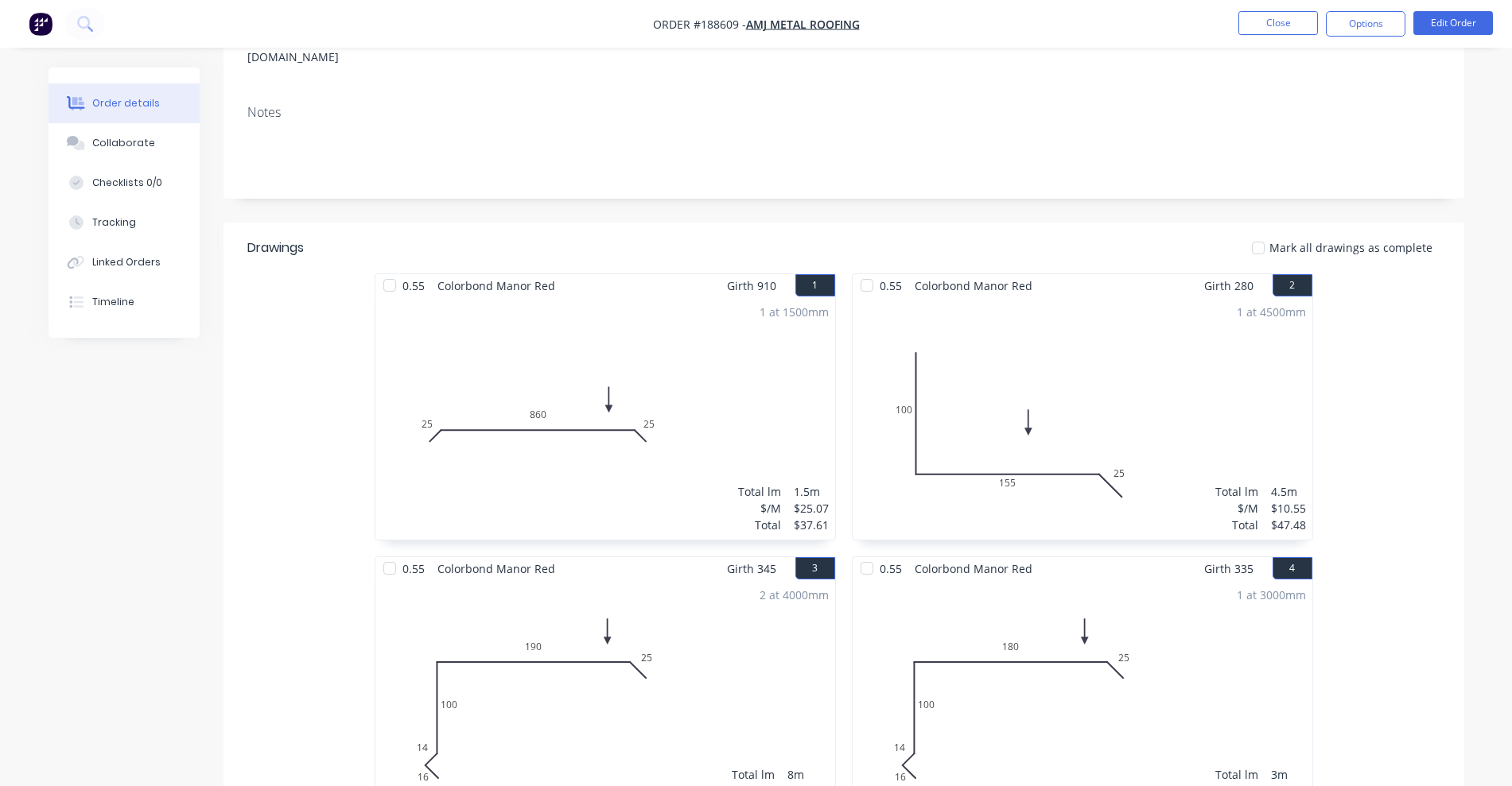
scroll to position [28, 0]
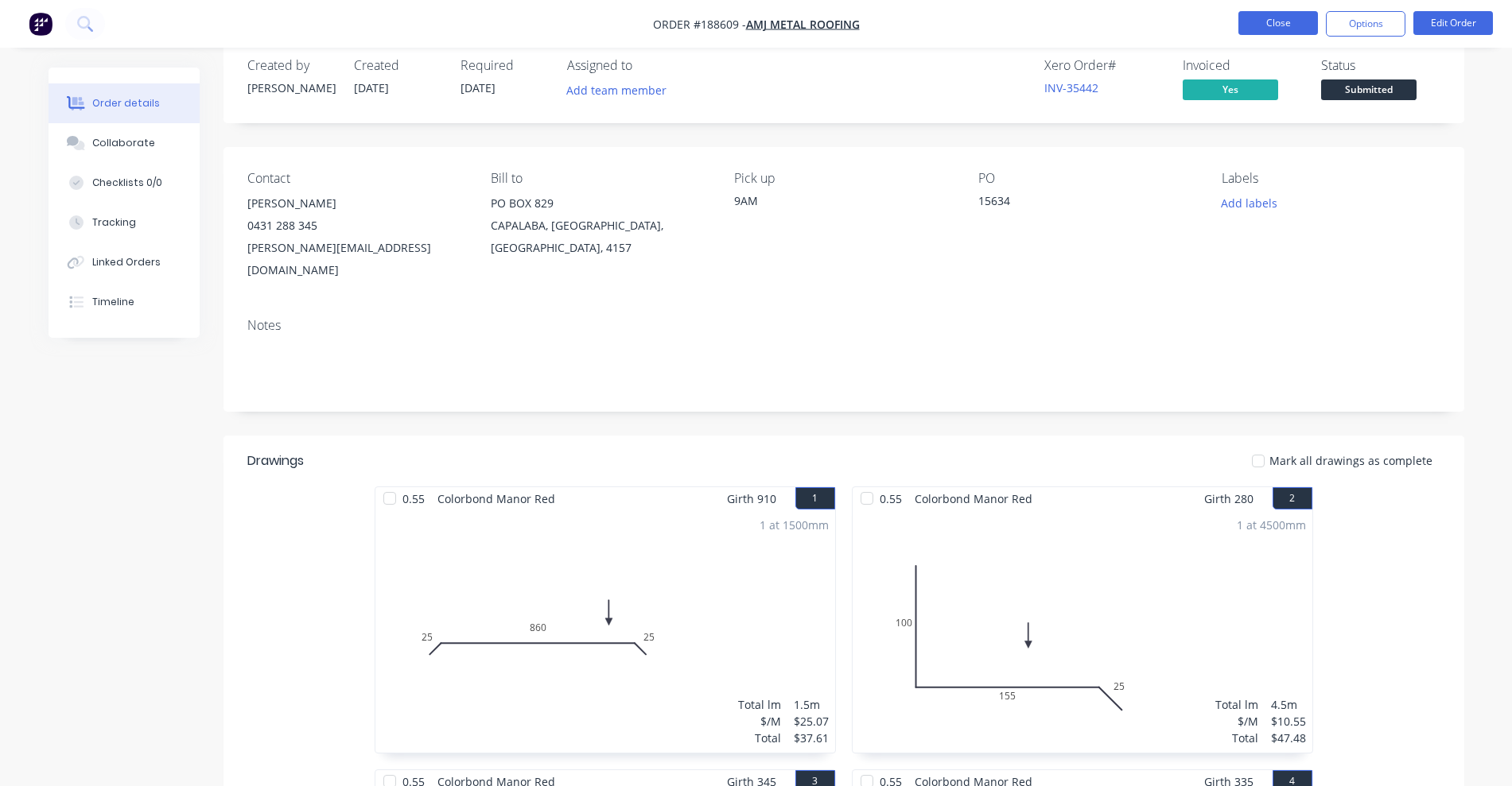
click at [1269, 19] on button "Close" at bounding box center [1278, 23] width 80 height 24
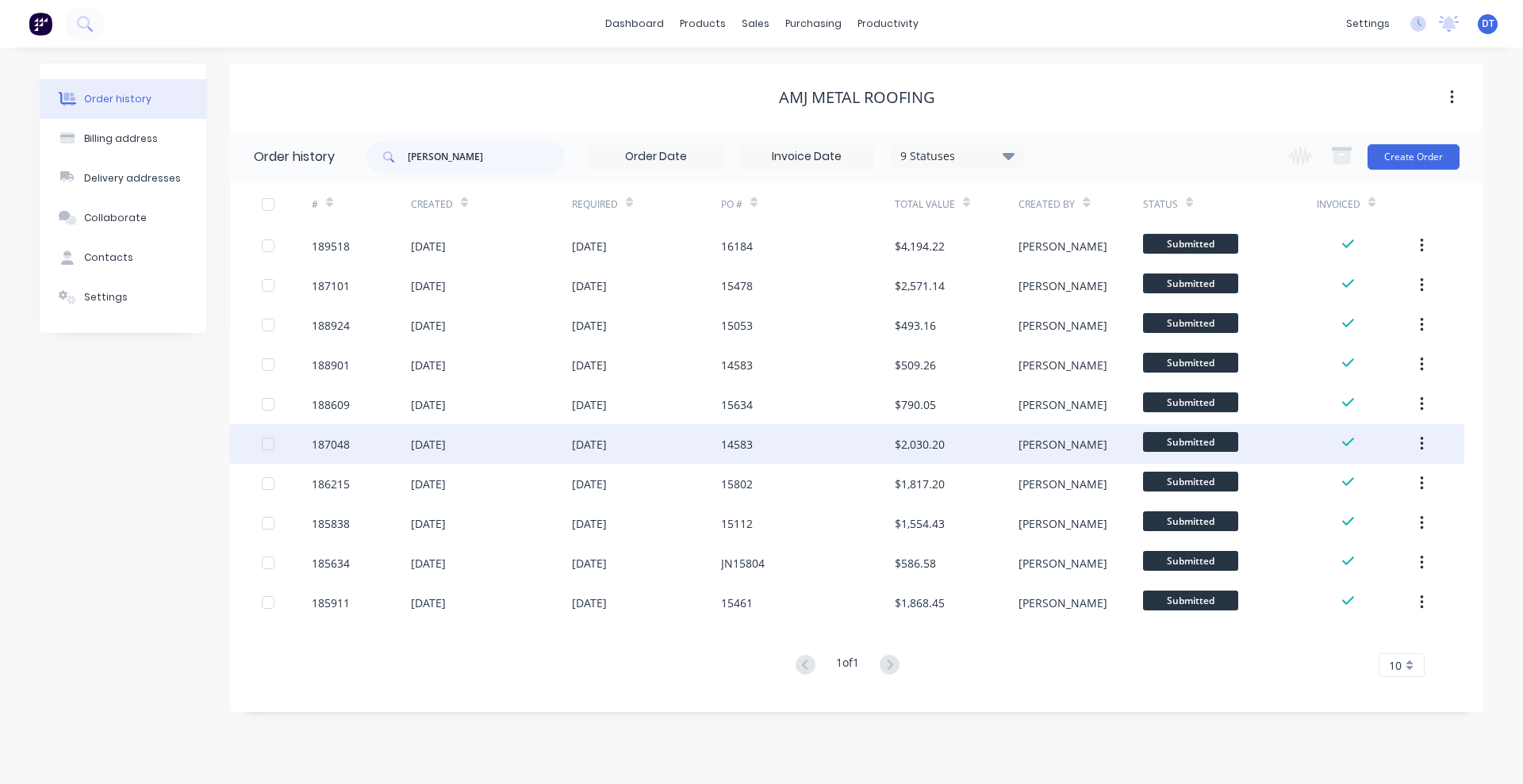
click at [954, 447] on div "$2,030.20" at bounding box center [956, 444] width 124 height 39
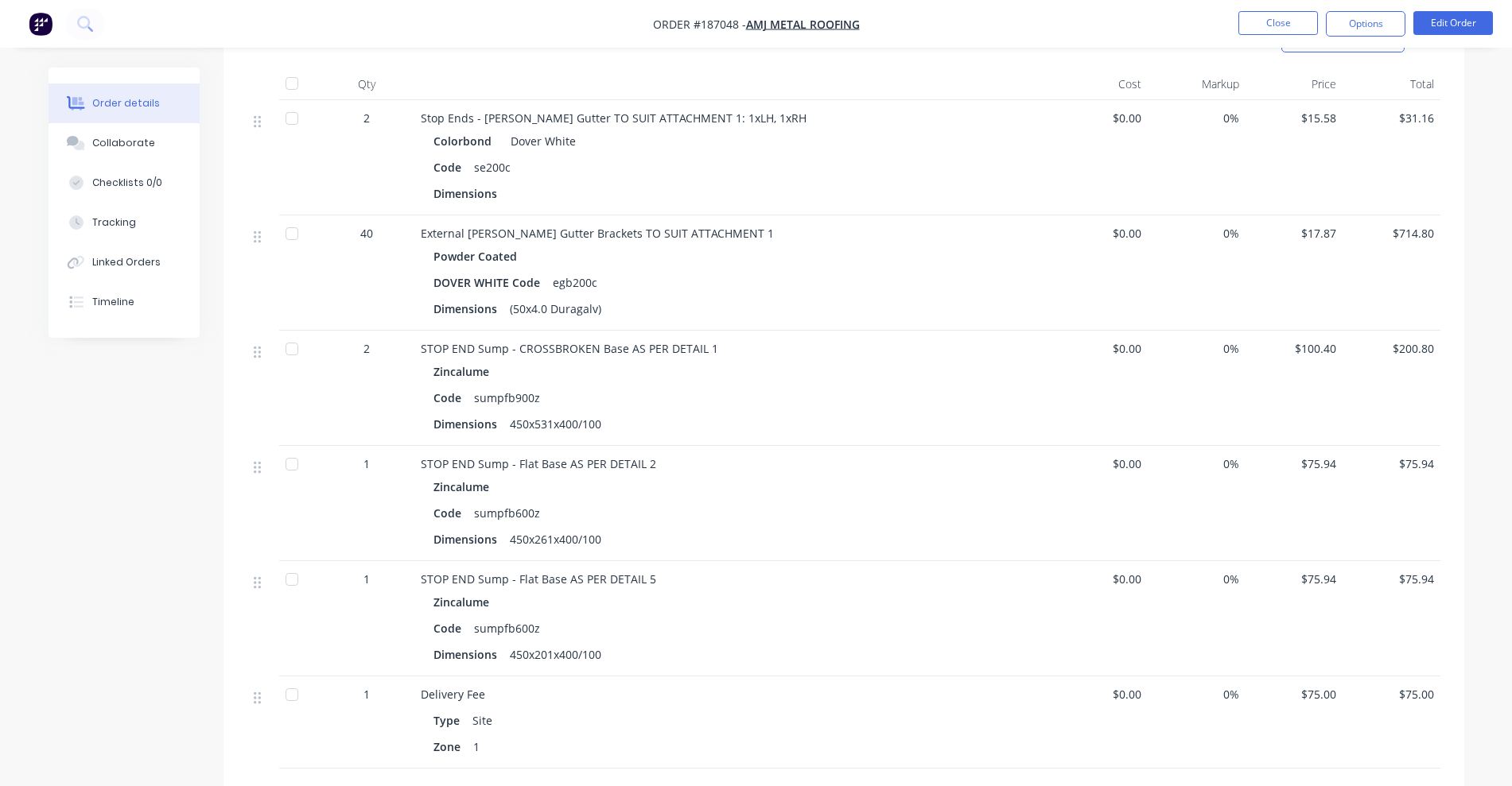
scroll to position [795, 0]
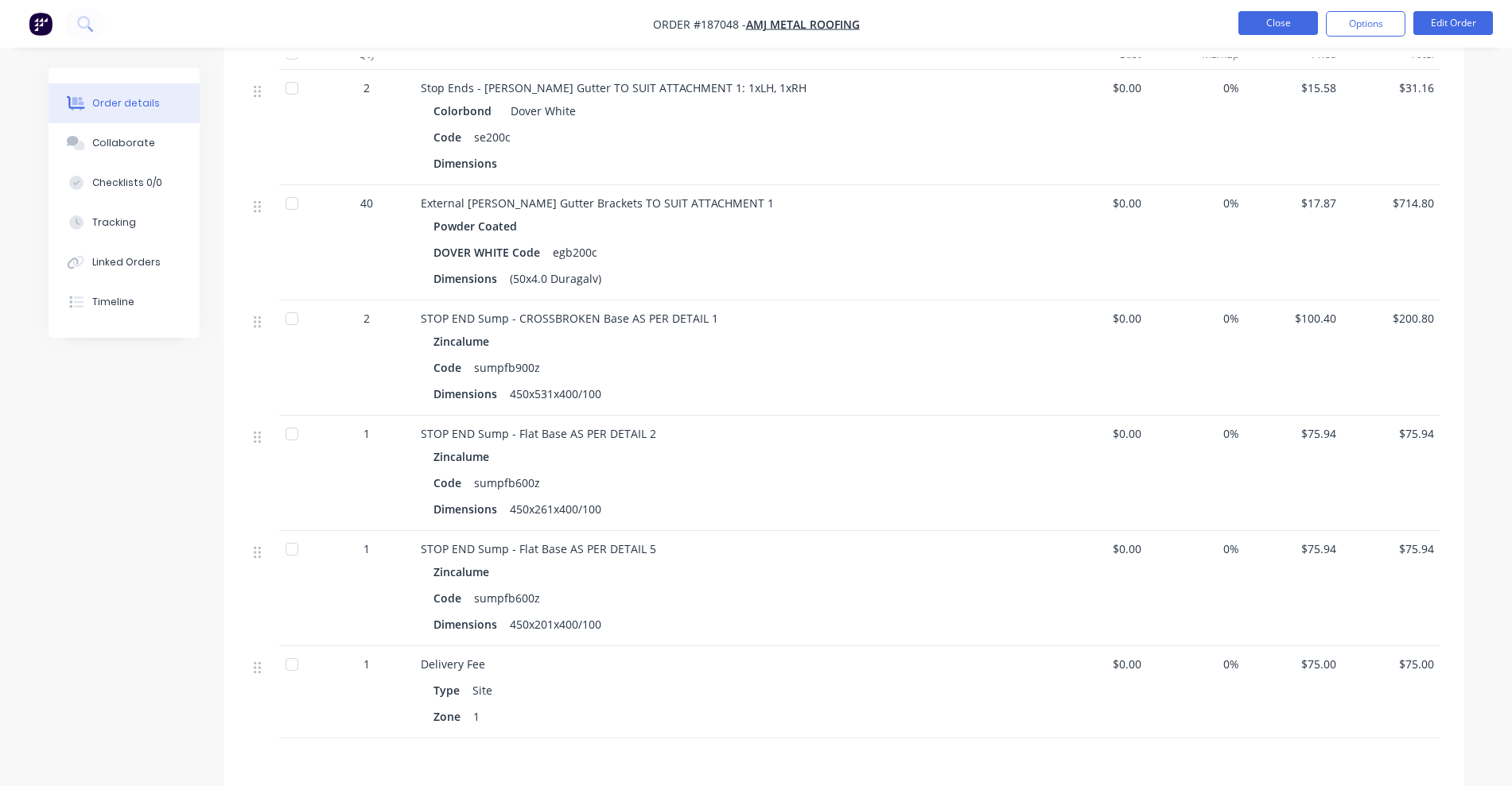
click at [1288, 23] on button "Close" at bounding box center [1278, 23] width 80 height 24
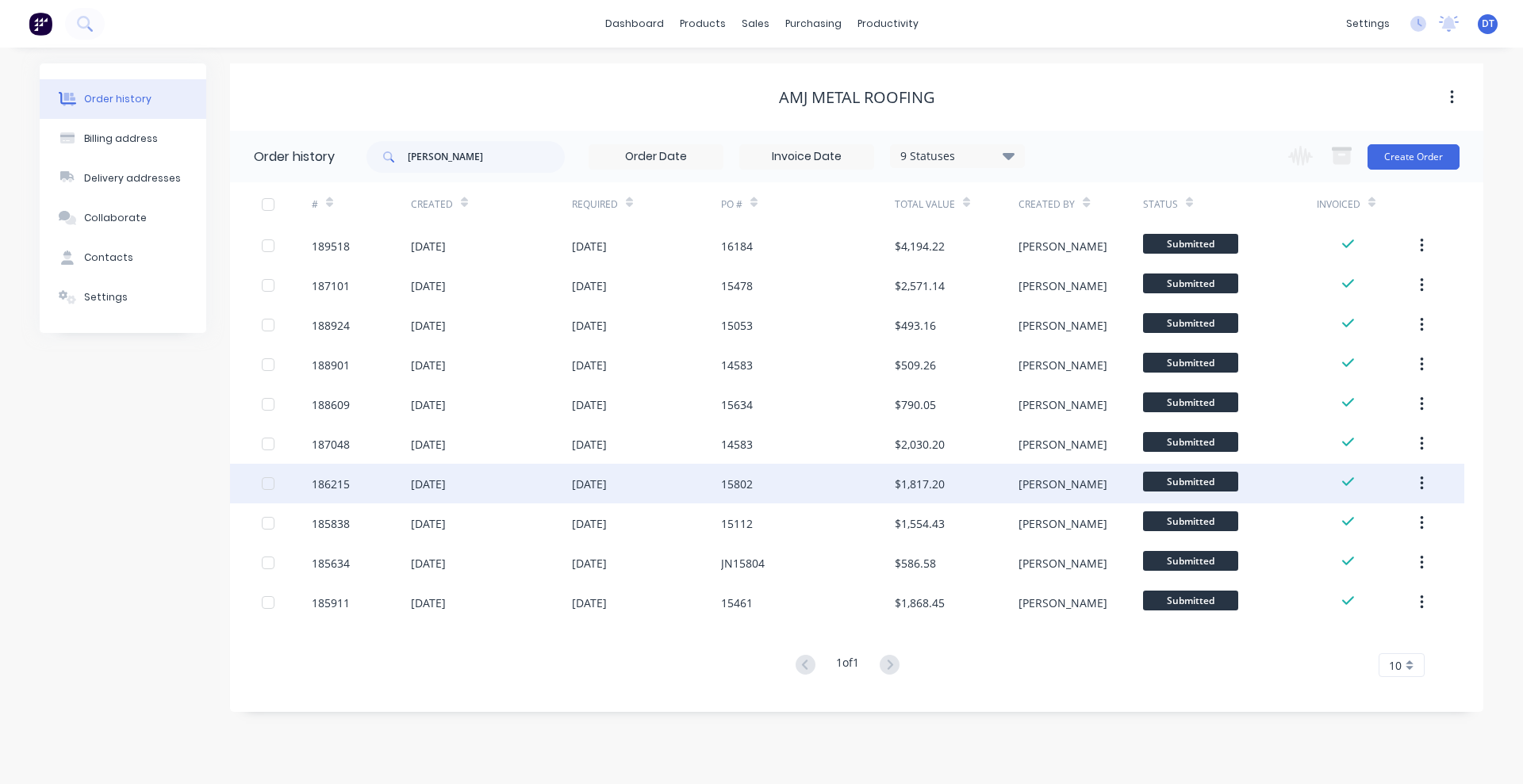
click at [926, 485] on div "$1,817.20" at bounding box center [920, 484] width 50 height 16
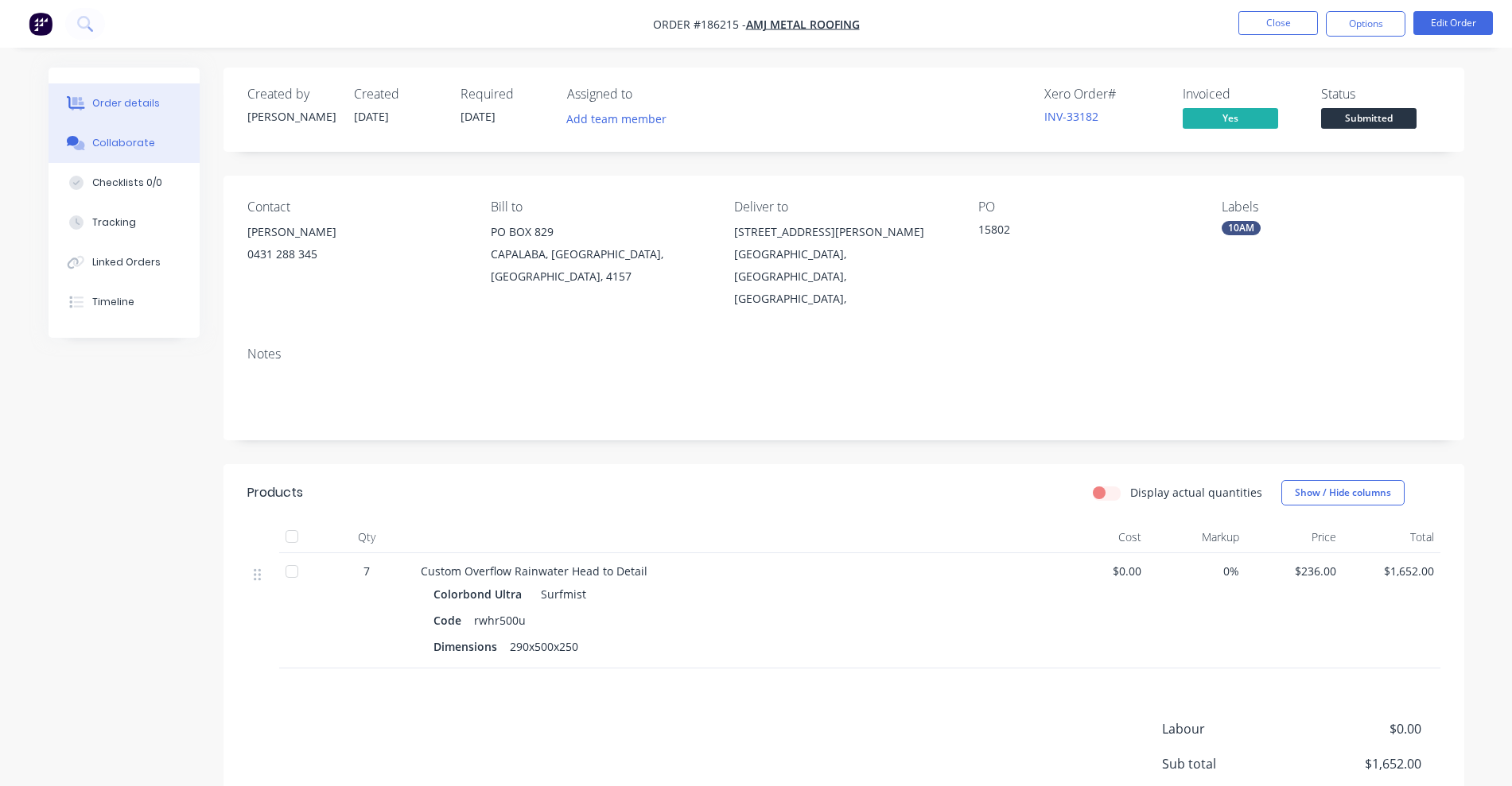
click at [176, 142] on button "Collaborate" at bounding box center [124, 142] width 151 height 39
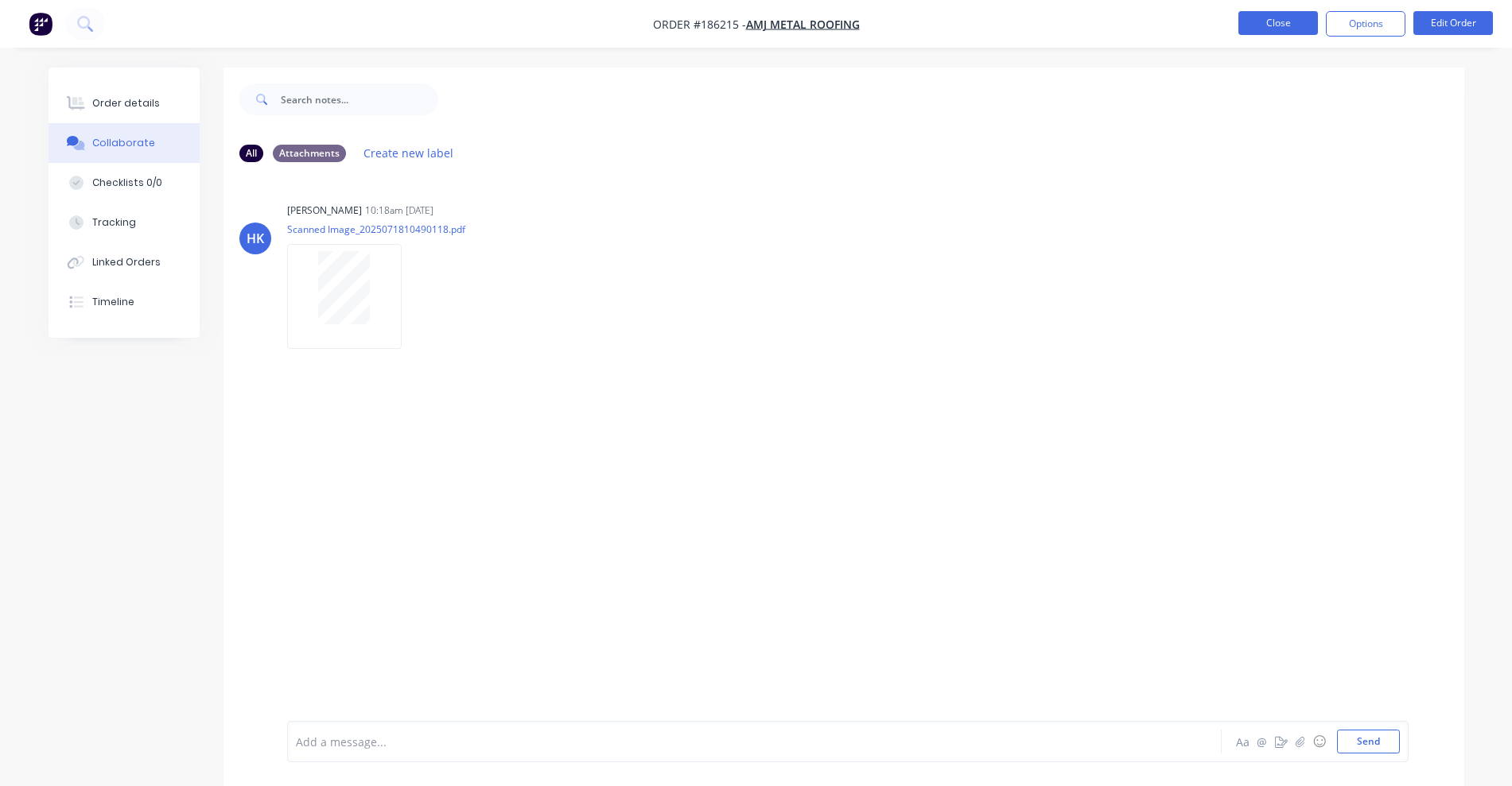
click at [1268, 21] on button "Close" at bounding box center [1278, 23] width 80 height 24
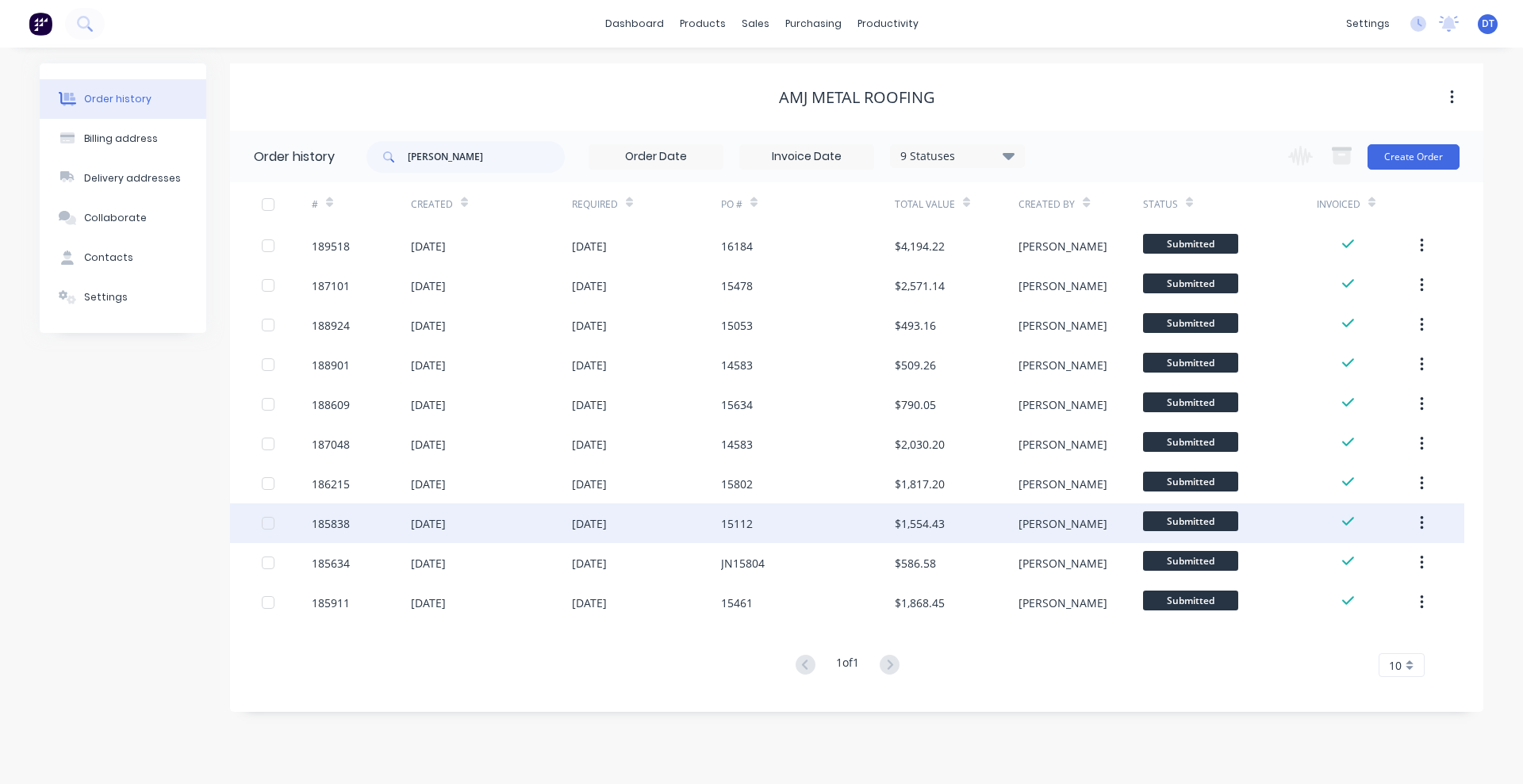
click at [729, 525] on div "15112" at bounding box center [737, 523] width 32 height 16
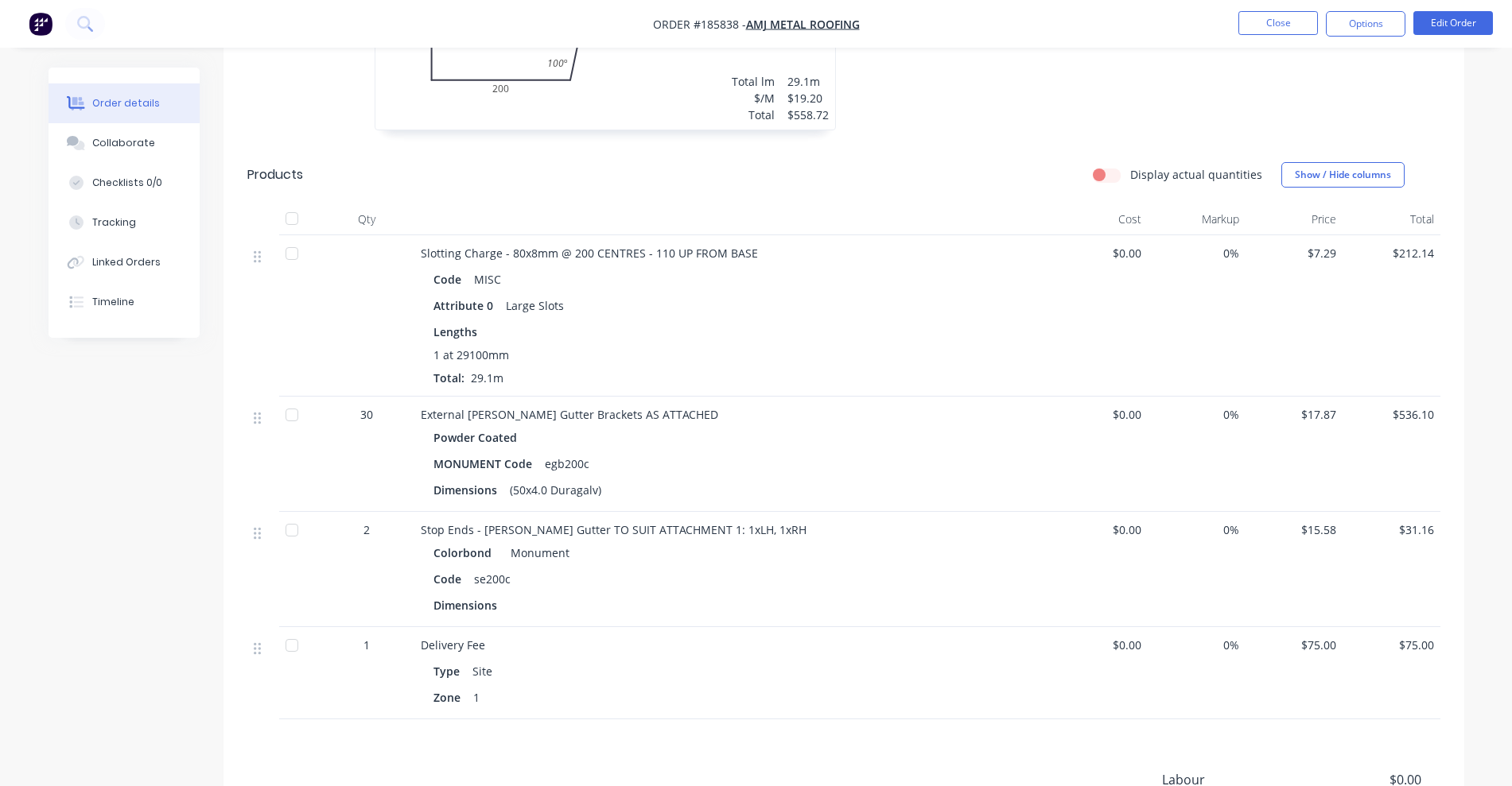
scroll to position [695, 0]
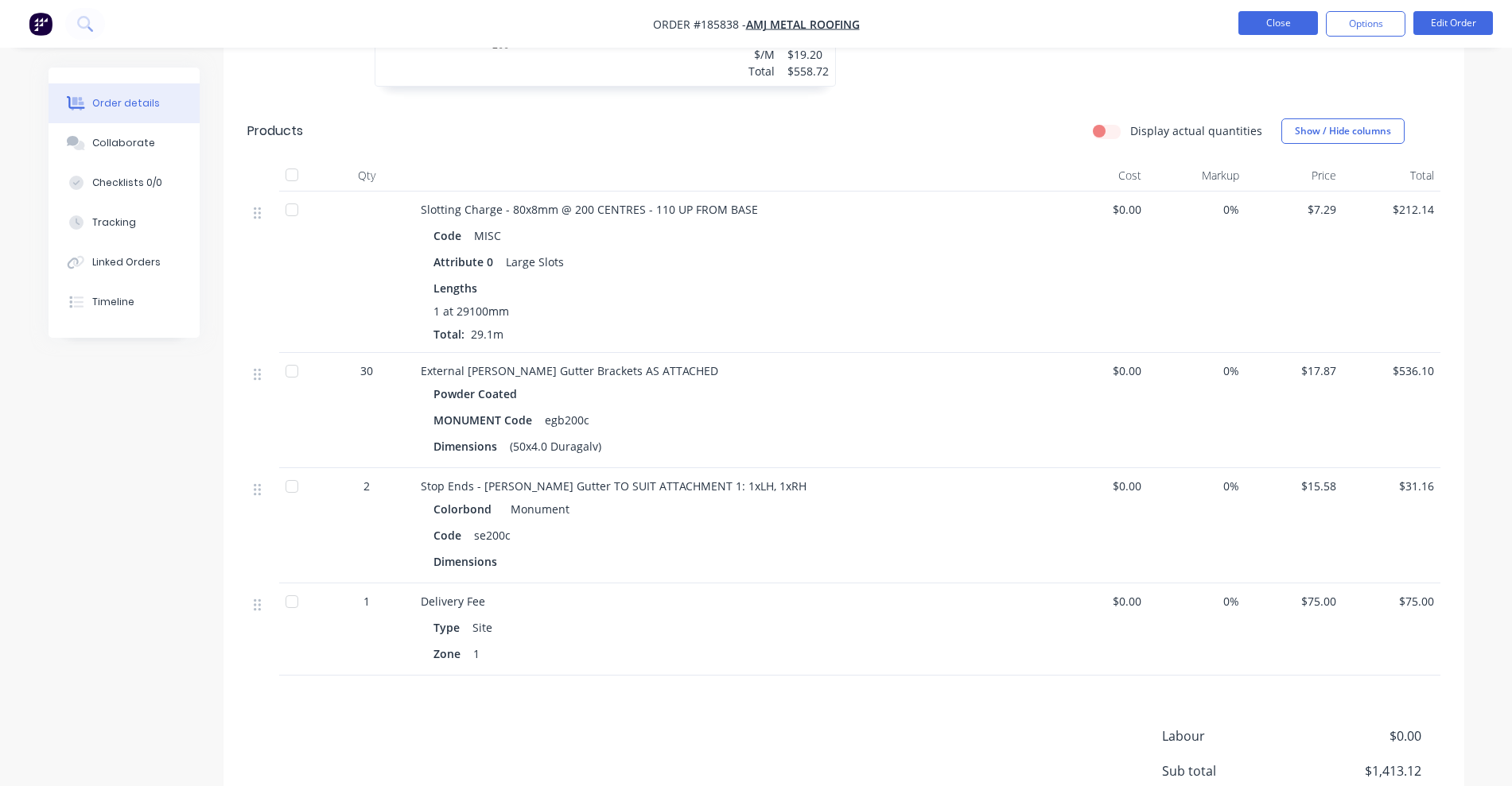
click at [1298, 21] on button "Close" at bounding box center [1278, 23] width 80 height 24
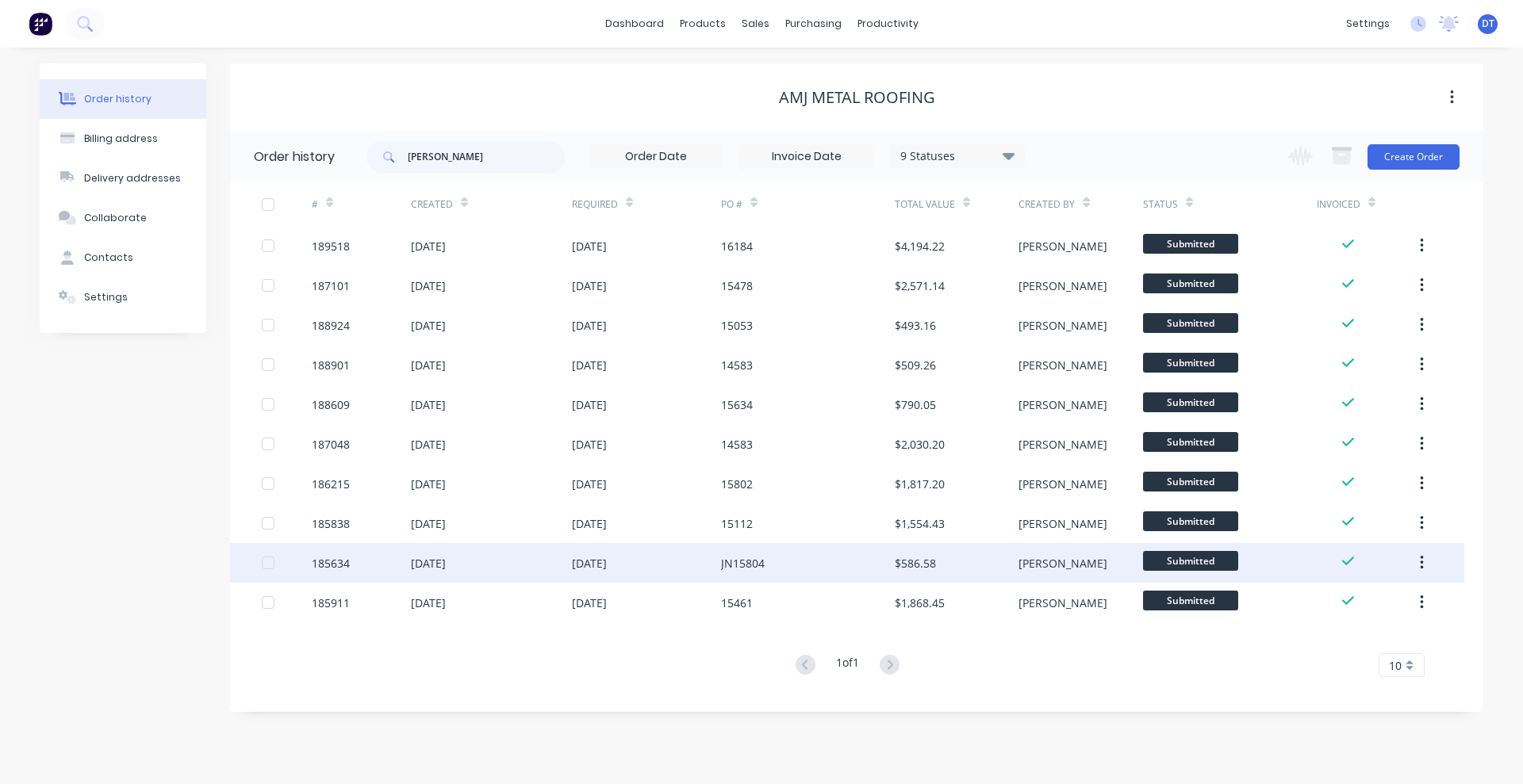
click at [917, 558] on div "$586.58" at bounding box center [915, 564] width 41 height 16
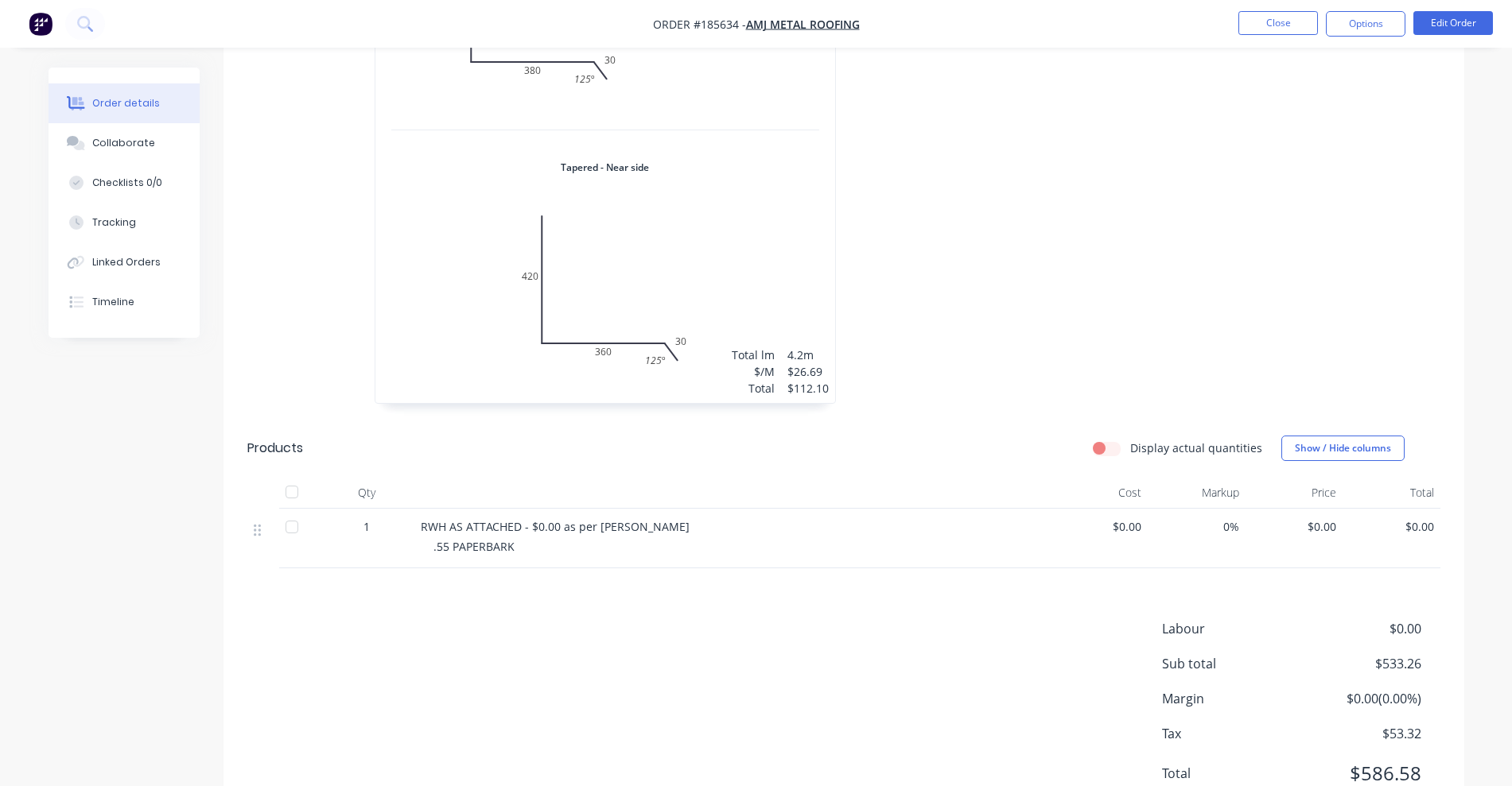
scroll to position [1253, 0]
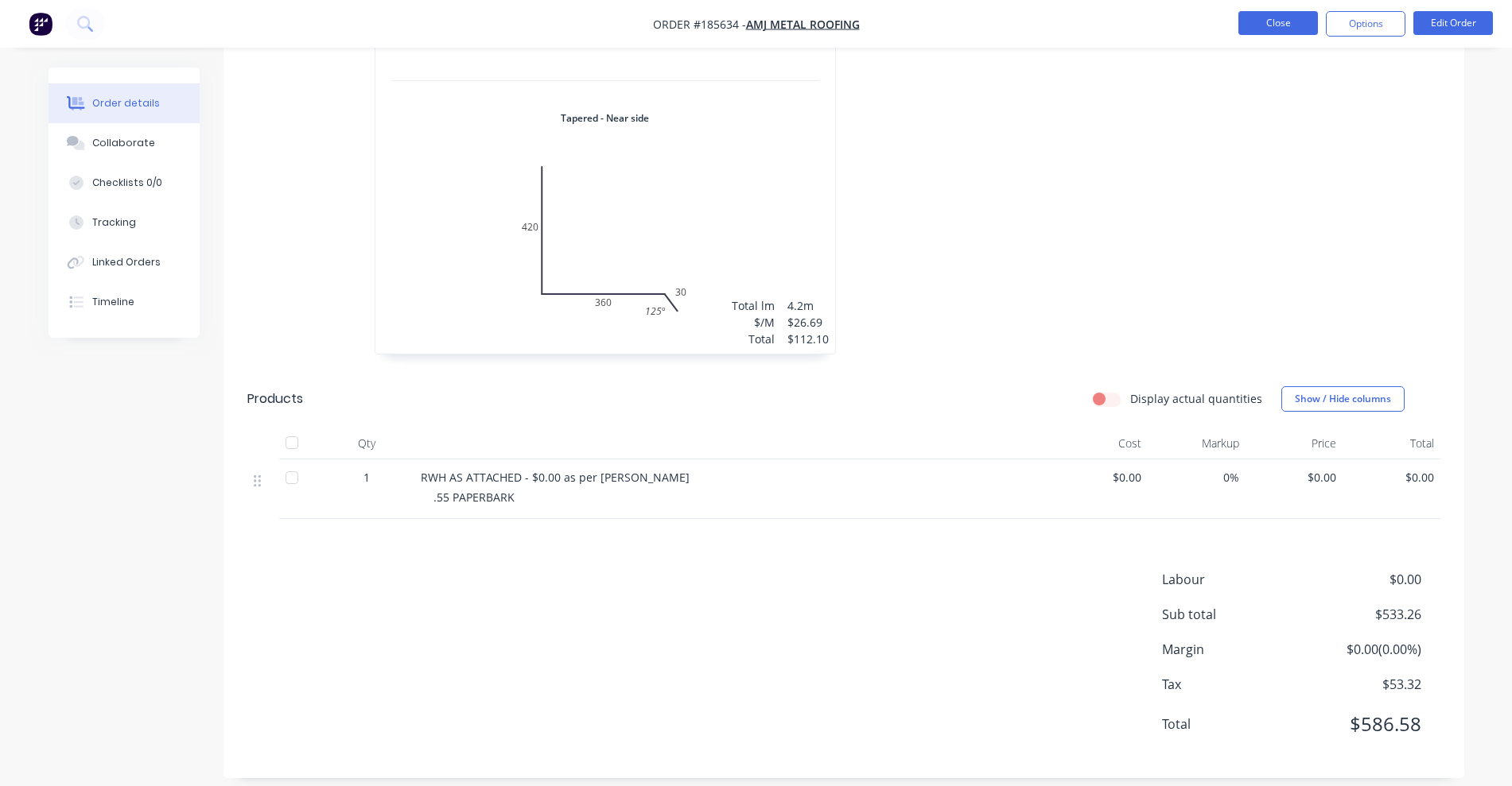
click at [1294, 28] on button "Close" at bounding box center [1278, 23] width 80 height 24
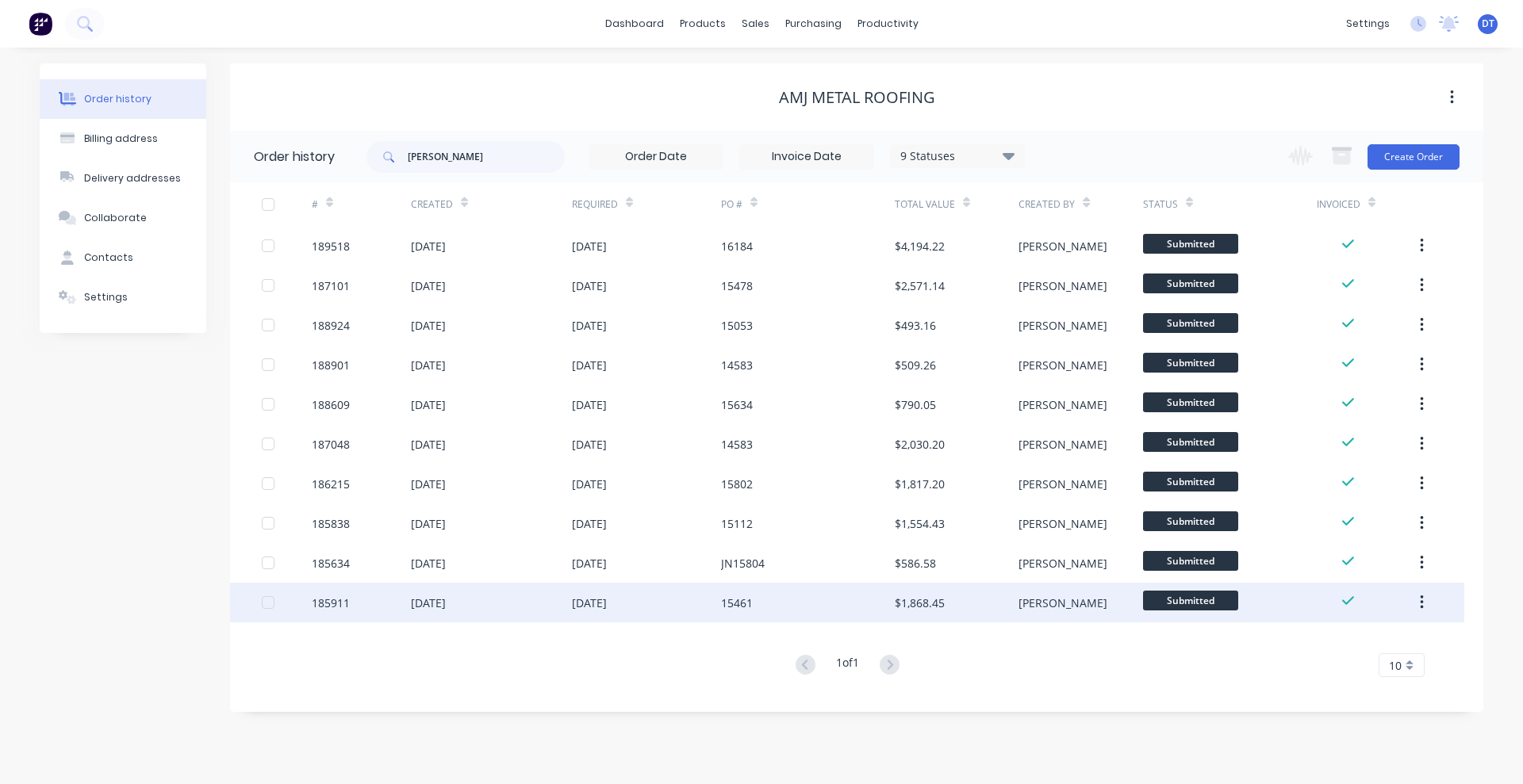
click at [868, 598] on div "15461" at bounding box center [808, 602] width 174 height 39
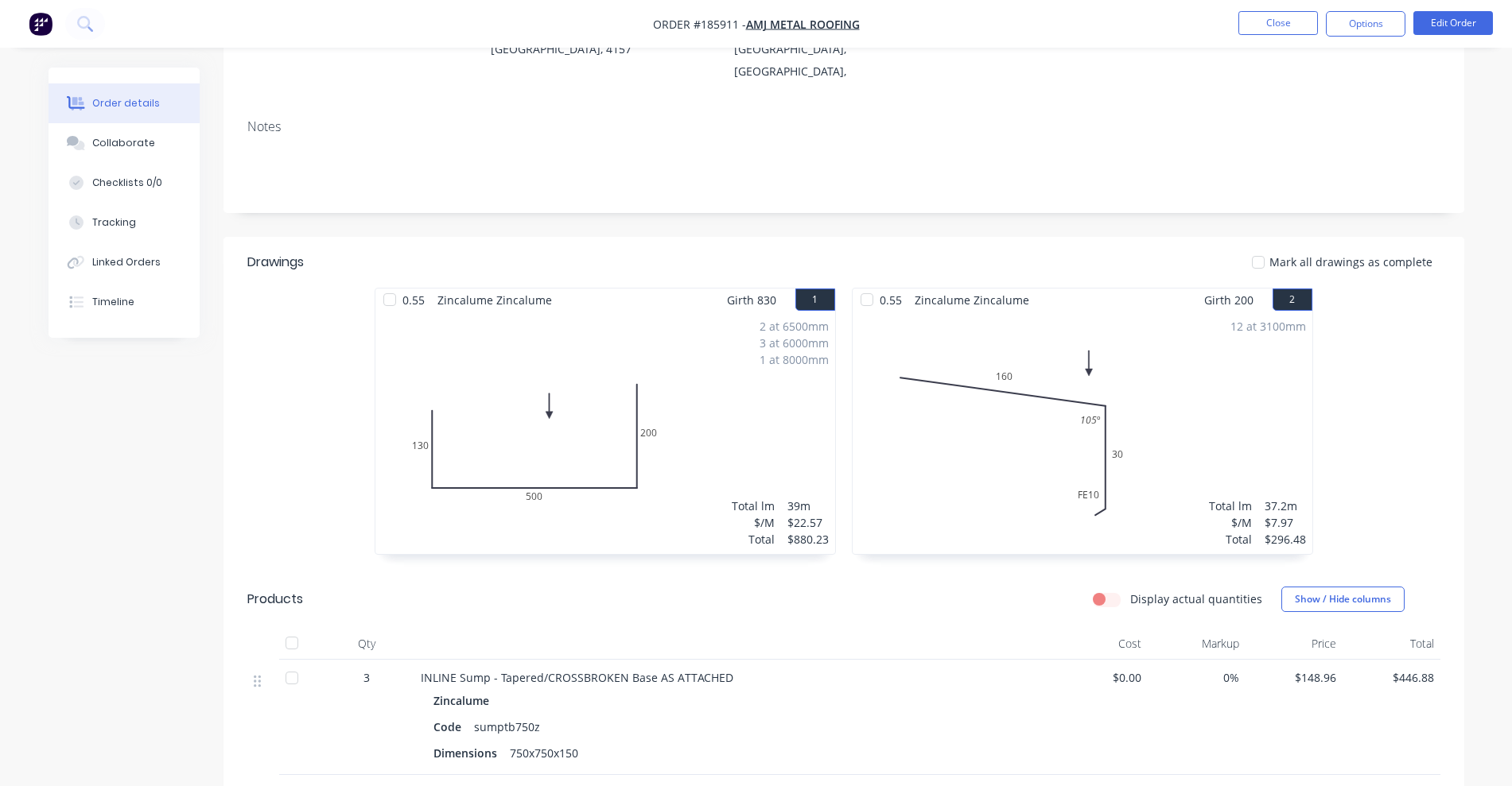
scroll to position [497, 0]
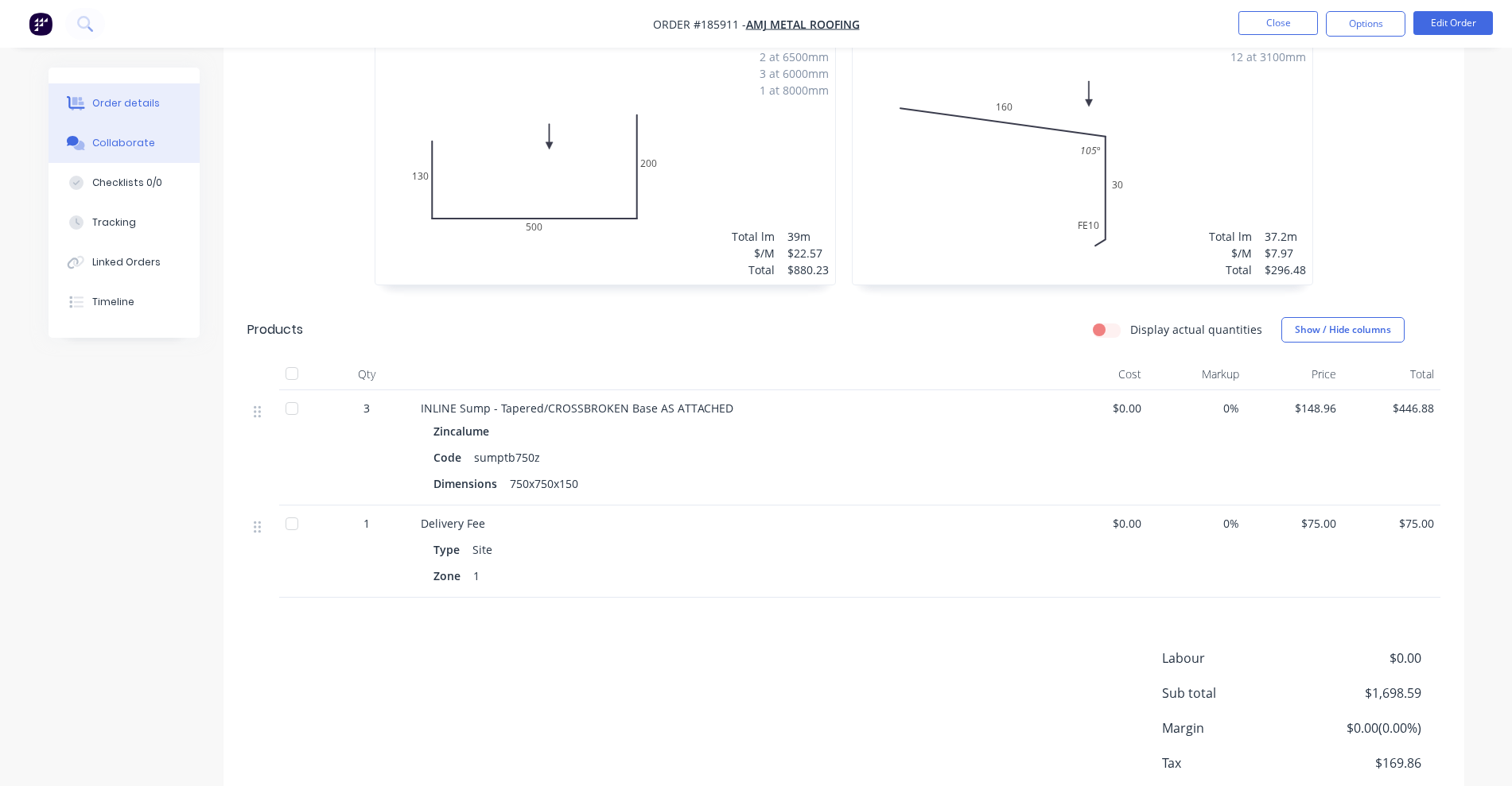
click at [155, 133] on button "Collaborate" at bounding box center [124, 142] width 151 height 39
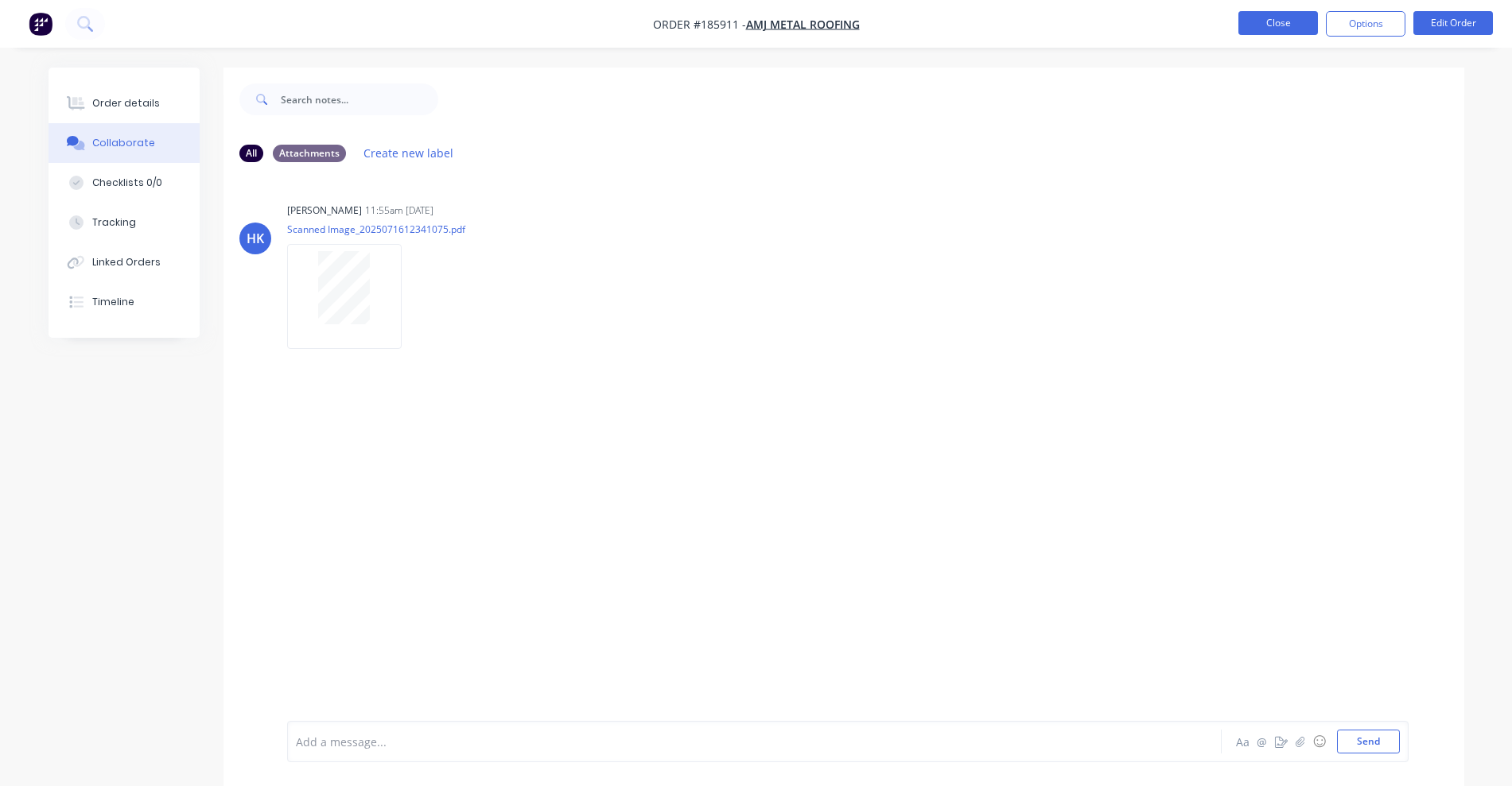
click at [1317, 17] on button "Close" at bounding box center [1278, 23] width 80 height 24
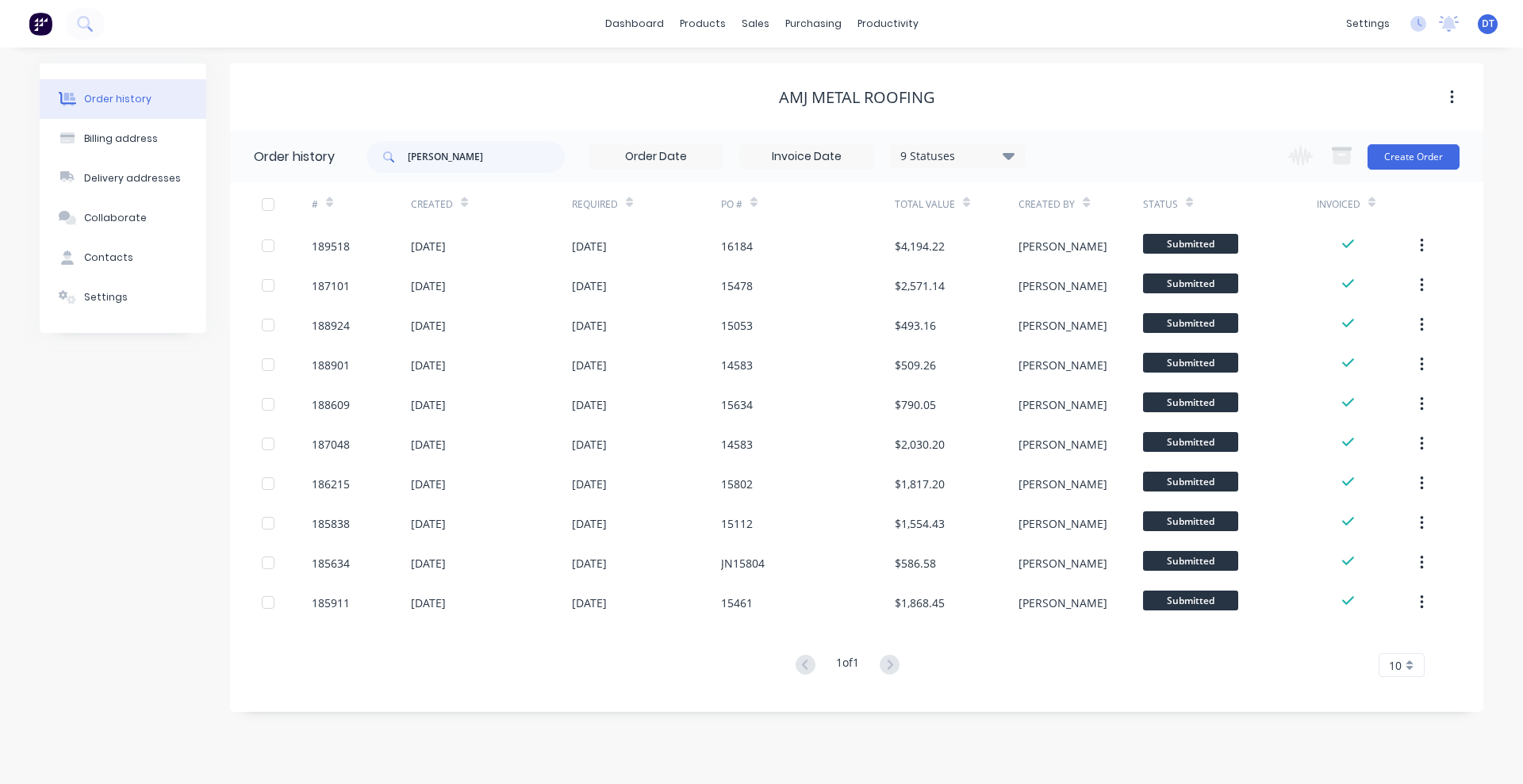
click at [1036, 158] on div "hayden 9 Statuses Invoice Status Invoiced Not Invoiced Partial Order Status All…" at bounding box center [924, 156] width 1117 height 51
click at [1015, 152] on icon at bounding box center [1009, 155] width 12 height 19
click at [1088, 371] on label at bounding box center [1088, 371] width 0 height 0
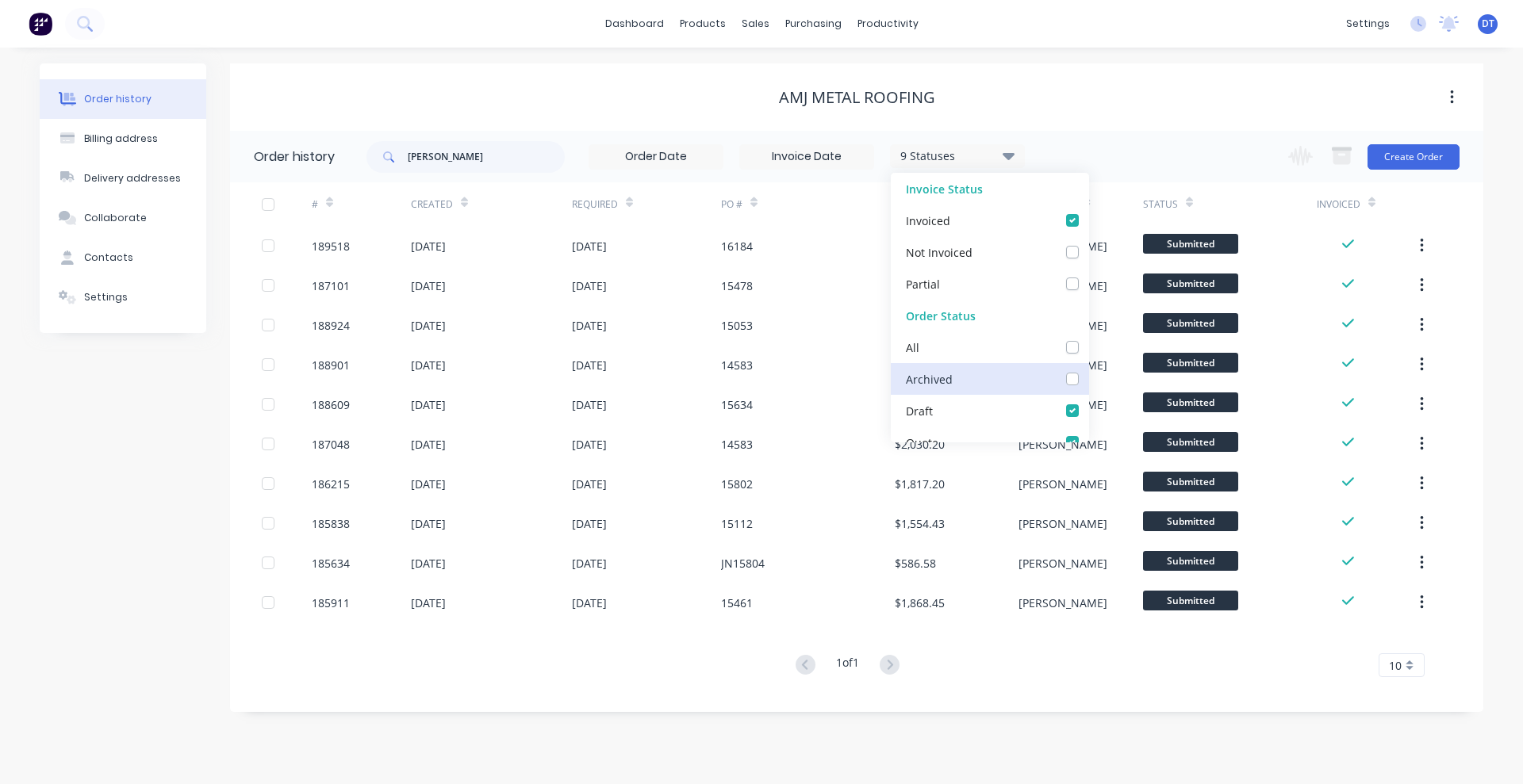
click at [1088, 383] on input "checkbox" at bounding box center [1095, 378] width 13 height 15
checkbox input "true"
click at [1140, 135] on div "hayden 10 Statuses Invoice Status Invoiced Not Invoiced Partial Order Status Al…" at bounding box center [924, 156] width 1117 height 51
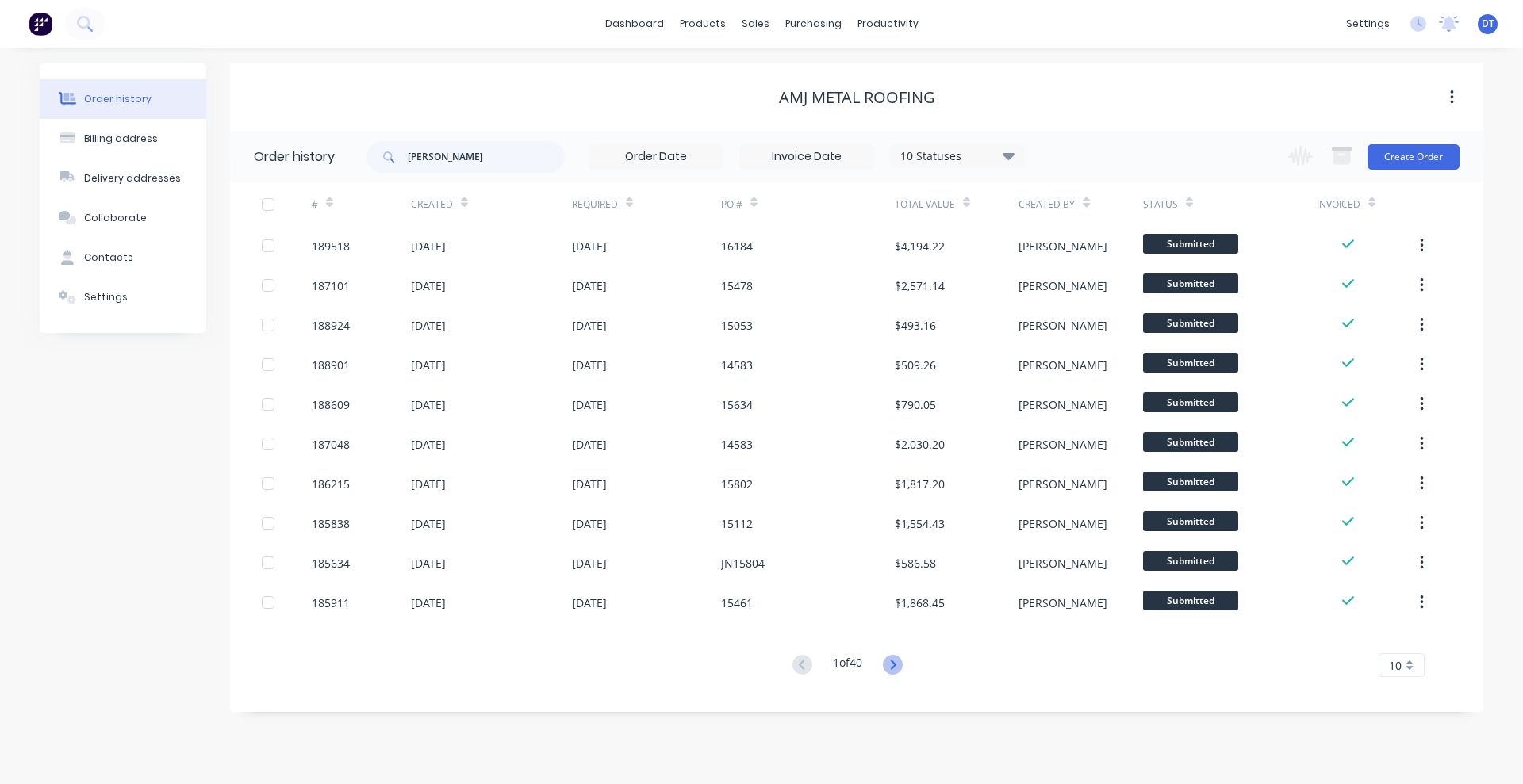
click at [895, 666] on icon at bounding box center [893, 665] width 20 height 20
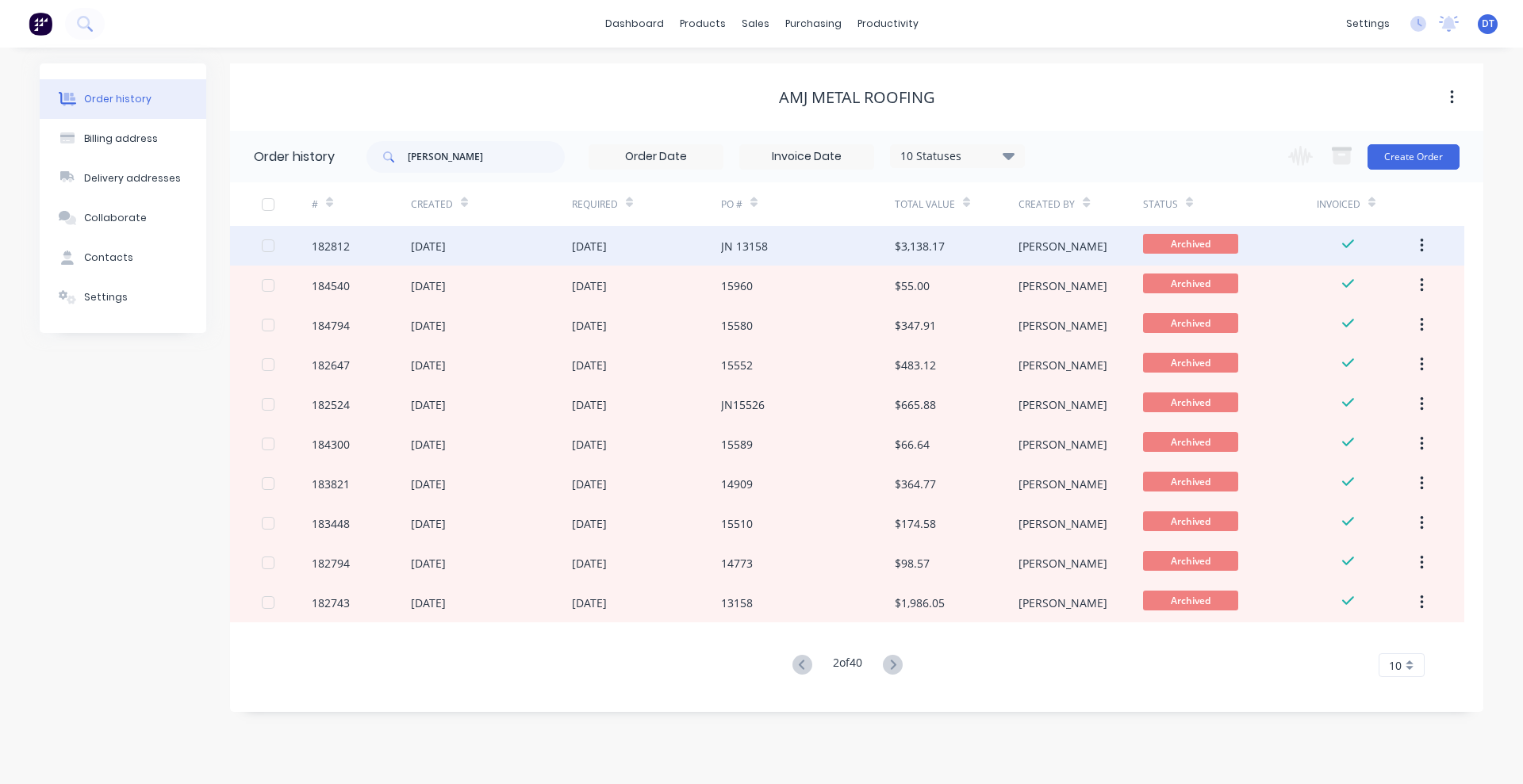
click at [886, 254] on div "JN 13158" at bounding box center [808, 245] width 174 height 39
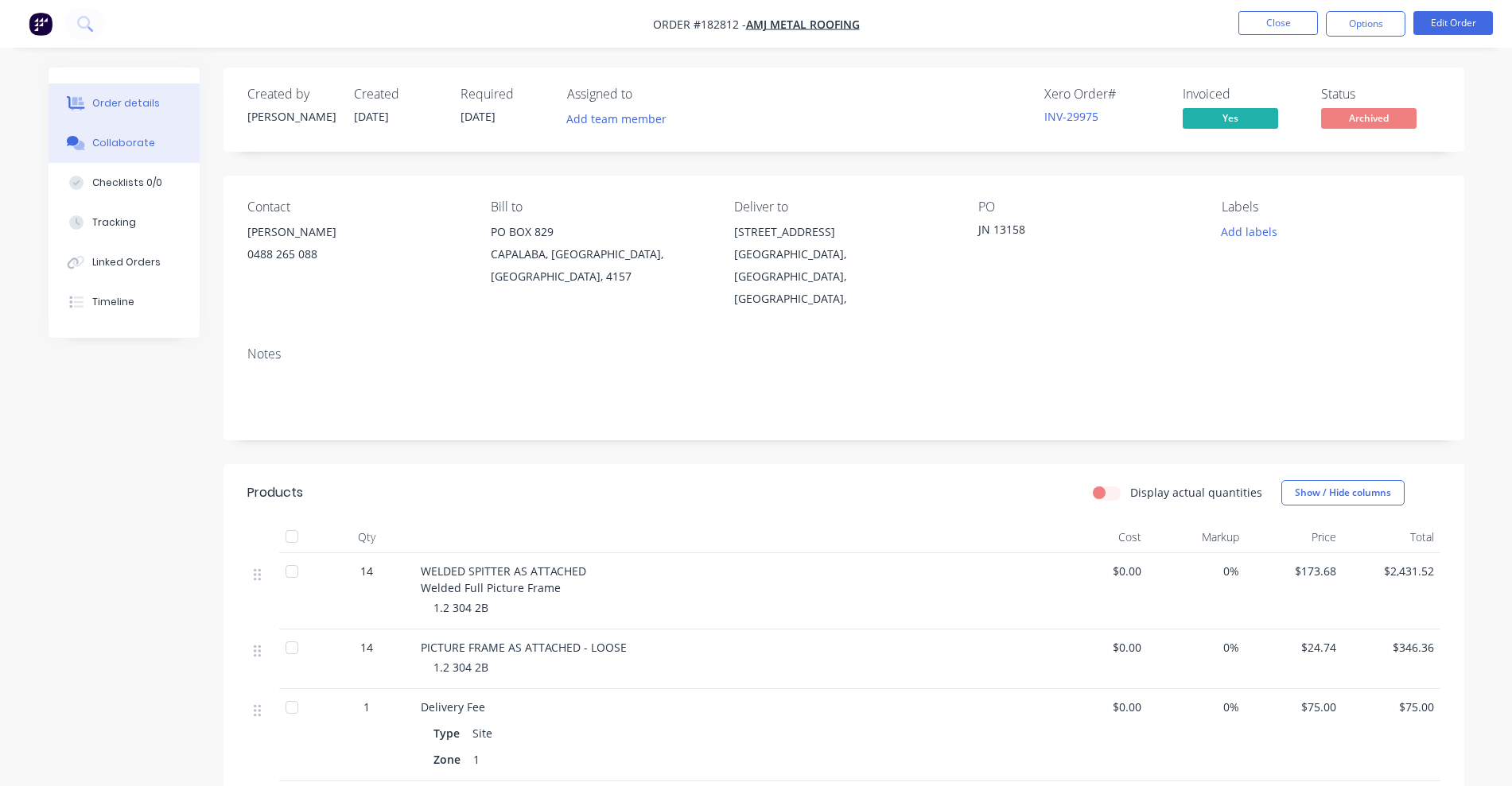
click at [140, 149] on div "Collaborate" at bounding box center [124, 143] width 62 height 15
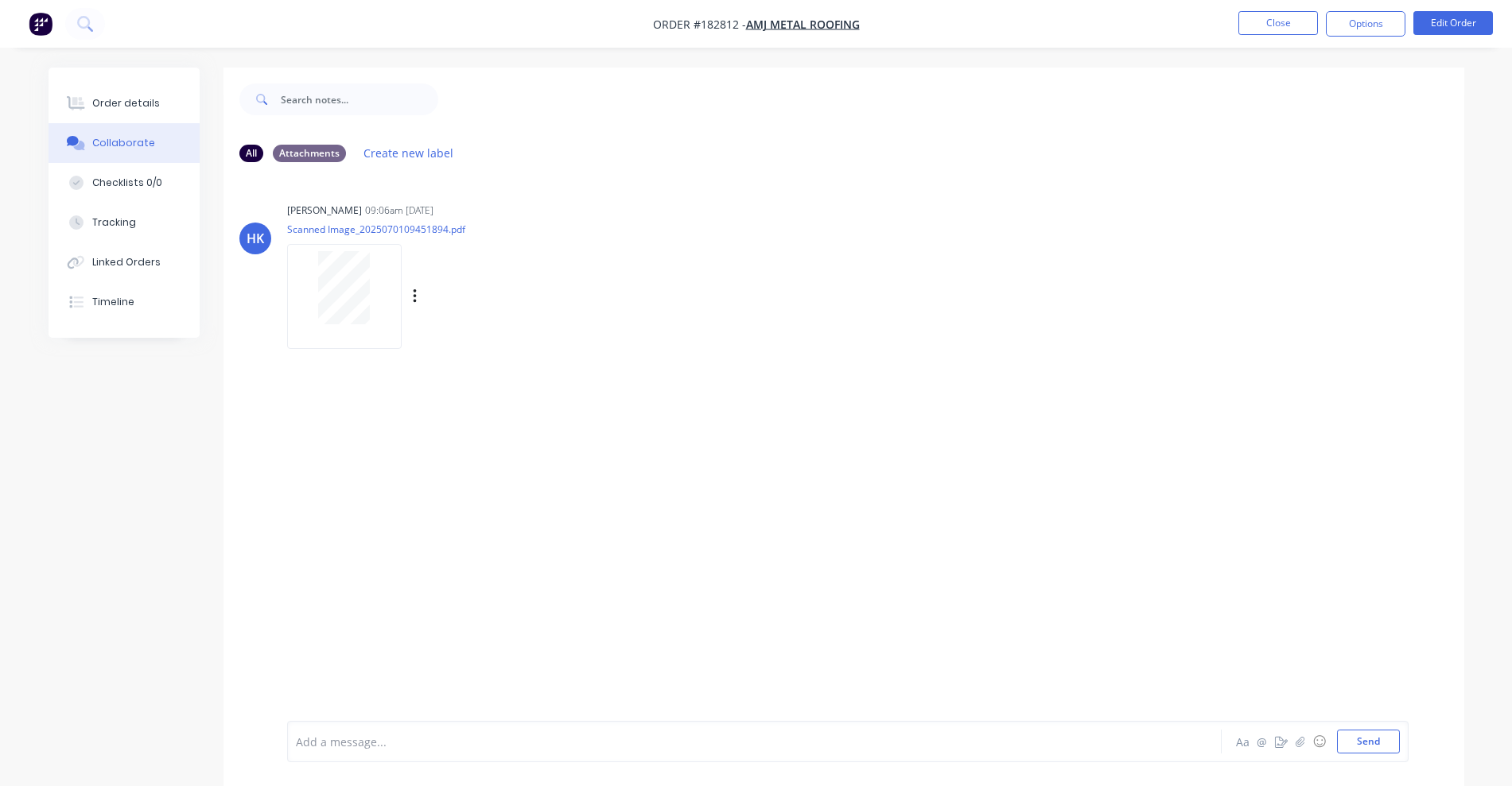
click at [302, 271] on div at bounding box center [344, 288] width 100 height 73
click at [1321, 28] on ul "Close Options Edit Order" at bounding box center [1365, 24] width 293 height 26
click at [1310, 26] on button "Close" at bounding box center [1278, 23] width 80 height 24
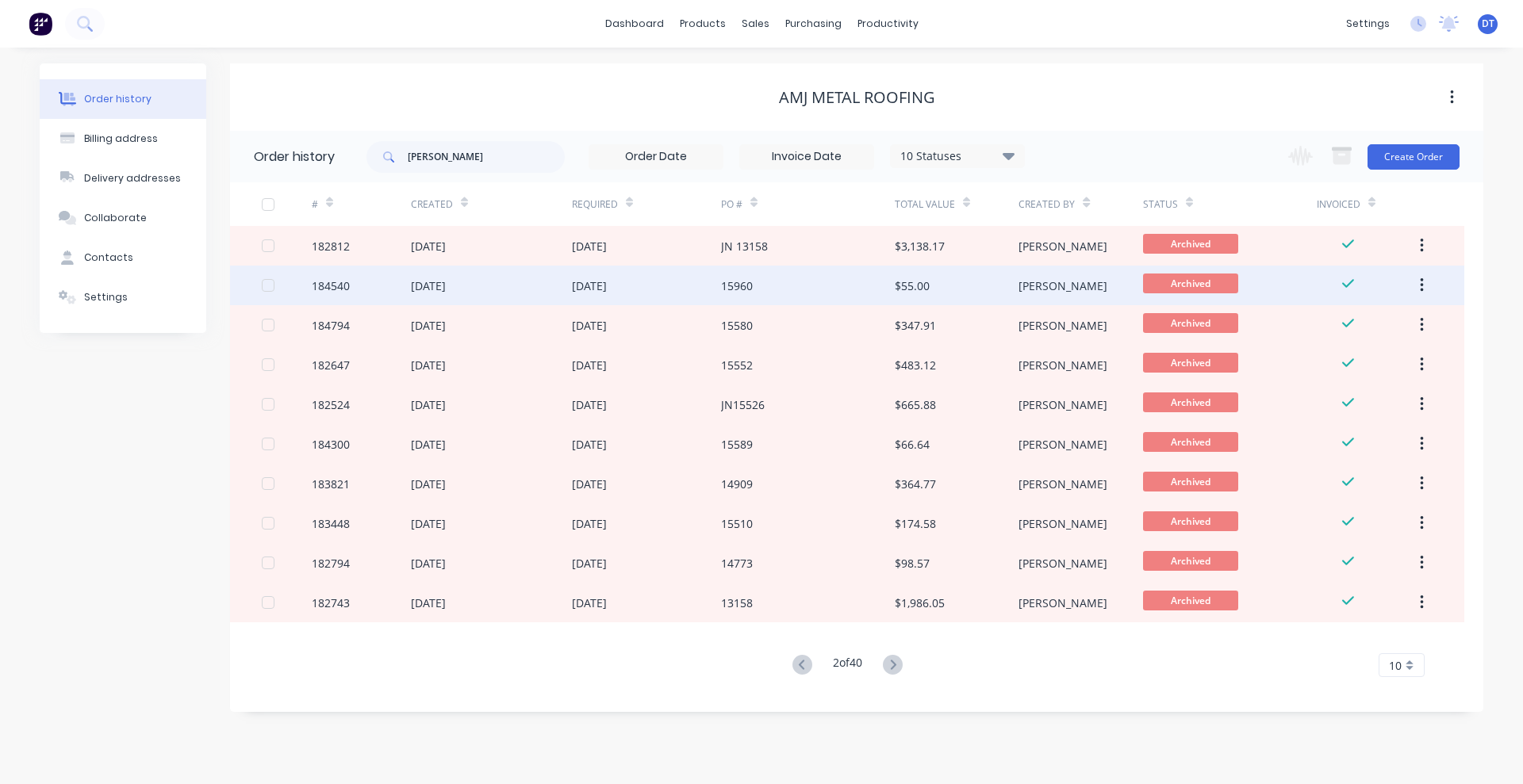
click at [842, 293] on div "15960" at bounding box center [808, 285] width 174 height 39
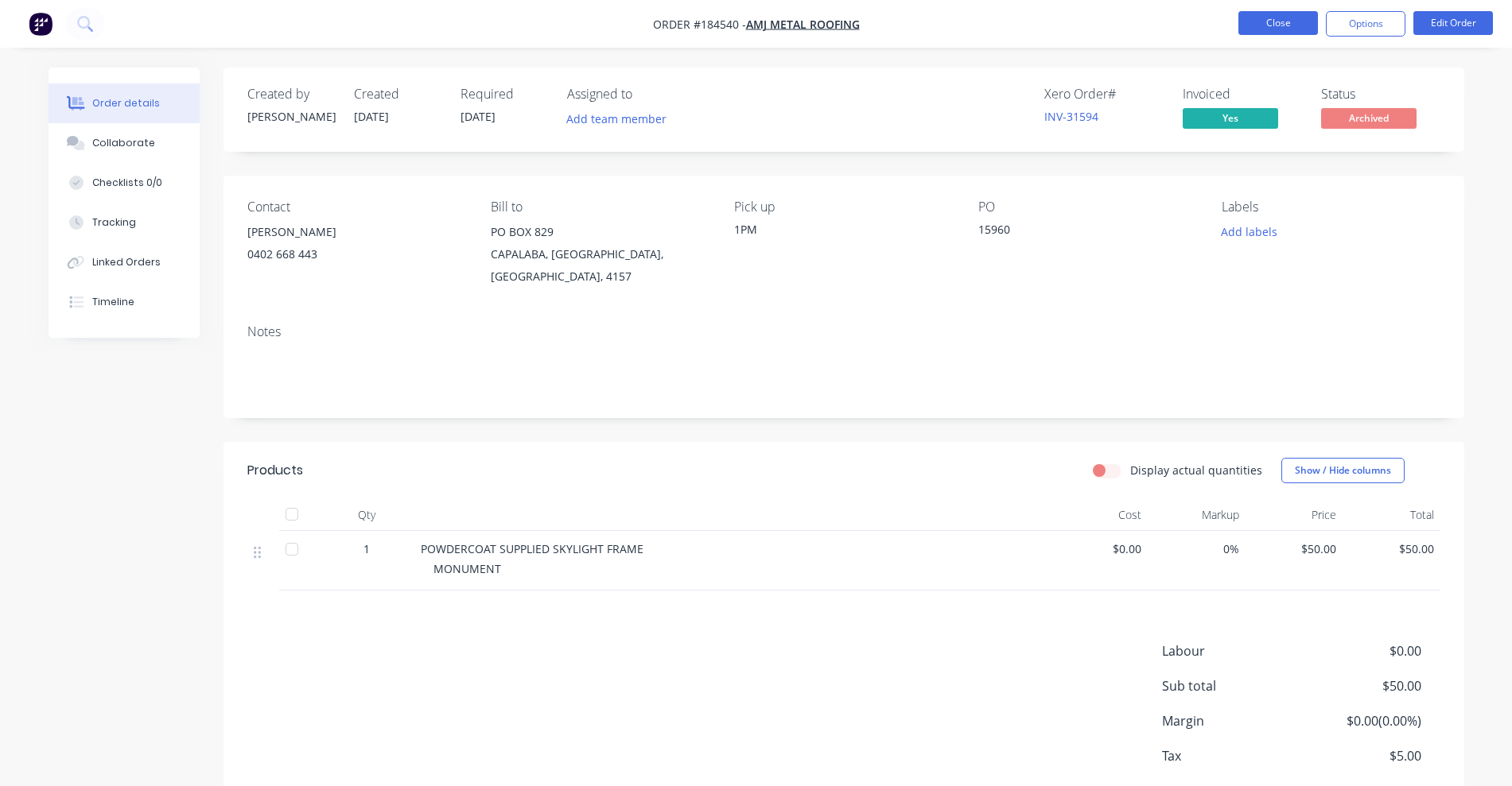
click at [1295, 19] on button "Close" at bounding box center [1278, 23] width 80 height 24
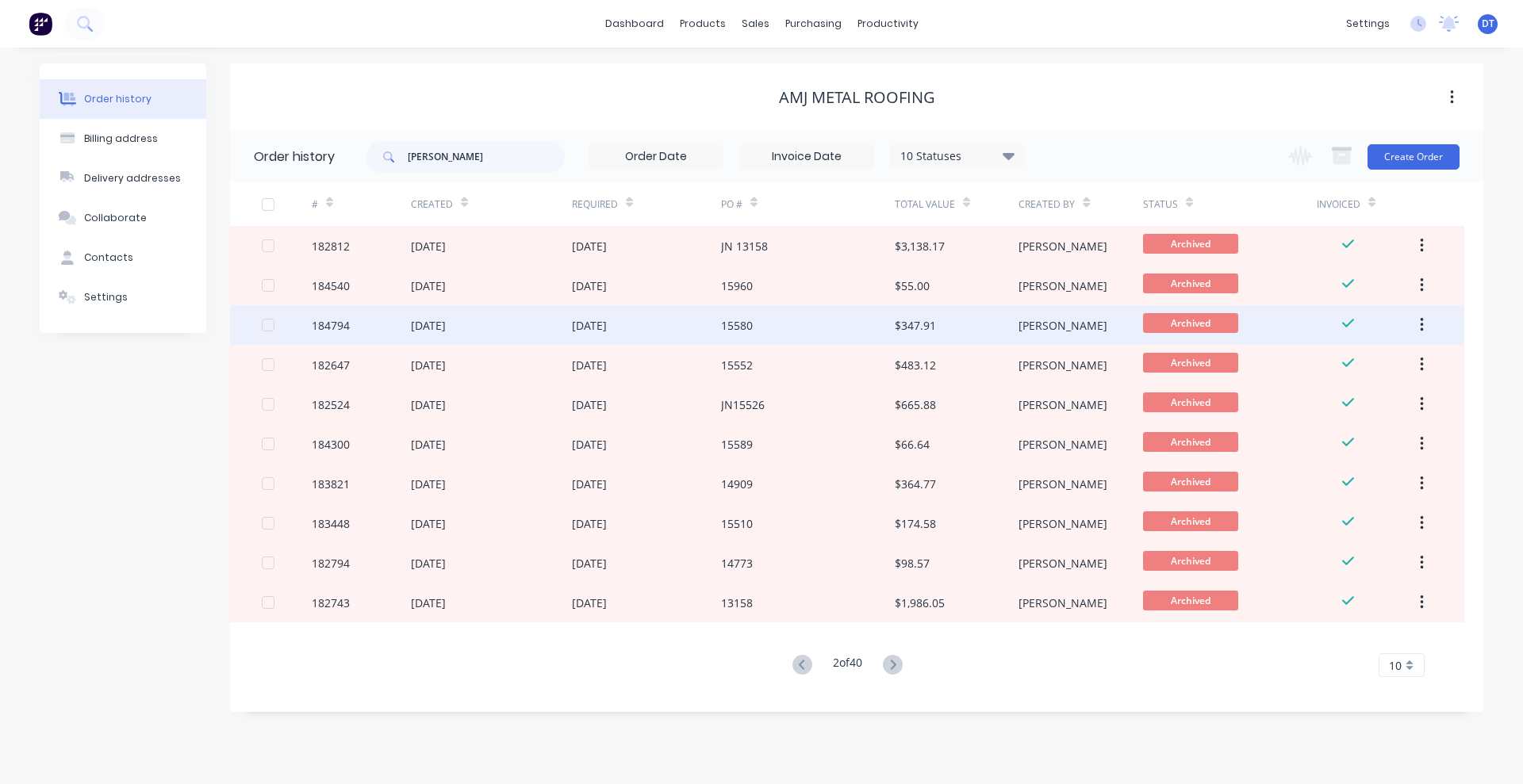
click at [765, 337] on div "15580" at bounding box center [808, 325] width 174 height 39
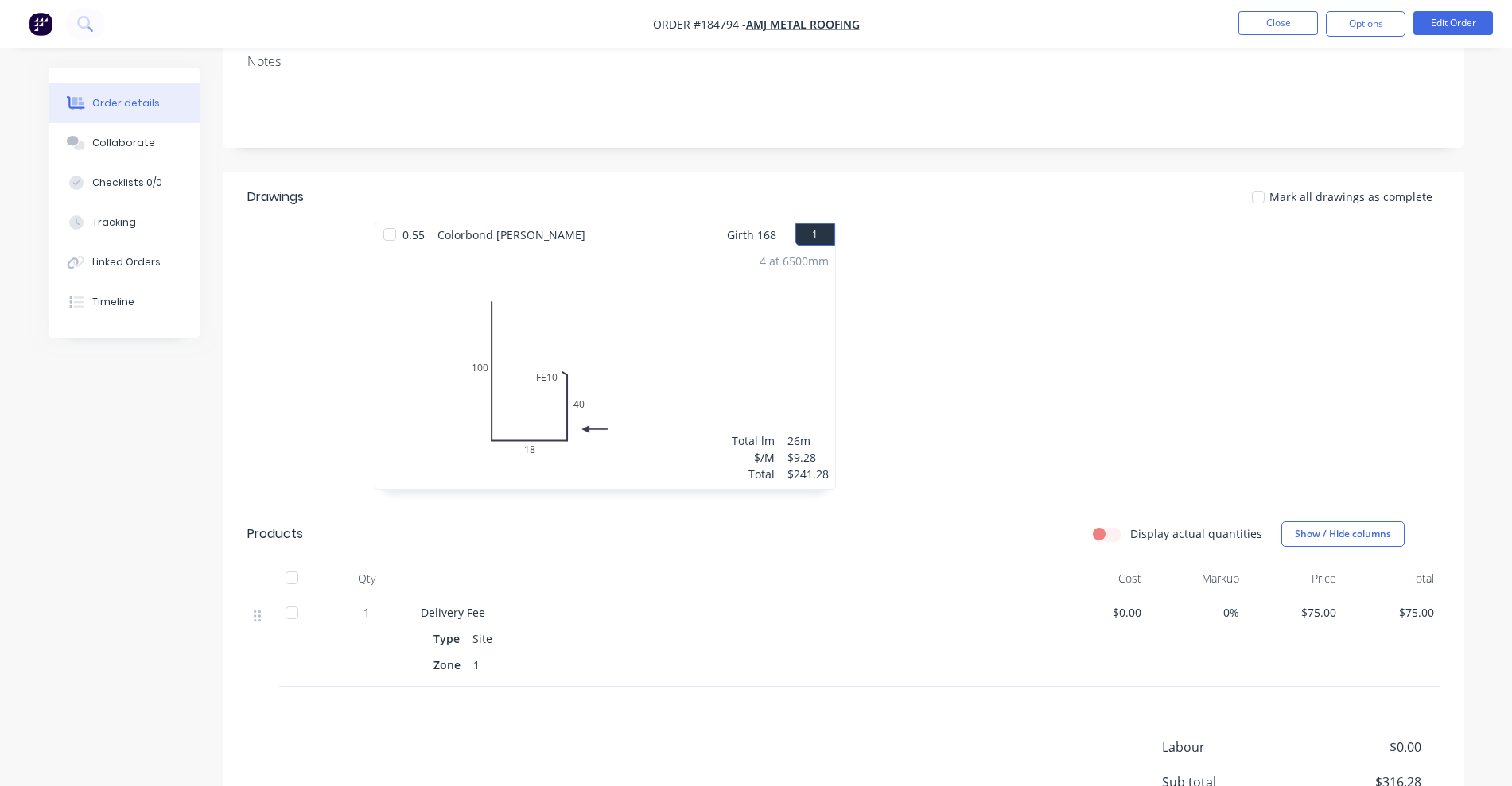
scroll to position [298, 0]
click at [1271, 3] on nav "Order #184794 - AMJ Metal Roofing Close Options Edit Order" at bounding box center [756, 24] width 1512 height 48
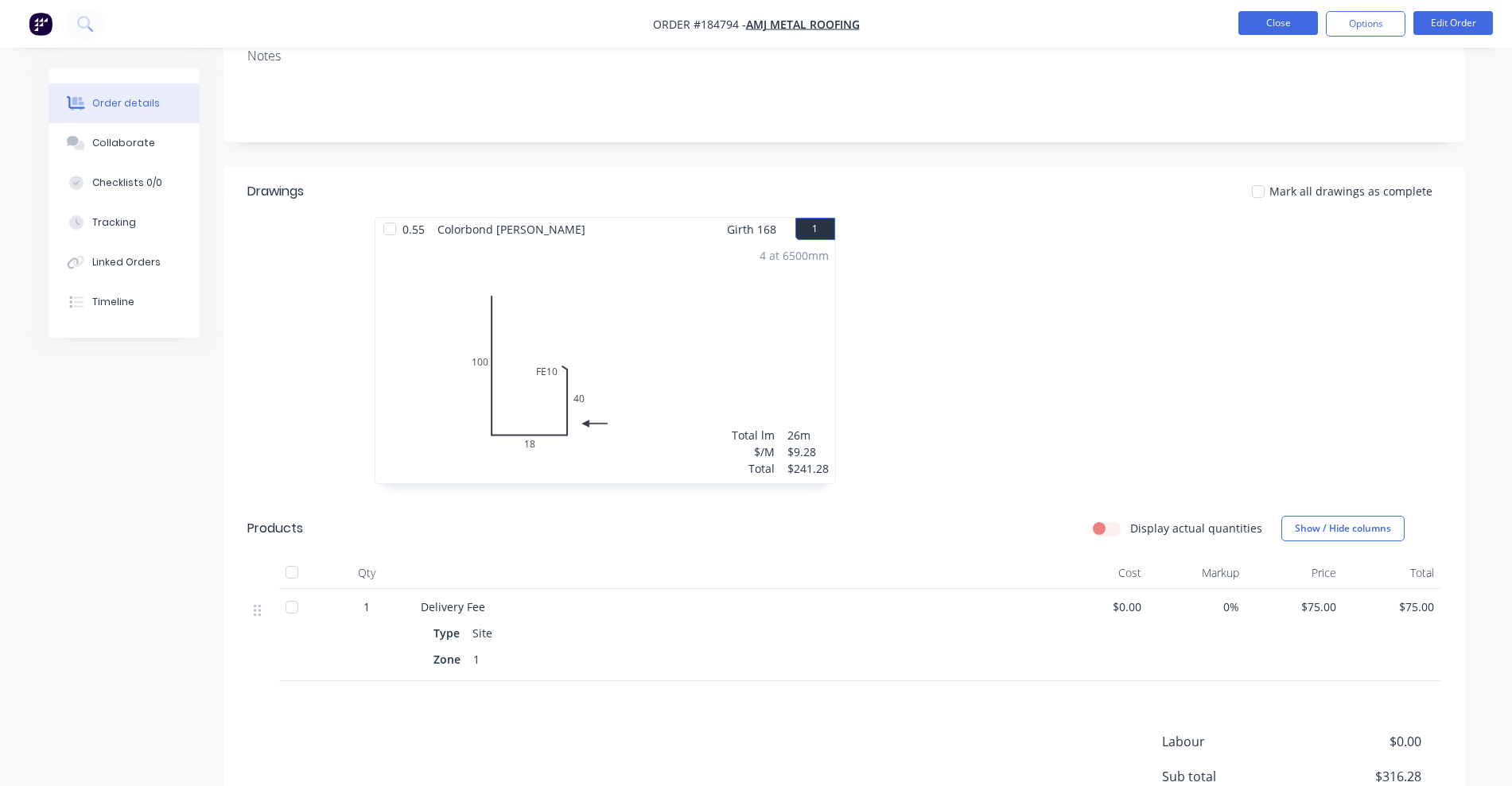
click at [1266, 27] on button "Close" at bounding box center [1278, 23] width 80 height 24
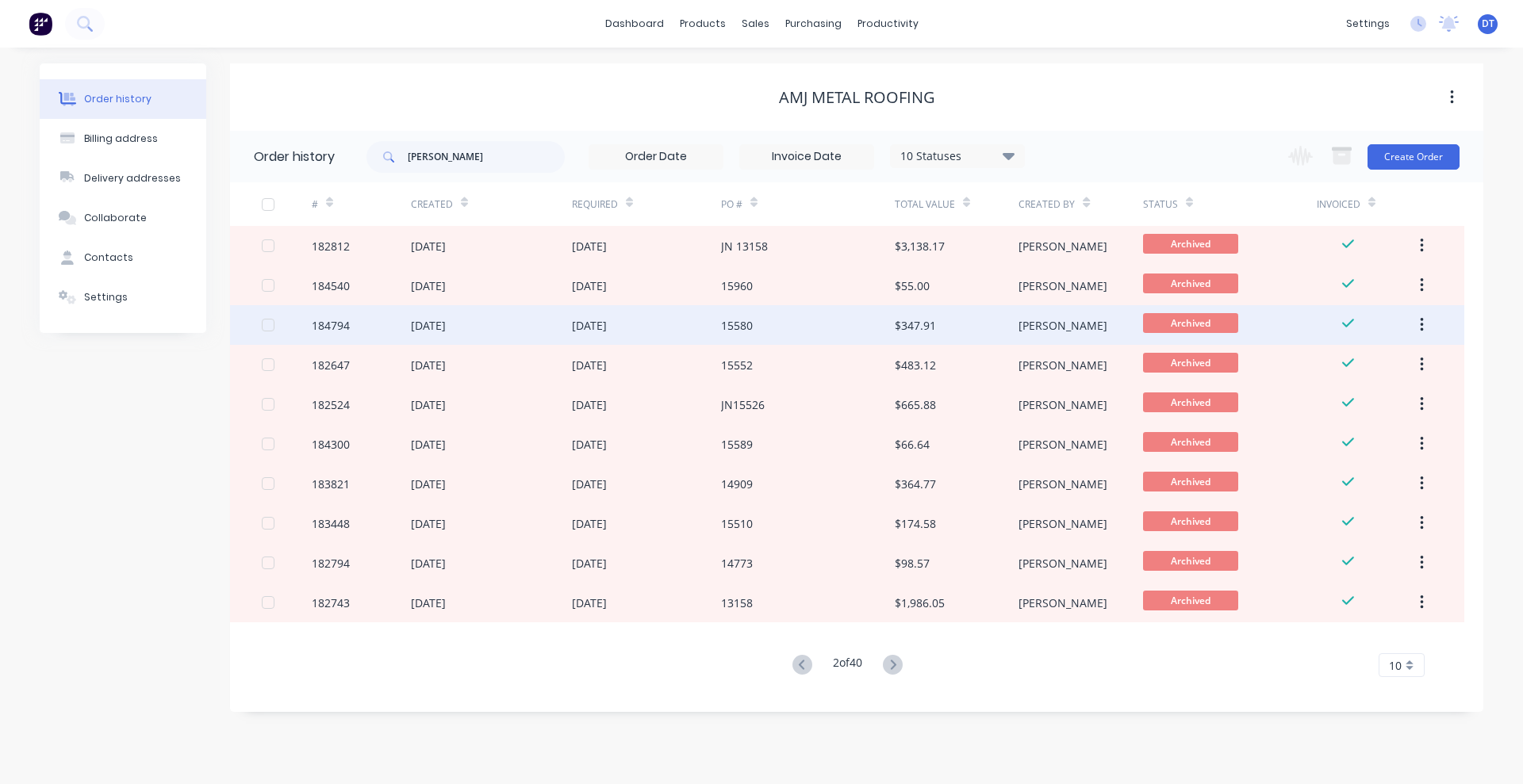
click at [806, 327] on div "15580" at bounding box center [808, 325] width 174 height 39
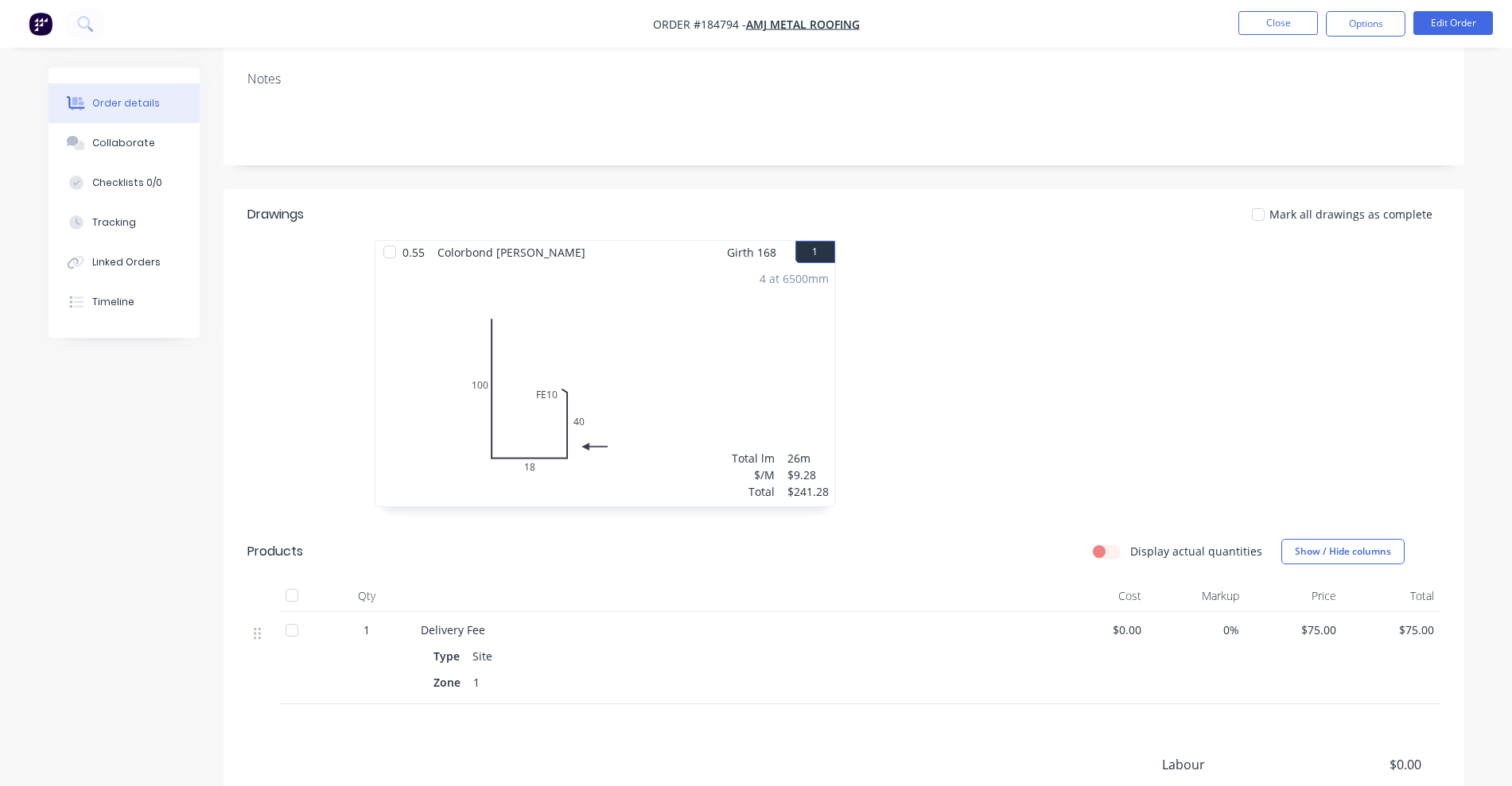
scroll to position [298, 0]
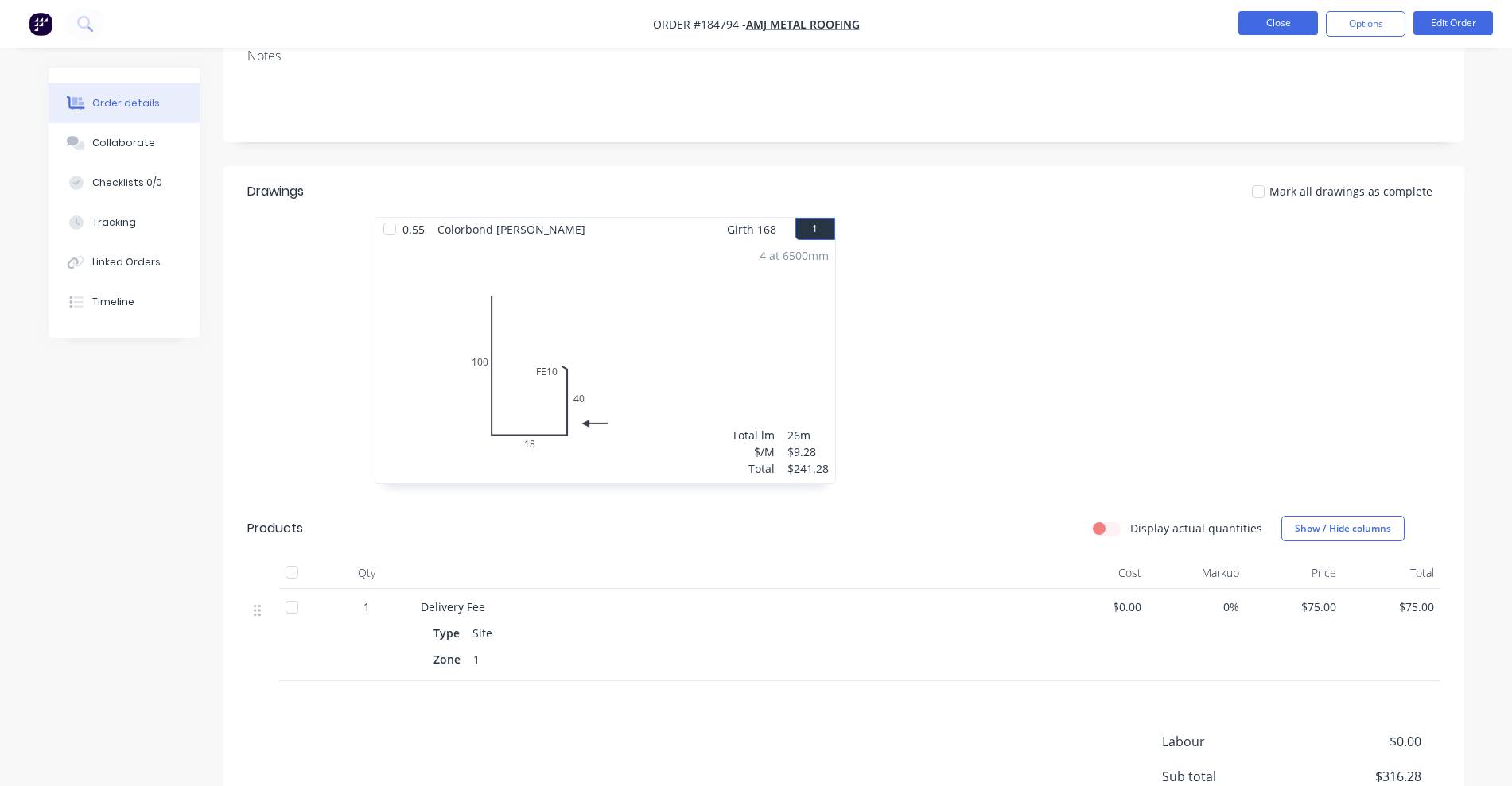
click at [1272, 33] on button "Close" at bounding box center [1278, 23] width 80 height 24
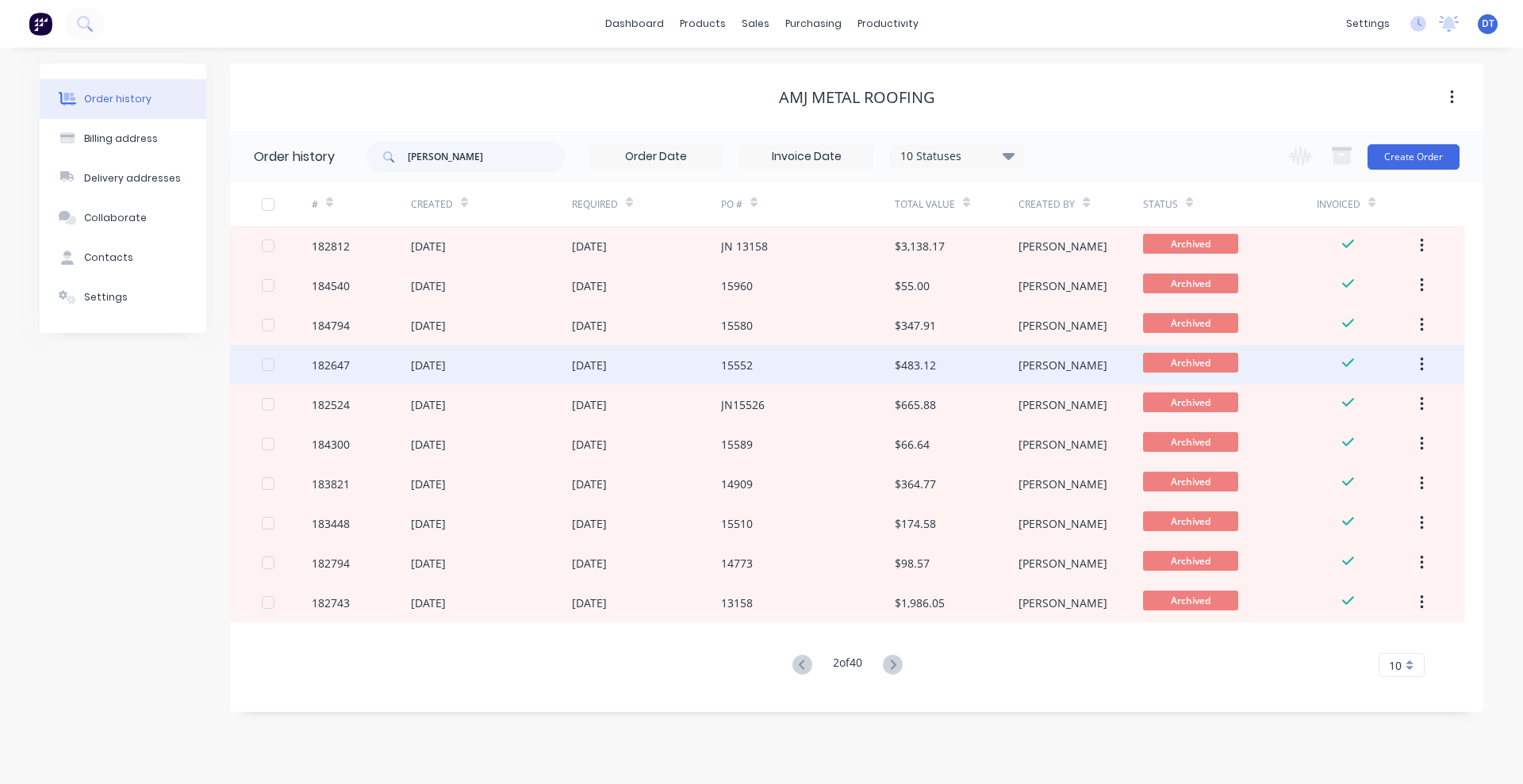
click at [868, 357] on div "15552" at bounding box center [808, 364] width 174 height 39
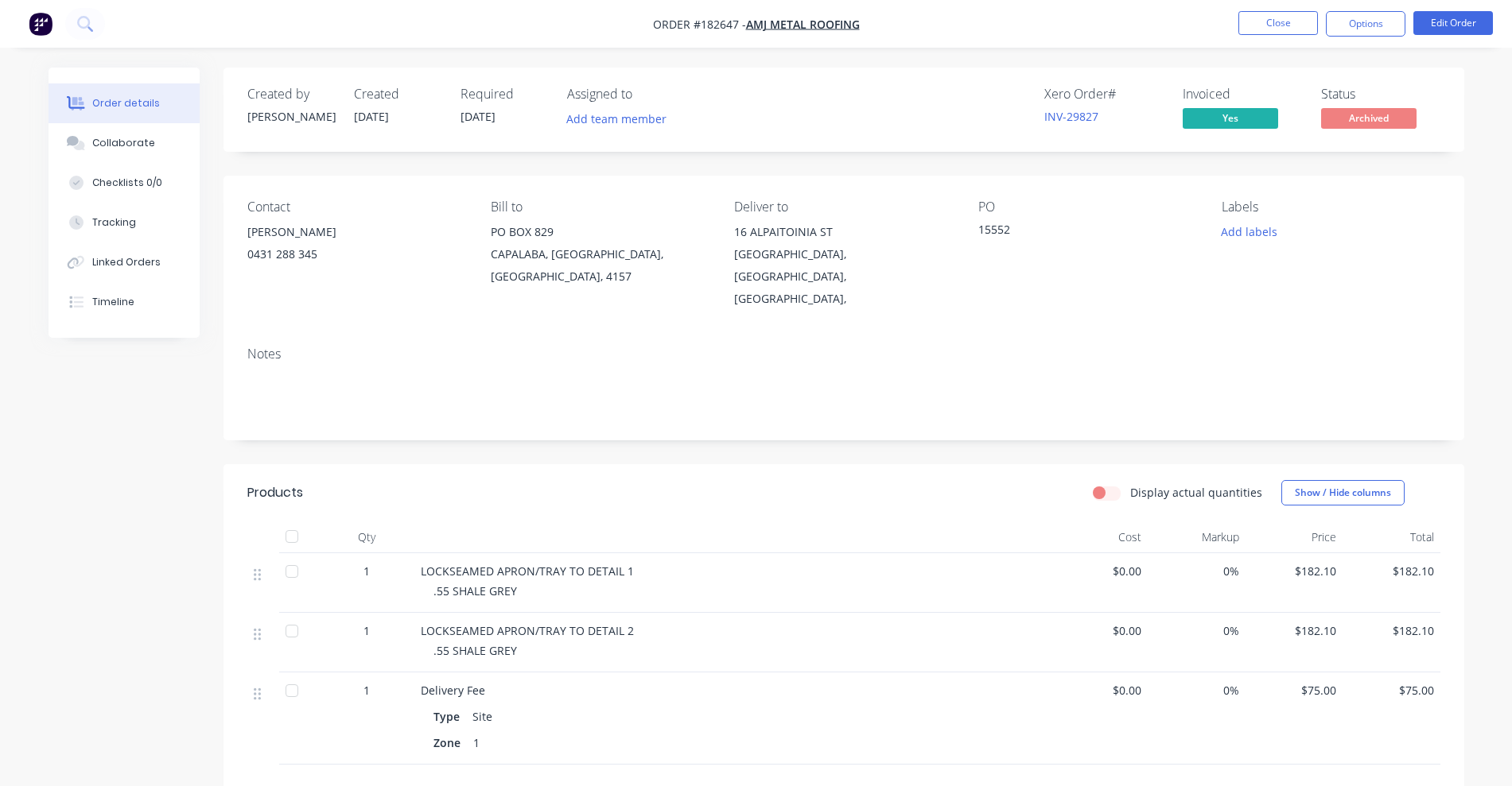
click at [1284, 8] on nav "Order #182647 - AMJ Metal Roofing Close Options Edit Order" at bounding box center [756, 24] width 1512 height 48
click at [1274, 22] on button "Close" at bounding box center [1278, 23] width 80 height 24
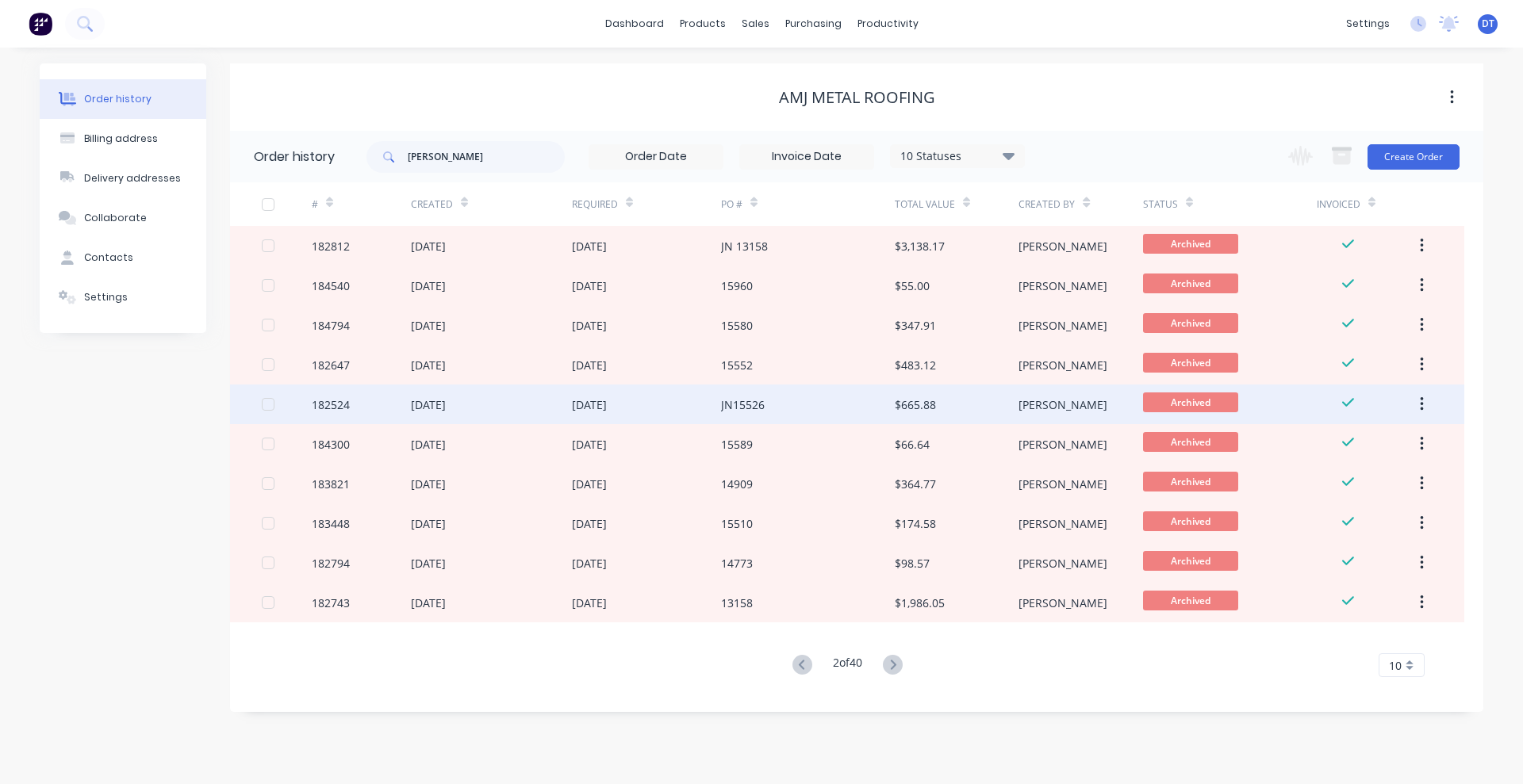
click at [824, 420] on div "JN15526" at bounding box center [808, 403] width 174 height 39
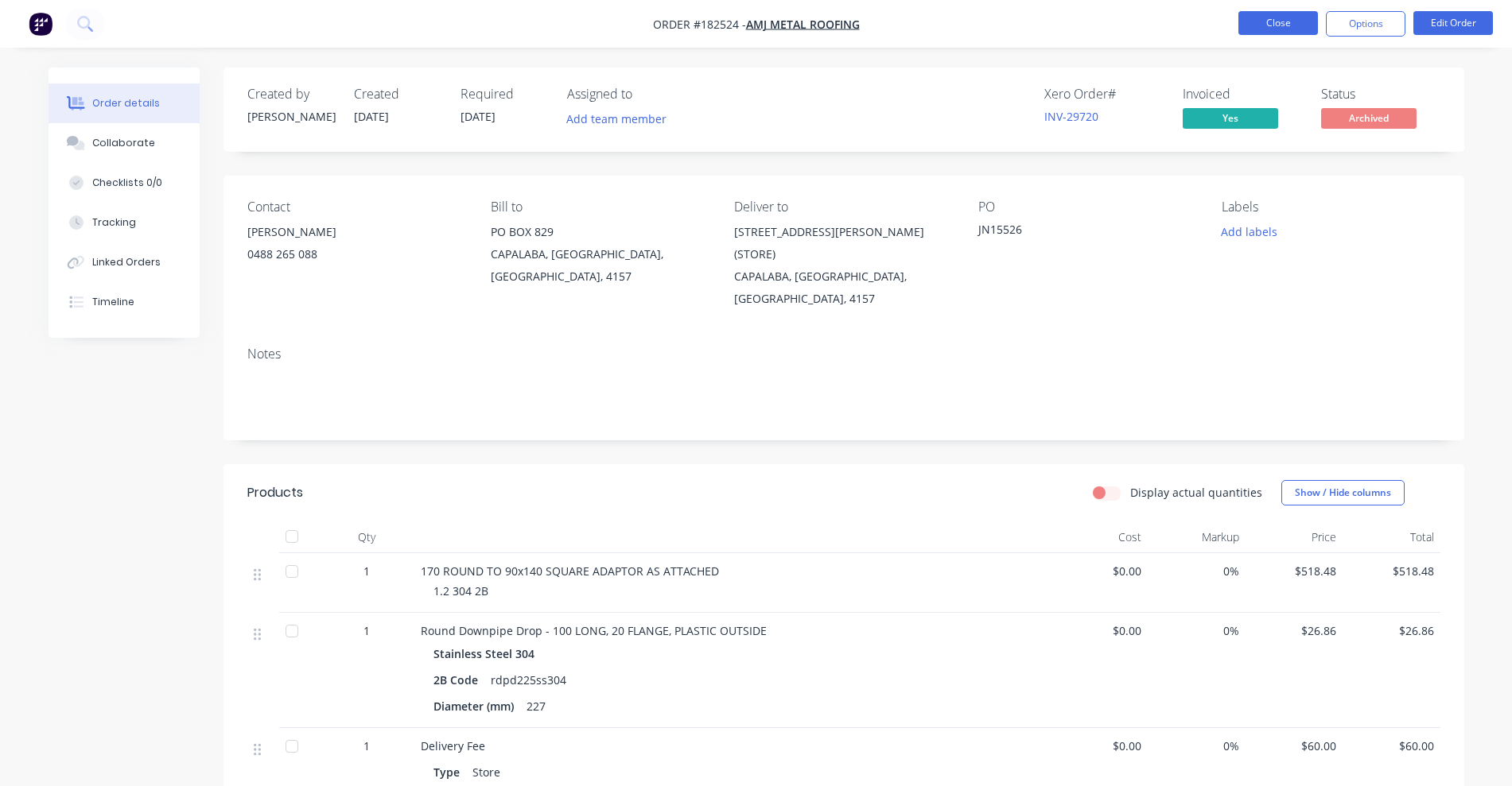
click at [1284, 19] on button "Close" at bounding box center [1278, 23] width 80 height 24
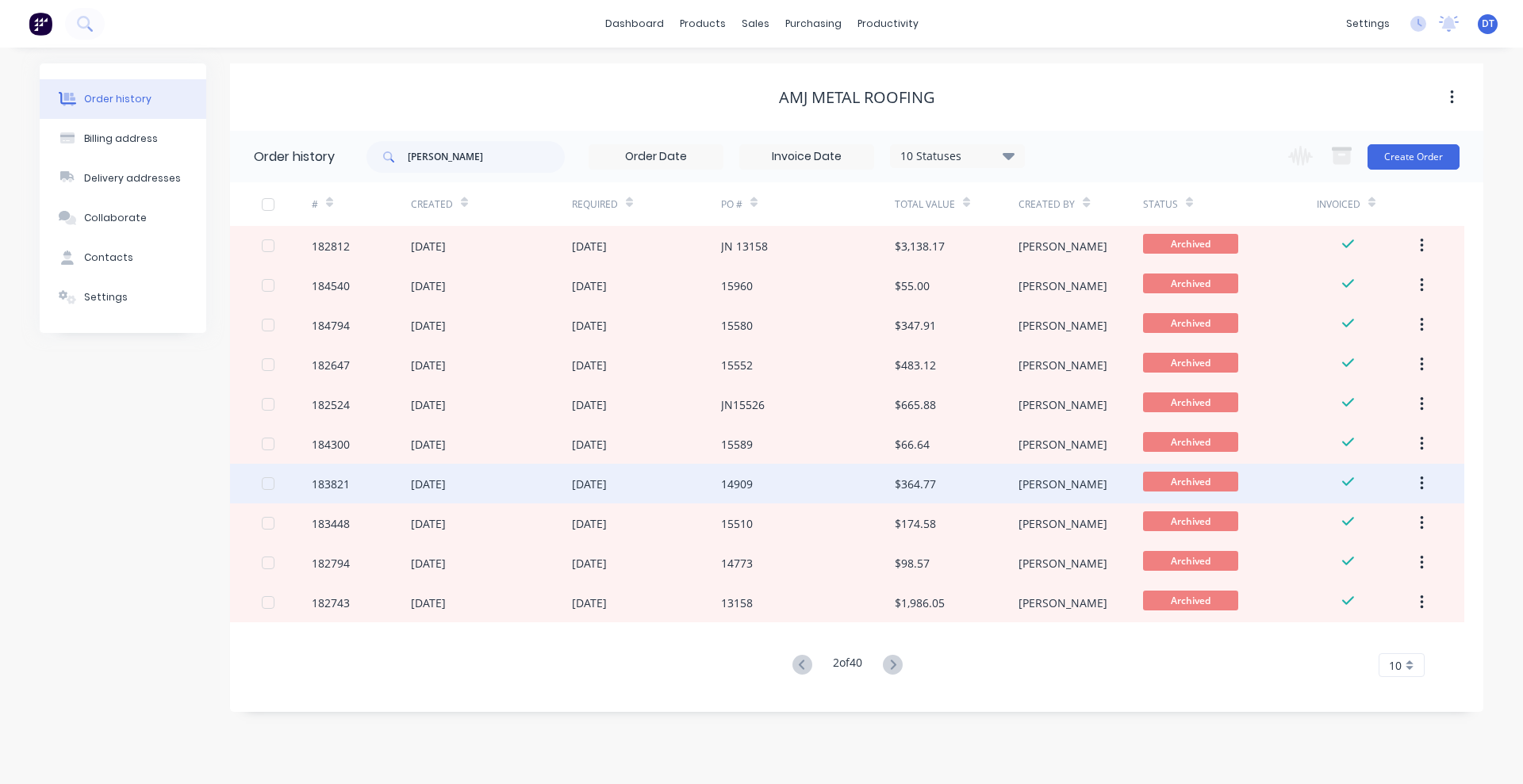
click at [960, 489] on div "$364.77" at bounding box center [956, 483] width 124 height 39
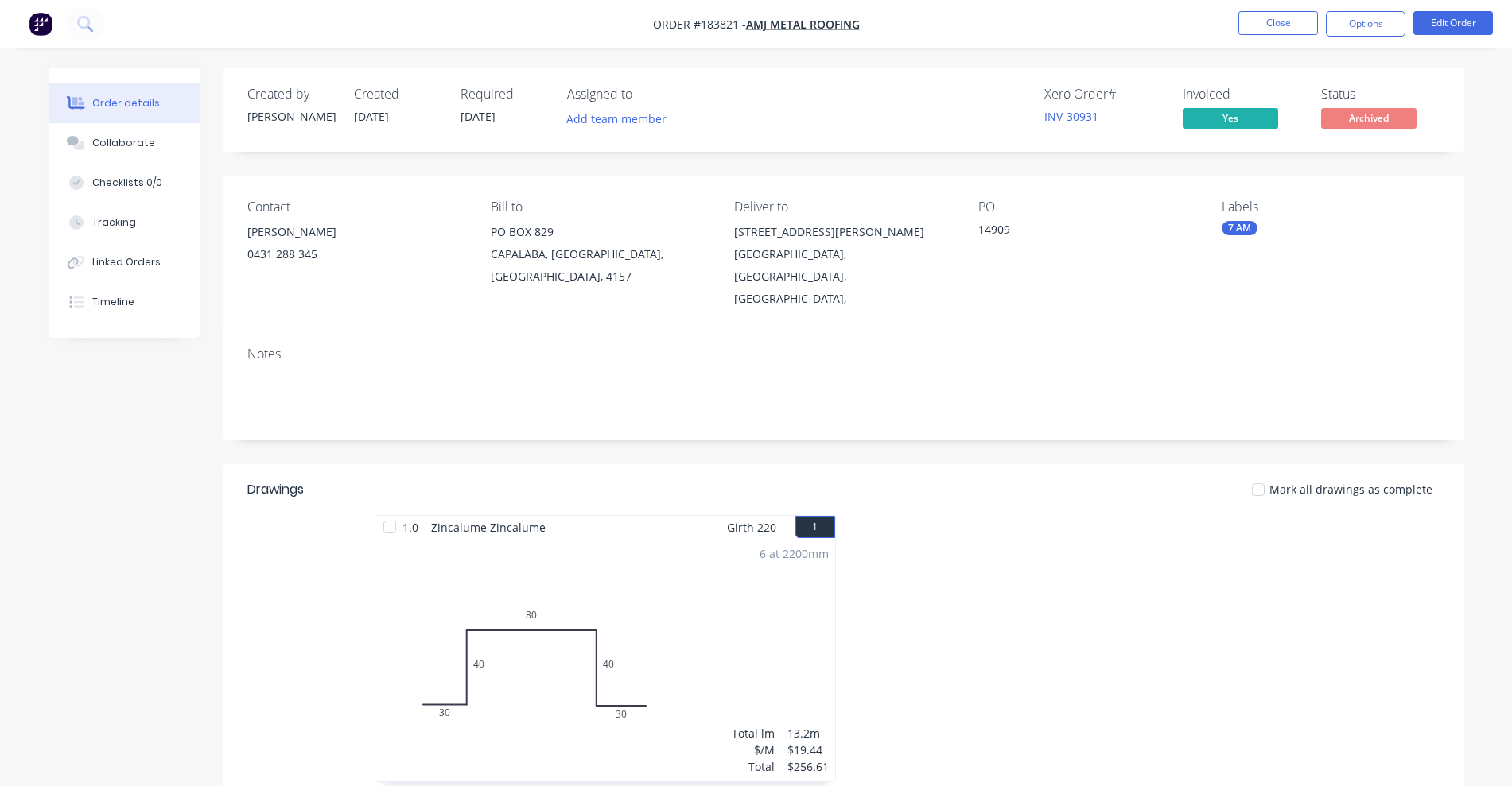
scroll to position [438, 0]
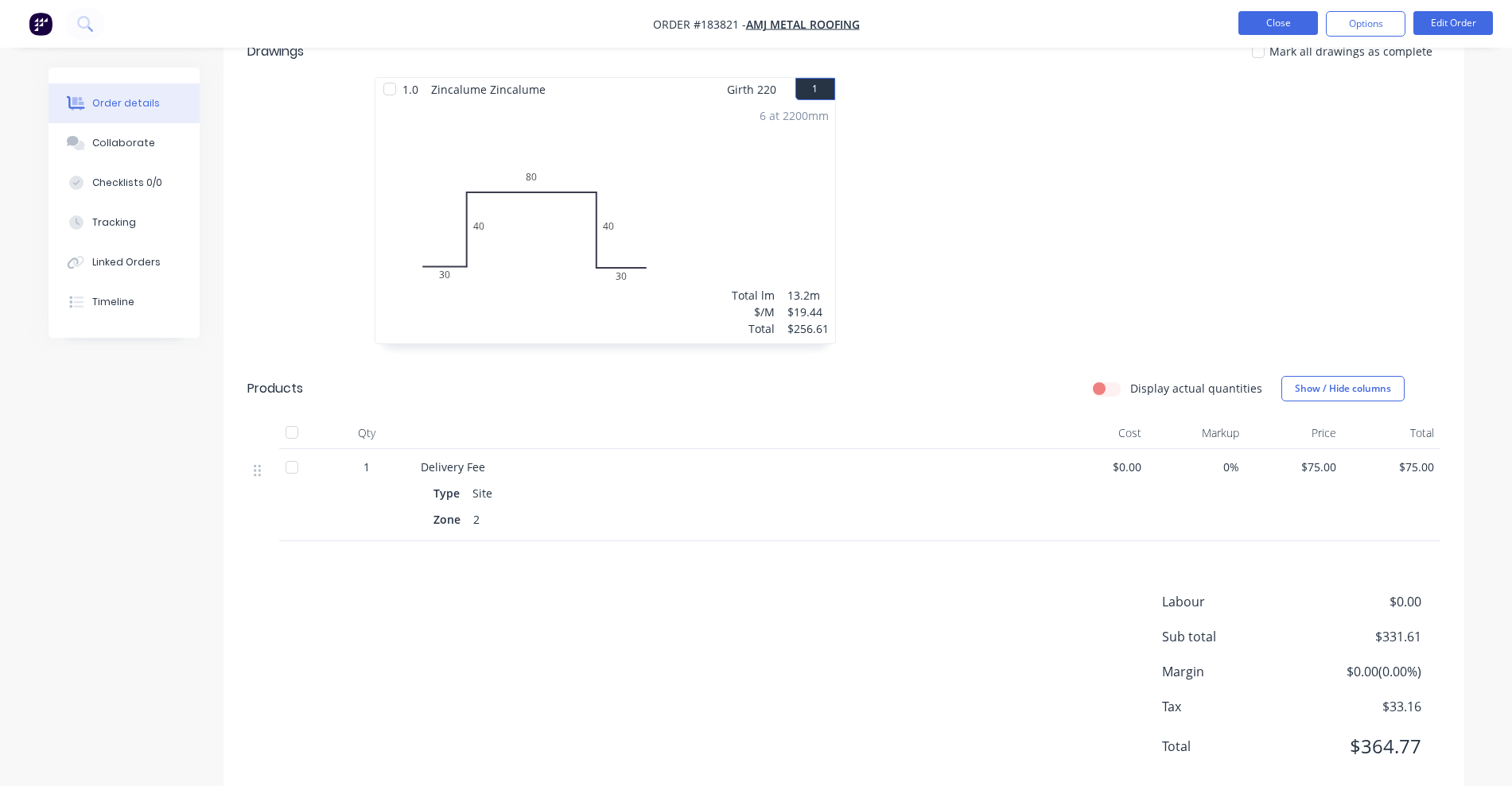
click at [1272, 17] on button "Close" at bounding box center [1278, 23] width 80 height 24
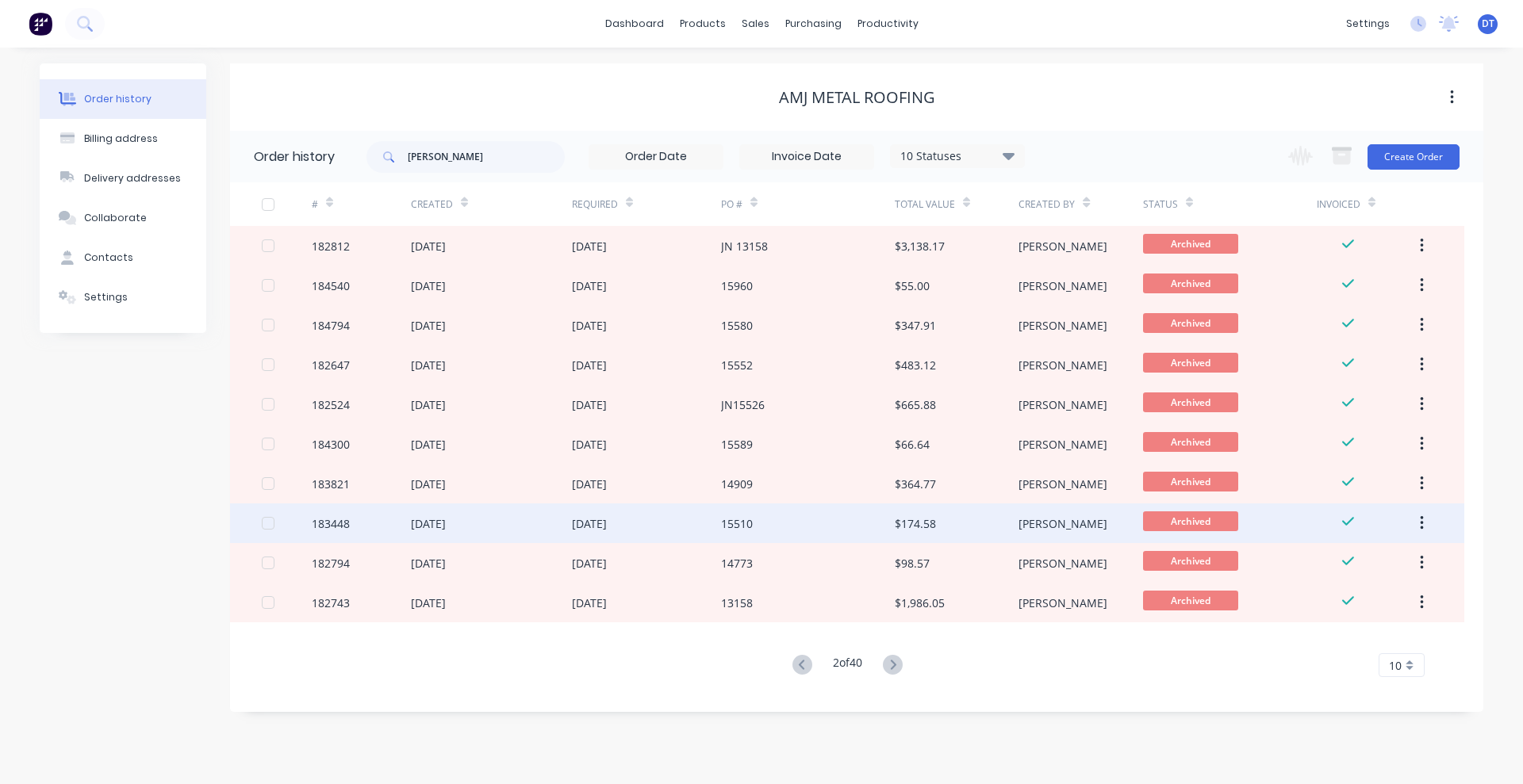
click at [899, 521] on div "$174.58" at bounding box center [915, 523] width 41 height 16
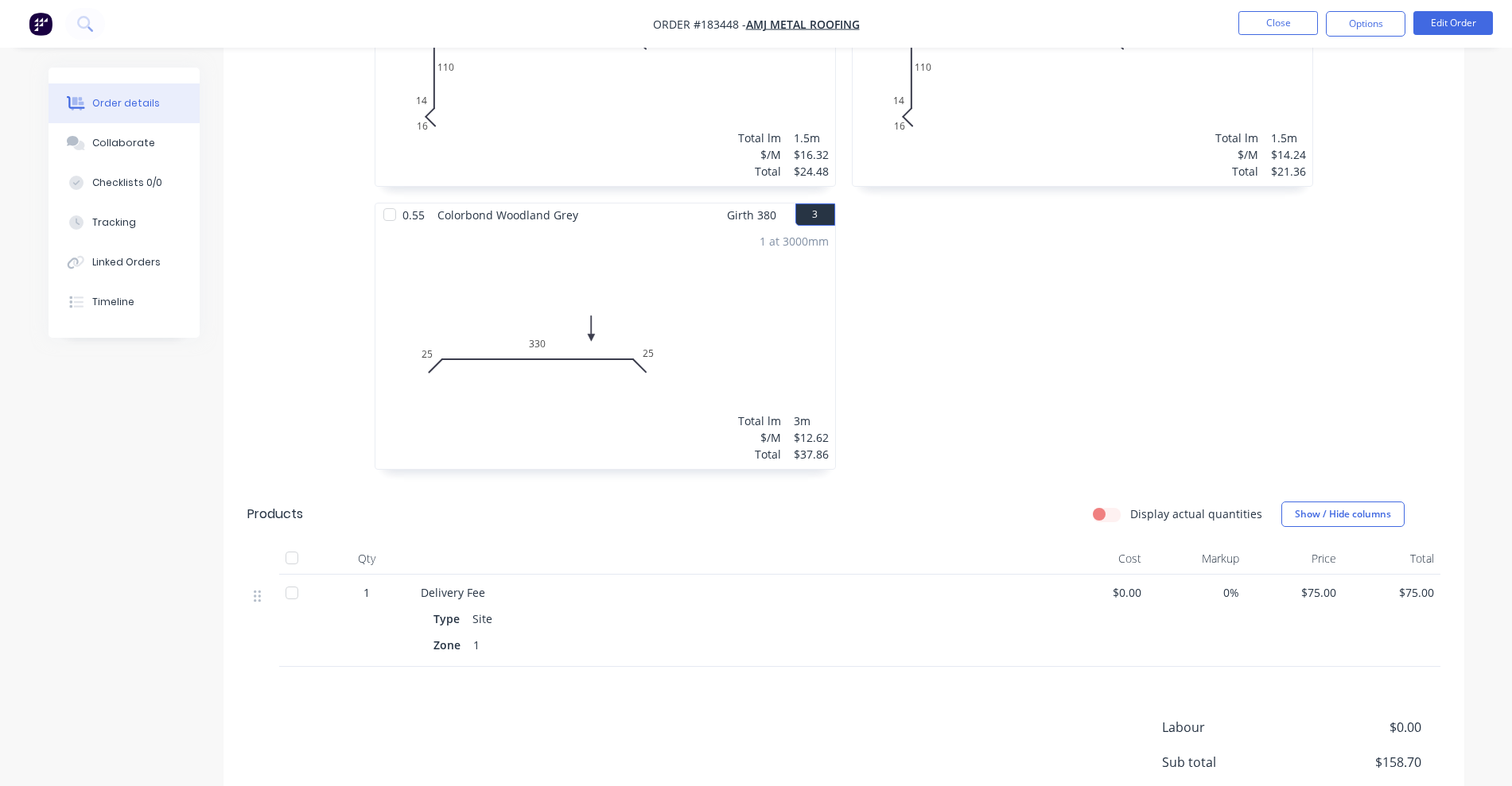
scroll to position [596, 0]
click at [1242, 15] on button "Close" at bounding box center [1278, 23] width 80 height 24
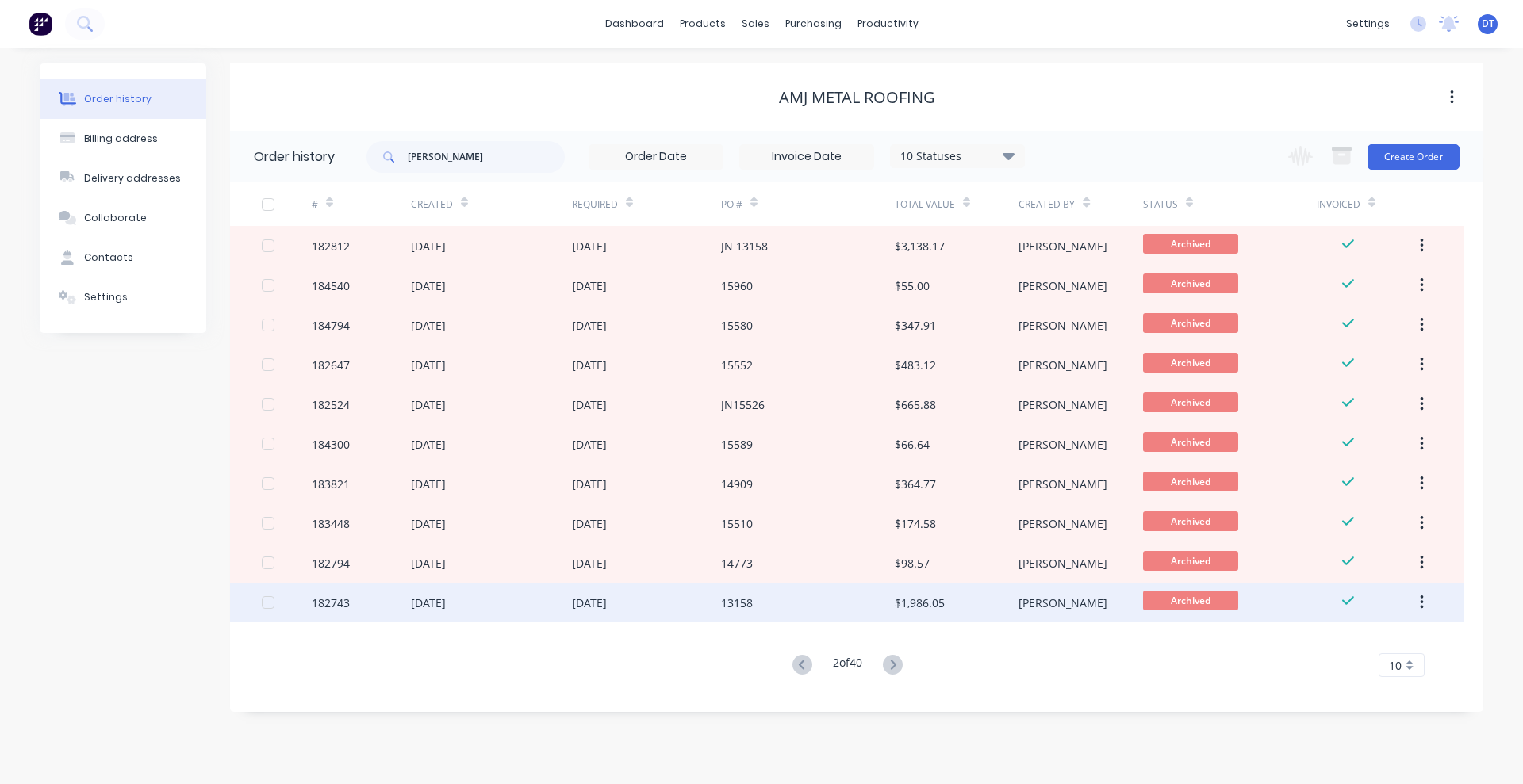
click at [868, 595] on div "13158" at bounding box center [808, 602] width 174 height 39
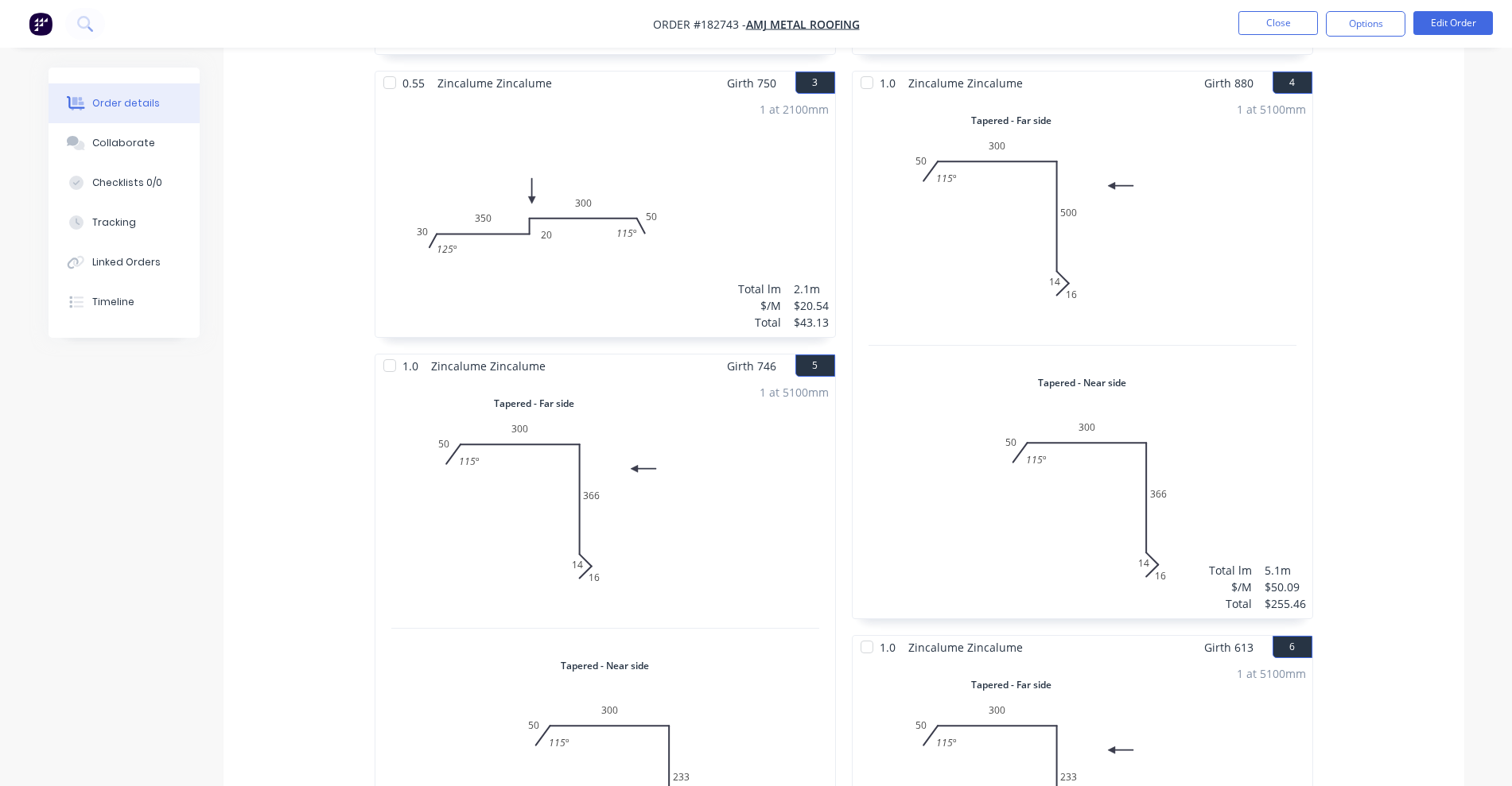
scroll to position [559, 0]
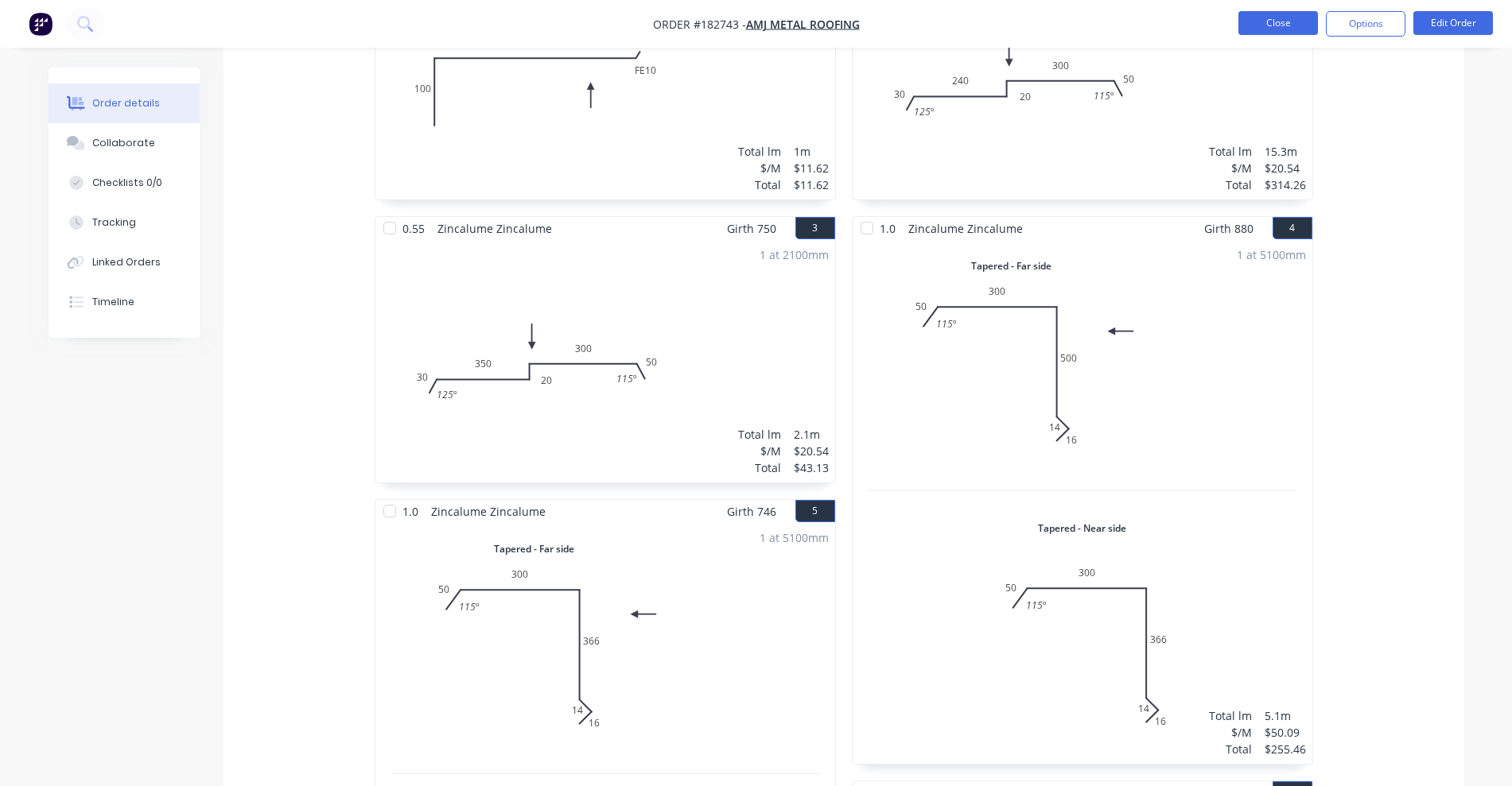
click at [1278, 24] on button "Close" at bounding box center [1278, 23] width 80 height 24
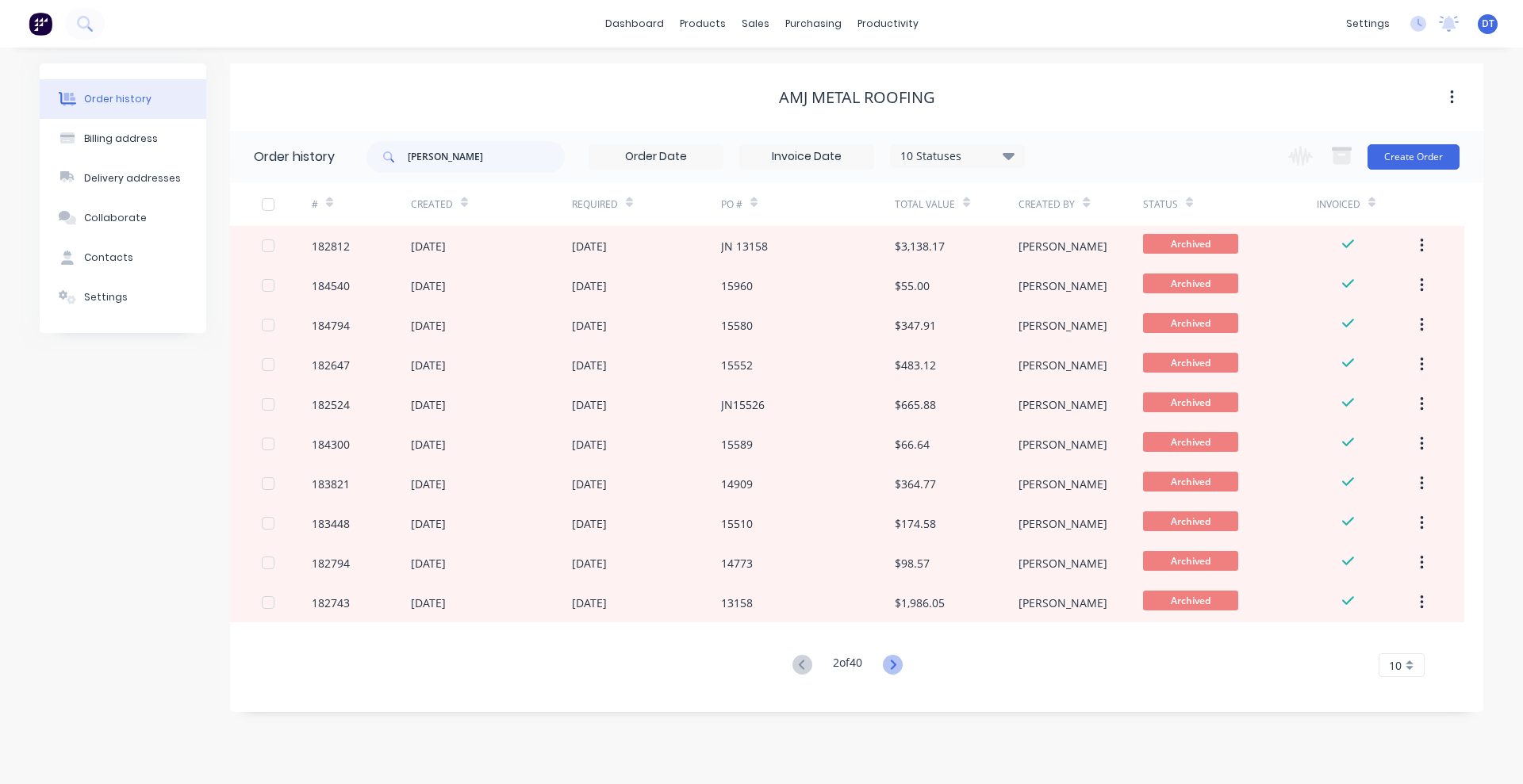
click at [891, 660] on icon at bounding box center [893, 665] width 20 height 20
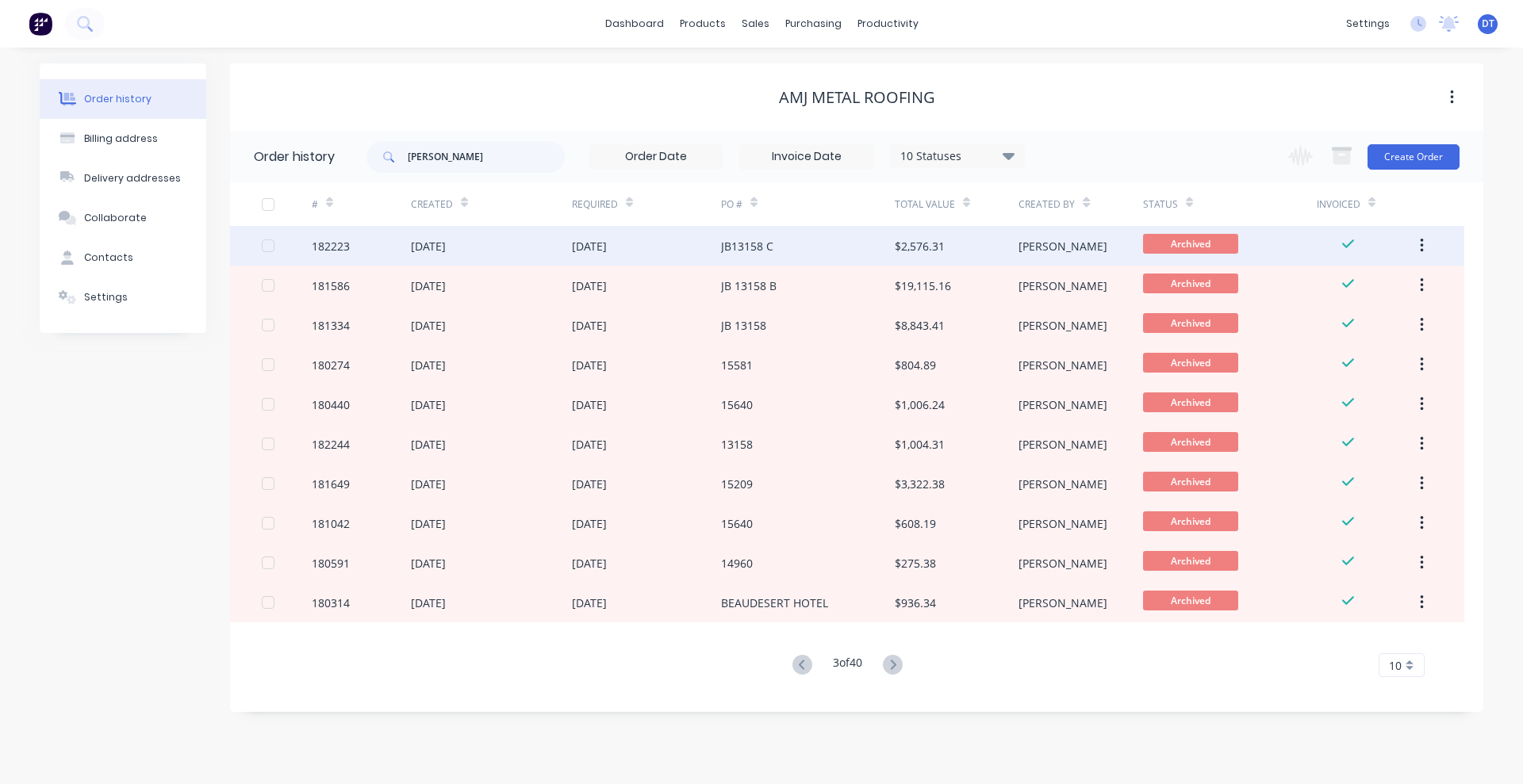
click at [902, 250] on div "$2,576.31" at bounding box center [920, 246] width 50 height 16
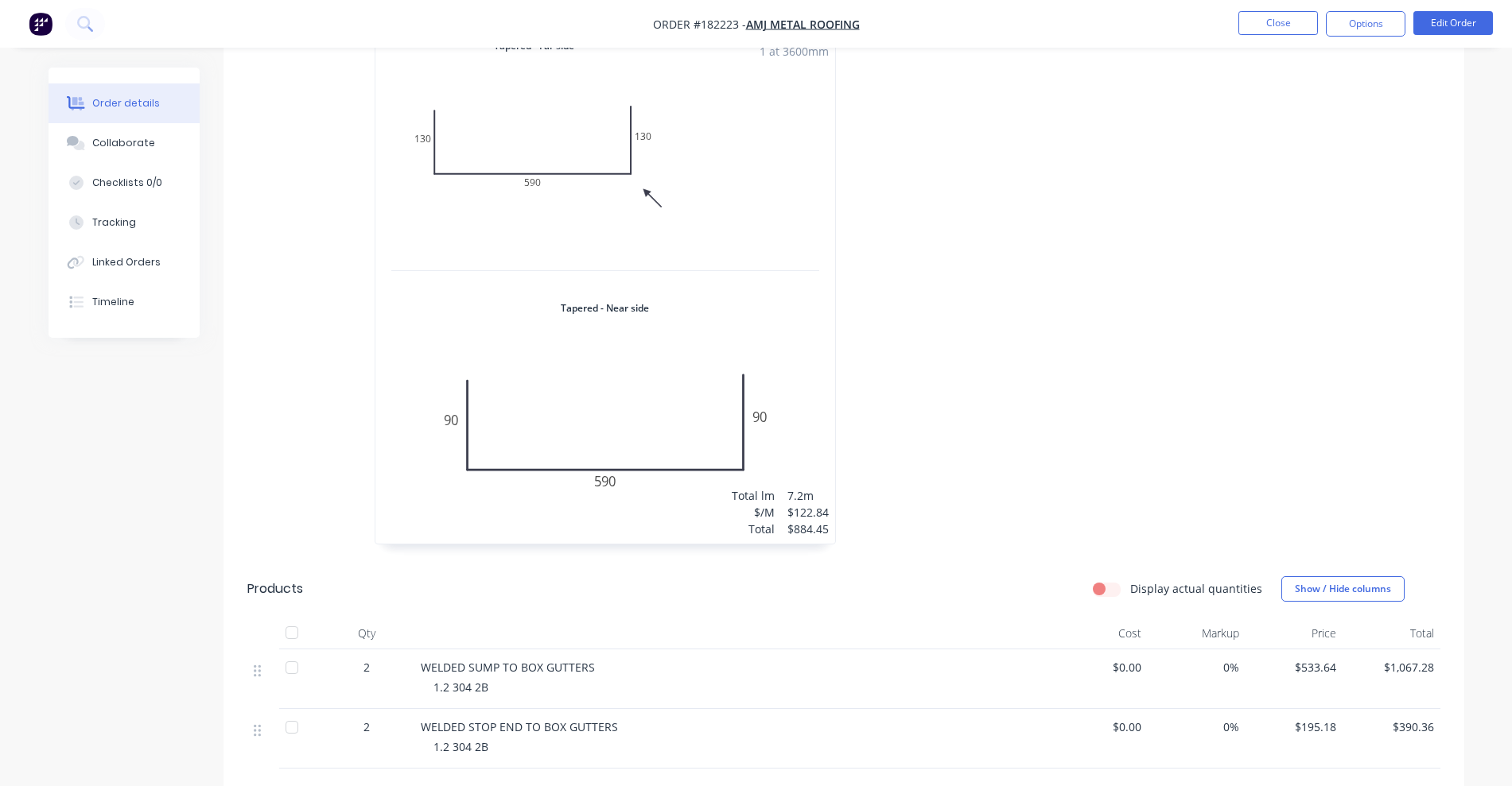
scroll to position [747, 0]
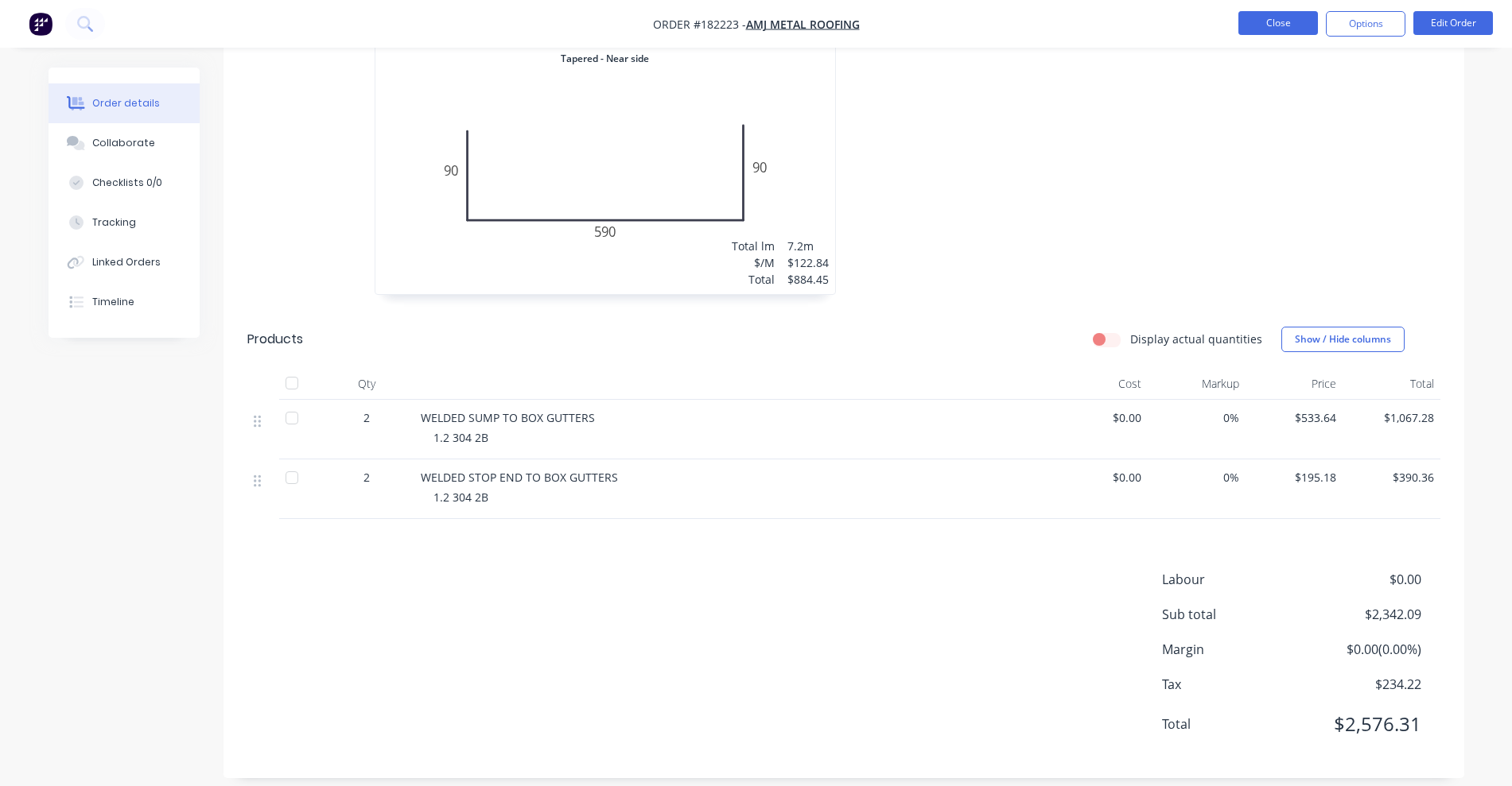
click at [1261, 27] on button "Close" at bounding box center [1278, 23] width 80 height 24
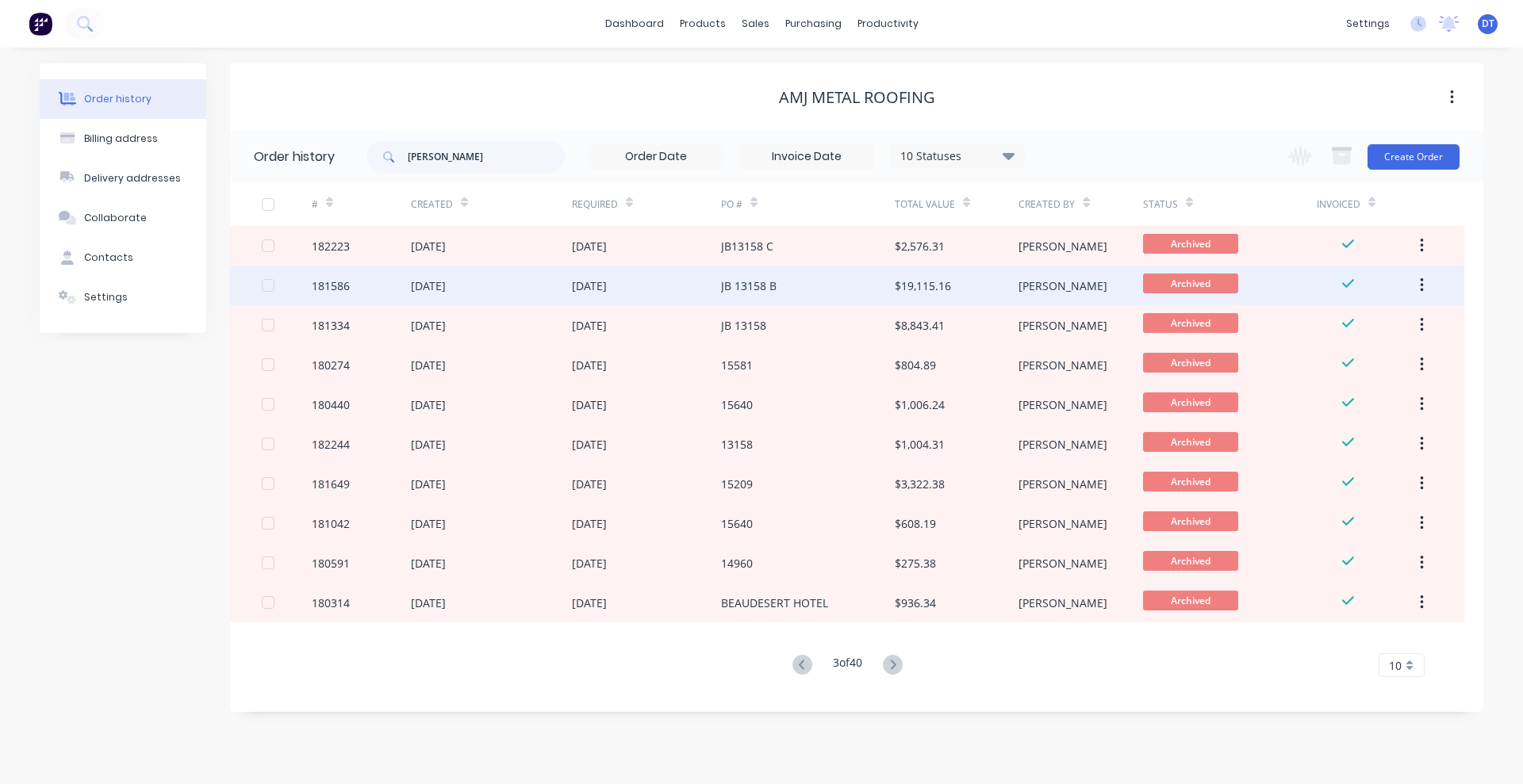
click at [752, 280] on div "JB 13158 B" at bounding box center [749, 285] width 56 height 16
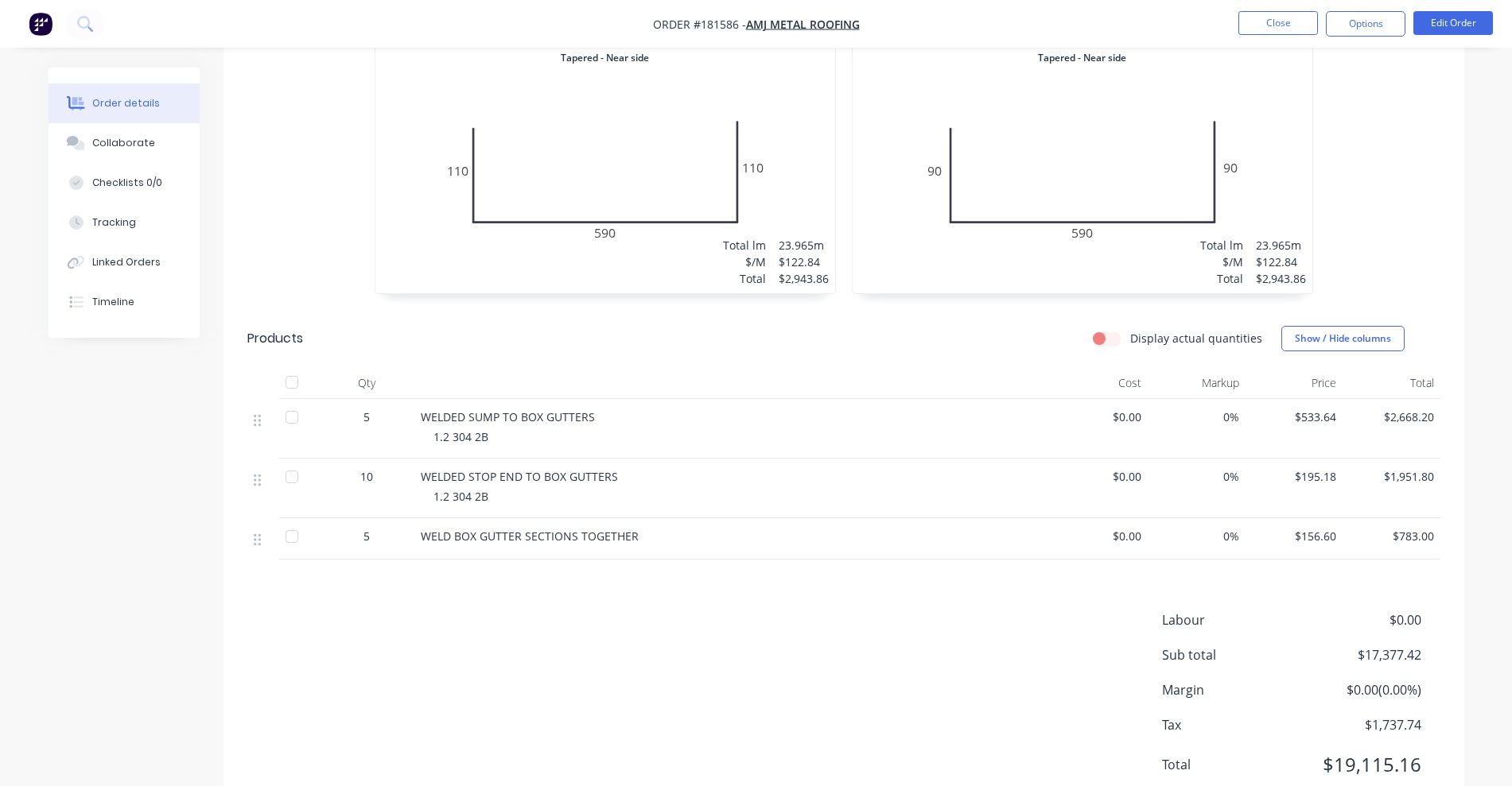
scroll to position [2481, 0]
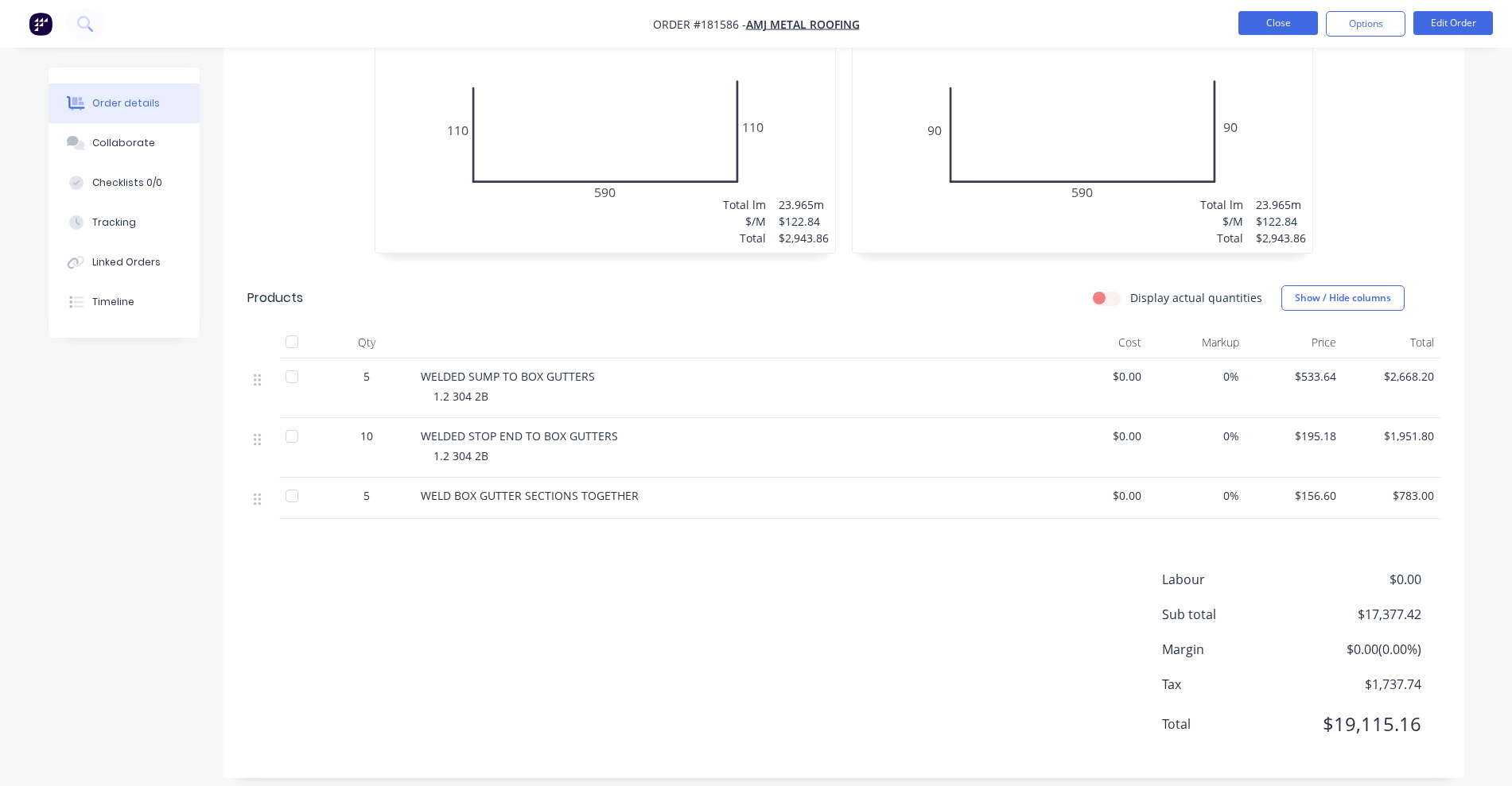
click at [1264, 29] on button "Close" at bounding box center [1278, 23] width 80 height 24
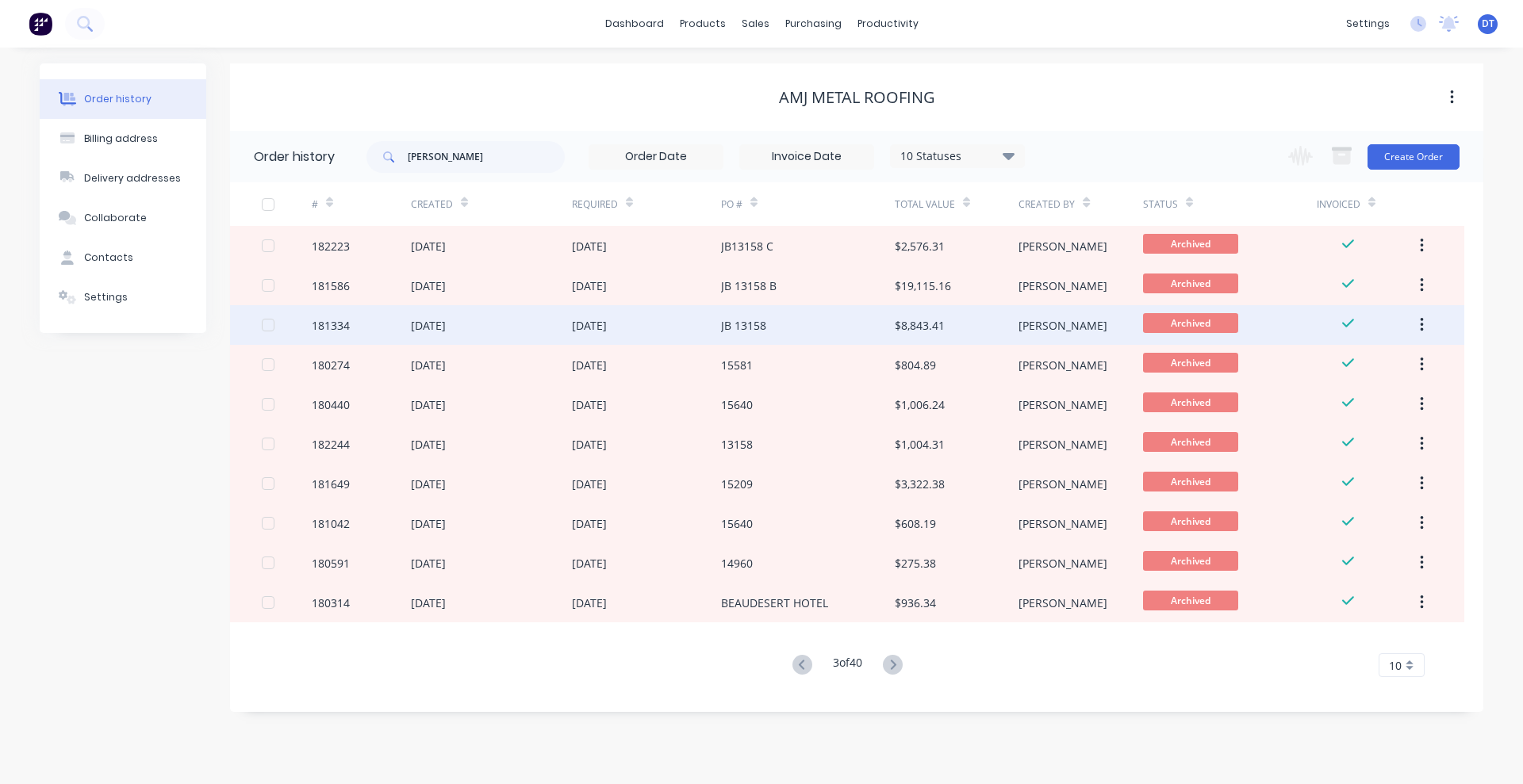
click at [836, 330] on div "JB 13158" at bounding box center [808, 325] width 174 height 39
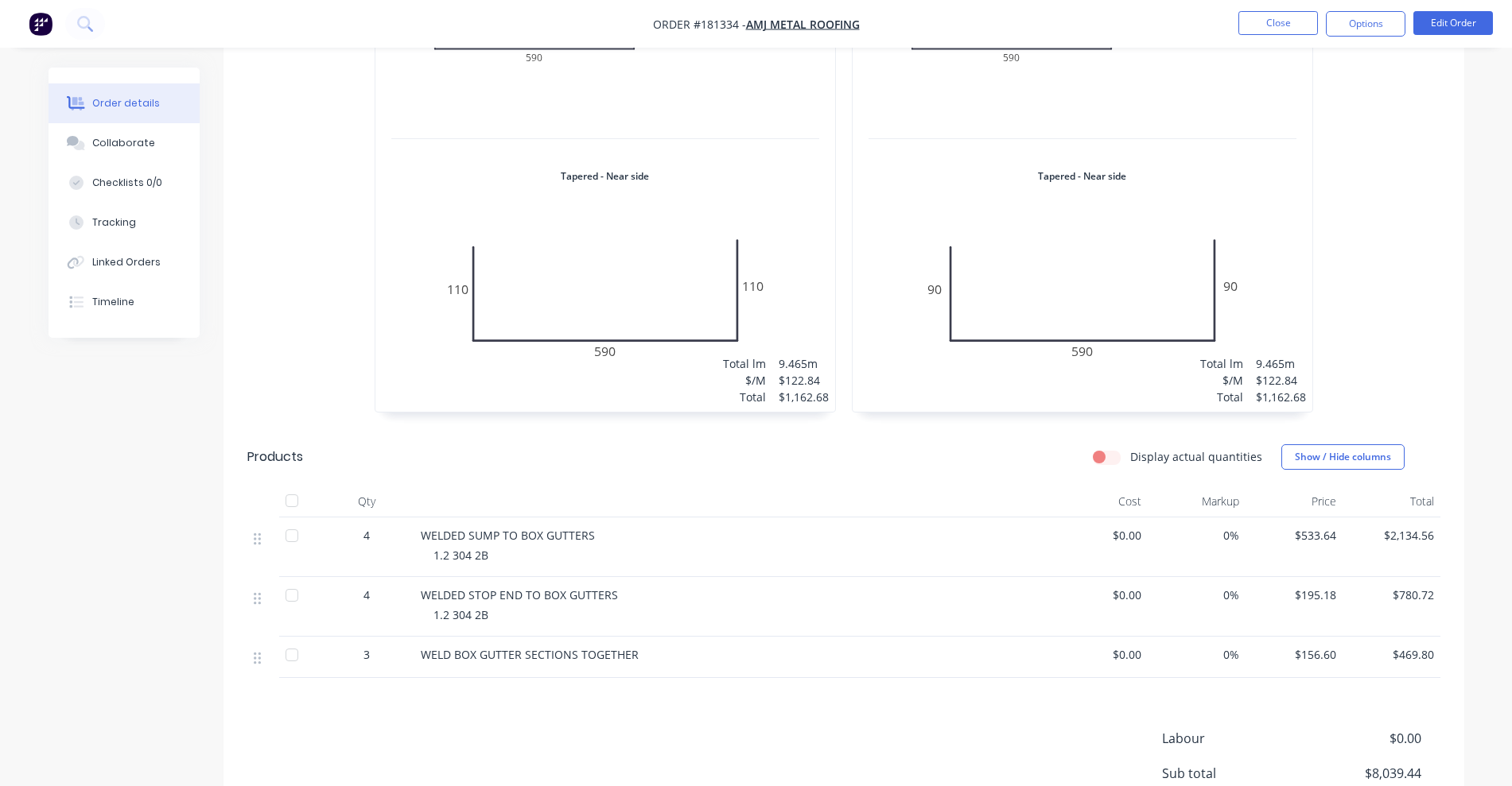
scroll to position [1917, 0]
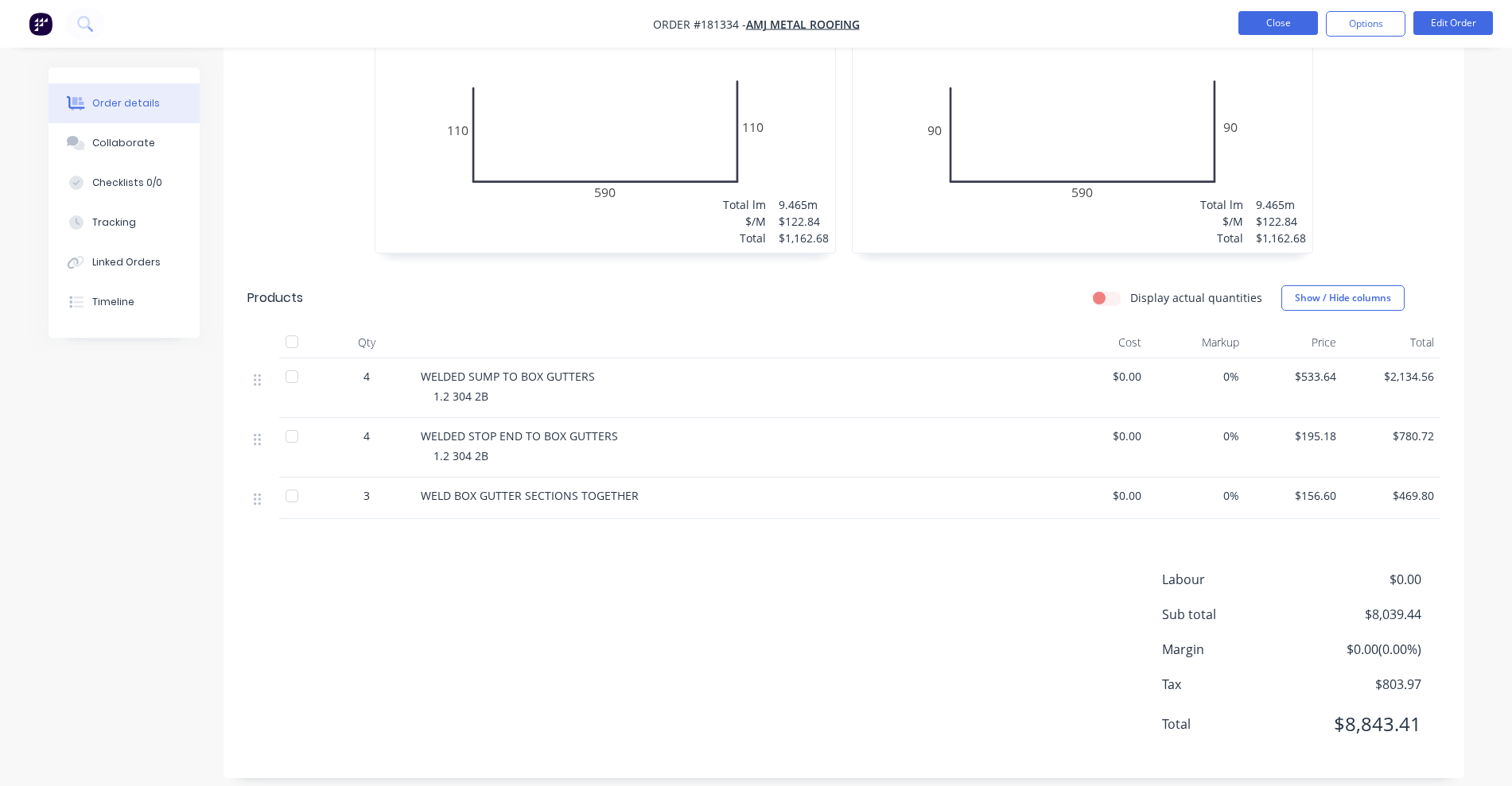
click at [1279, 17] on button "Close" at bounding box center [1278, 23] width 80 height 24
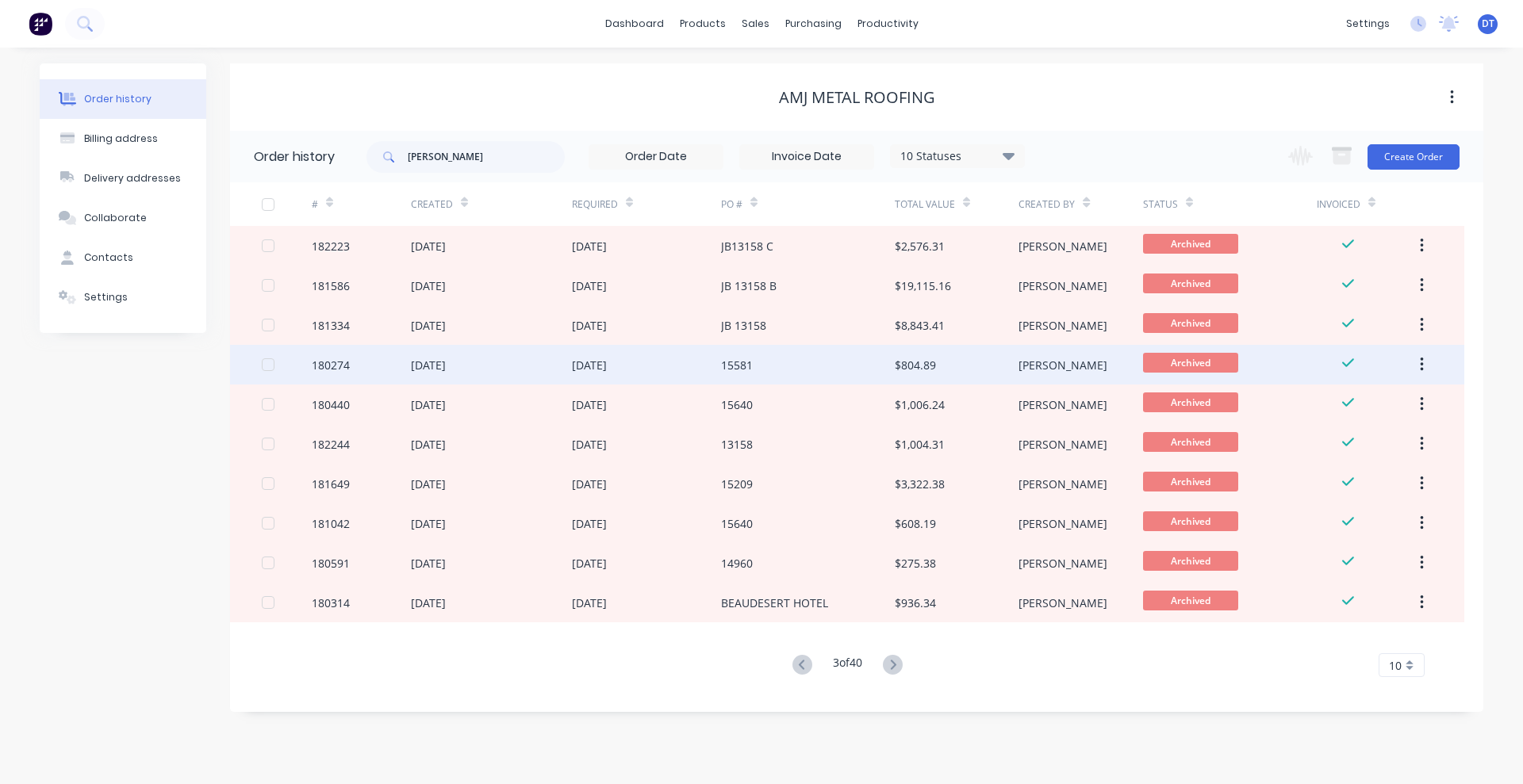
click at [694, 363] on div "[DATE]" at bounding box center [646, 364] width 149 height 39
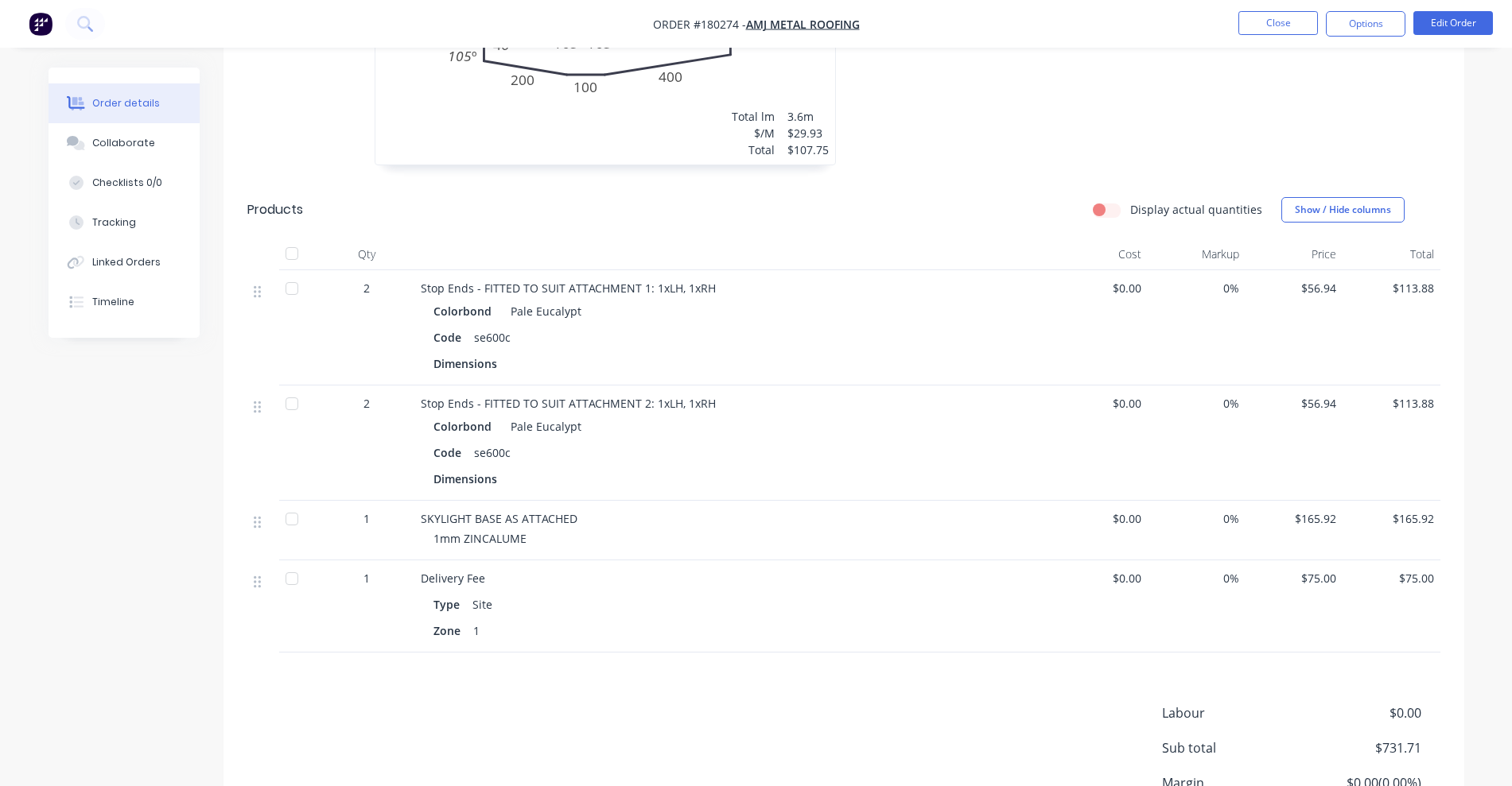
scroll to position [1010, 0]
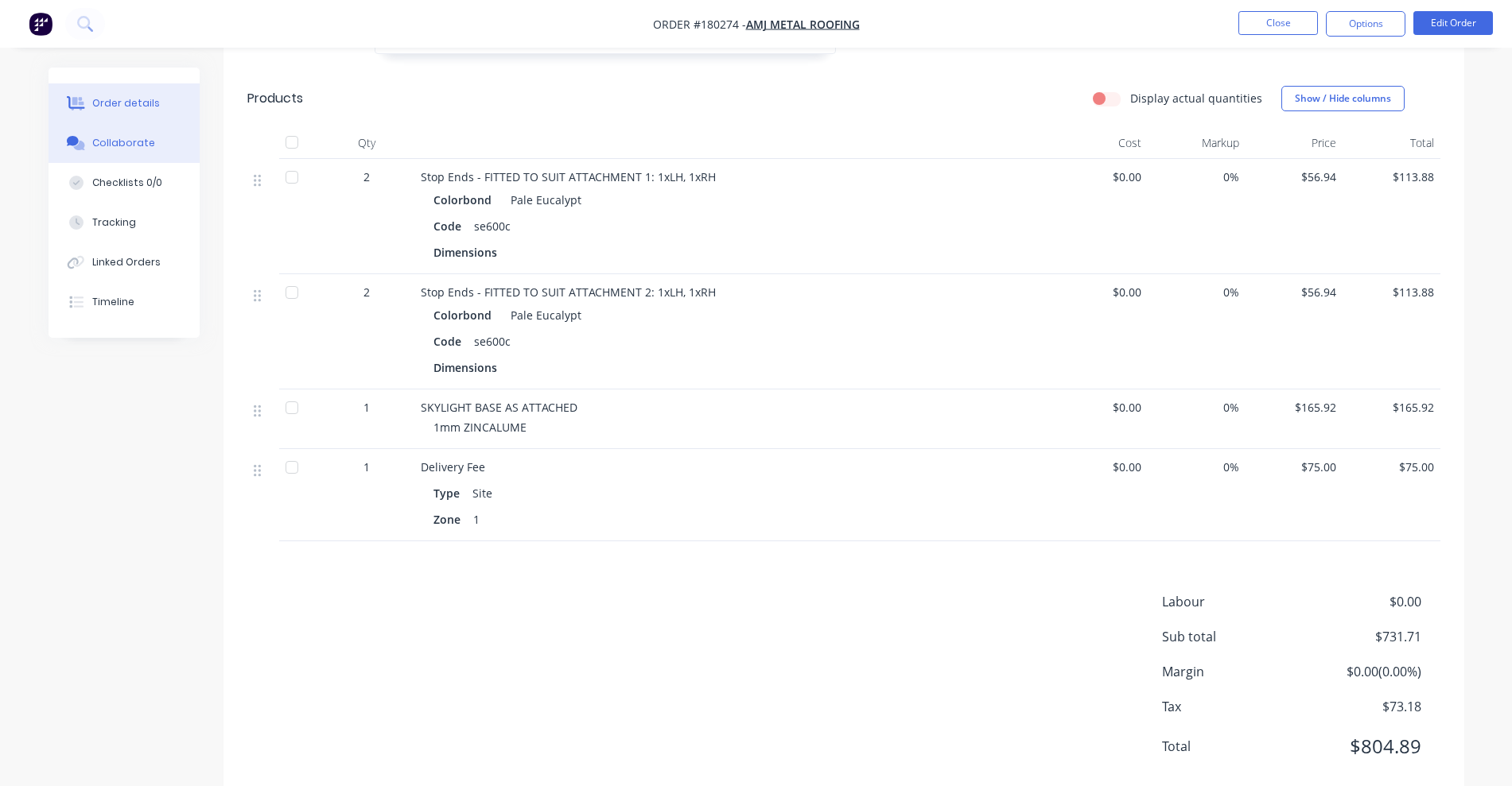
click at [148, 133] on button "Collaborate" at bounding box center [124, 142] width 151 height 39
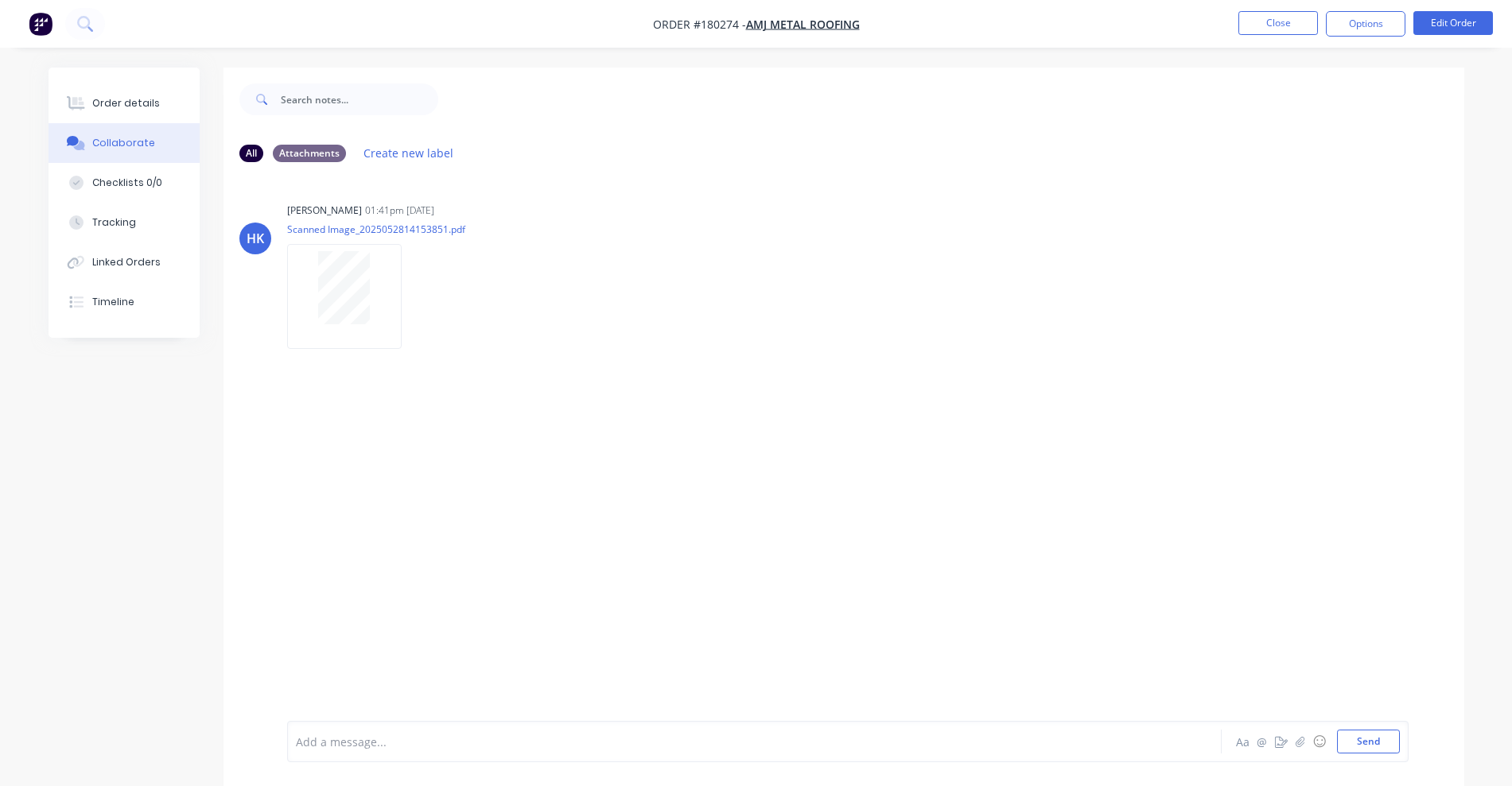
click at [1266, 3] on nav "Order #180274 - AMJ Metal Roofing Close Options Edit Order" at bounding box center [756, 24] width 1512 height 48
click at [1268, 12] on button "Close" at bounding box center [1278, 23] width 80 height 24
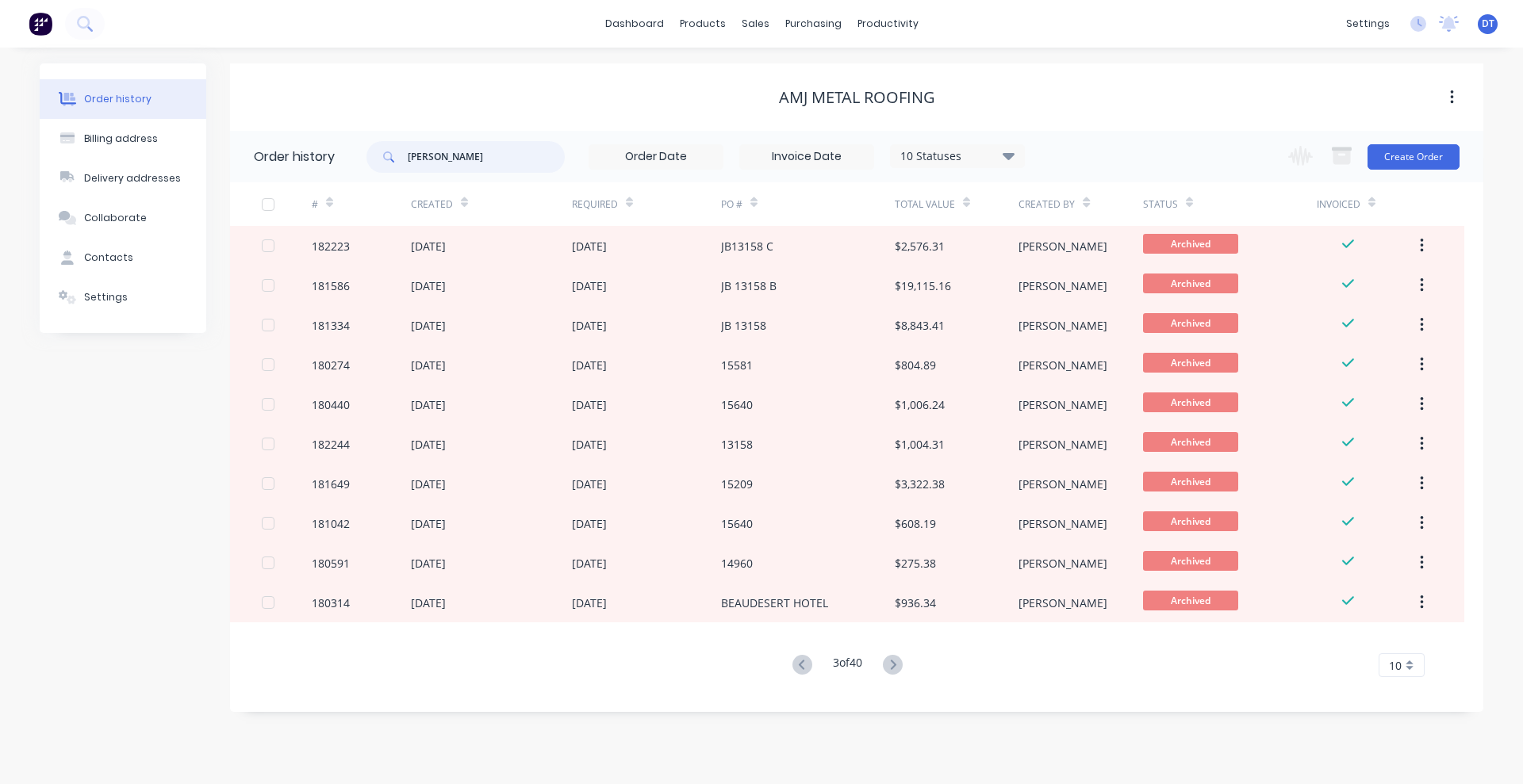
drag, startPoint x: 487, startPoint y: 163, endPoint x: 245, endPoint y: 146, distance: 242.6
click at [245, 146] on header "Order history hayden 10 Statuses Invoice Status Invoiced Not Invoiced Partial O…" at bounding box center [856, 156] width 1253 height 51
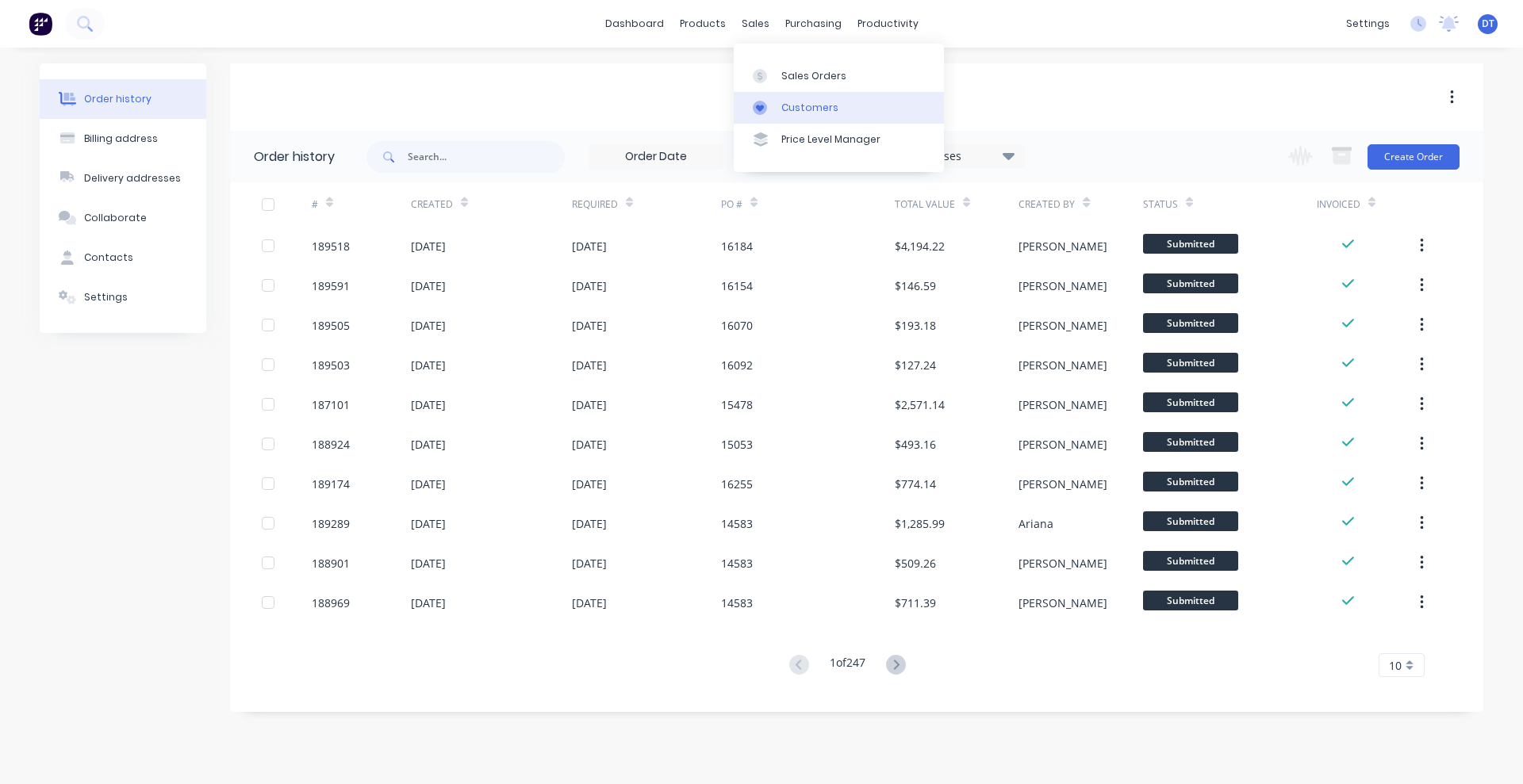
click at [790, 108] on div "Customers" at bounding box center [810, 108] width 57 height 15
